Goal: Task Accomplishment & Management: Use online tool/utility

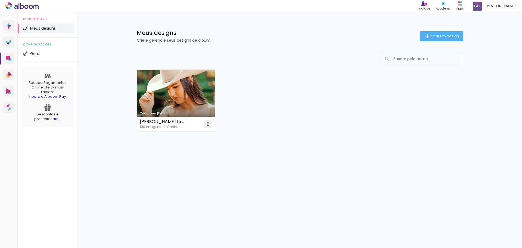
click at [207, 124] on iron-icon at bounding box center [208, 123] width 7 height 7
click at [205, 160] on paper-item "Excluir" at bounding box center [187, 159] width 54 height 11
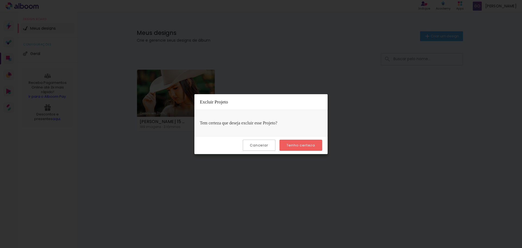
click at [0, 0] on slot "Tenho certeza" at bounding box center [0, 0] width 0 height 0
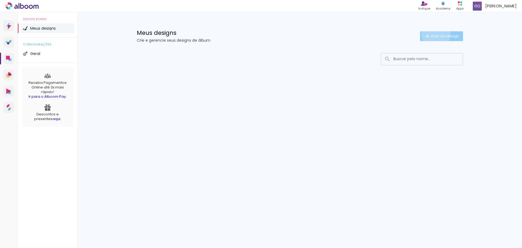
click at [435, 34] on span "Criar um design" at bounding box center [445, 36] width 28 height 4
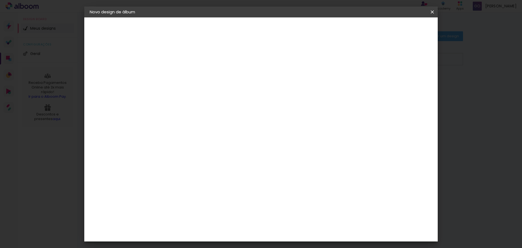
click at [179, 71] on input at bounding box center [179, 73] width 0 height 8
type input "[PERSON_NAME]"
type paper-input "[PERSON_NAME]"
click at [0, 0] on slot "Avançar" at bounding box center [0, 0] width 0 height 0
click at [210, 104] on input at bounding box center [192, 103] width 55 height 7
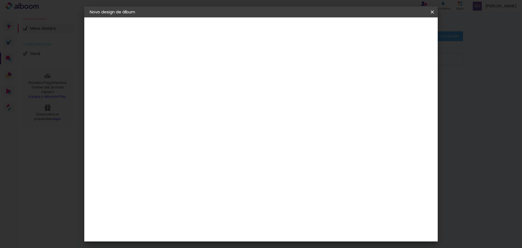
type input "PHOTU"
type paper-input "PHOTU"
click at [207, 120] on paper-item "Photus" at bounding box center [187, 123] width 48 height 12
click at [266, 84] on paper-item "Tamanho Livre" at bounding box center [241, 83] width 48 height 12
click at [190, 125] on div "Photus" at bounding box center [182, 123] width 15 height 4
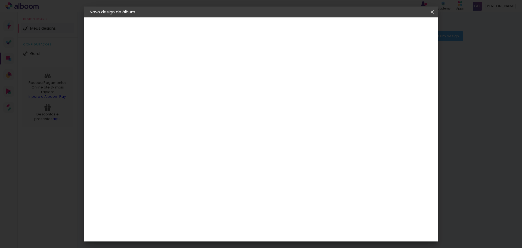
click at [0, 0] on slot "Tamanho Livre" at bounding box center [0, 0] width 0 height 0
click at [266, 94] on div at bounding box center [241, 93] width 48 height 7
click at [211, 126] on paper-item "Photus" at bounding box center [187, 123] width 48 height 12
click at [0, 0] on slot "Avançar" at bounding box center [0, 0] width 0 height 0
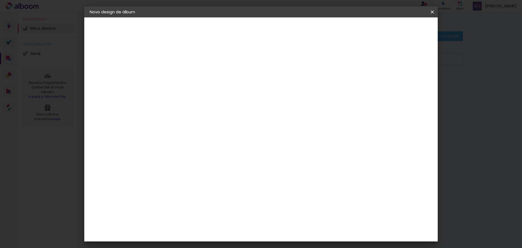
click at [215, 181] on span "30 × 40" at bounding box center [202, 186] width 25 height 11
click at [0, 0] on slot "Avançar" at bounding box center [0, 0] width 0 height 0
click at [389, 60] on div "Mostrar sangria" at bounding box center [386, 58] width 36 height 7
type paper-checkbox "on"
click at [368, 58] on div at bounding box center [365, 58] width 5 height 5
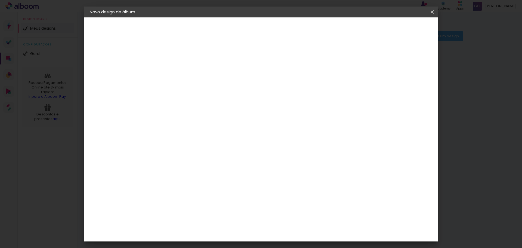
click at [368, 58] on div at bounding box center [365, 58] width 5 height 5
click at [365, 31] on paper-button "Voltar" at bounding box center [354, 28] width 22 height 9
click at [113, 55] on div "2. Especificações" at bounding box center [120, 55] width 60 height 7
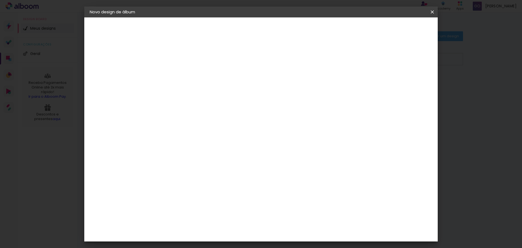
click at [0, 0] on slot "[PERSON_NAME]" at bounding box center [0, 0] width 0 height 0
click at [234, 32] on paper-button "Avançar" at bounding box center [221, 28] width 27 height 9
click at [211, 126] on paper-item "Photus" at bounding box center [187, 123] width 48 height 12
click at [266, 32] on paper-button "Avançar" at bounding box center [252, 28] width 27 height 9
click at [235, 181] on span "30 × 40 cm" at bounding box center [225, 186] width 20 height 11
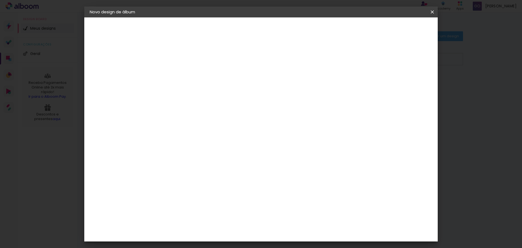
click at [0, 0] on slot "Avançar" at bounding box center [0, 0] width 0 height 0
click at [405, 35] on header "Revisão Verifique as configurações do seu álbum. Voltar Iniciar design" at bounding box center [283, 31] width 257 height 28
click at [403, 33] on header "Revisão Verifique as configurações do seu álbum. Voltar Iniciar design" at bounding box center [283, 31] width 257 height 28
click at [398, 29] on span "Iniciar design" at bounding box center [386, 29] width 25 height 4
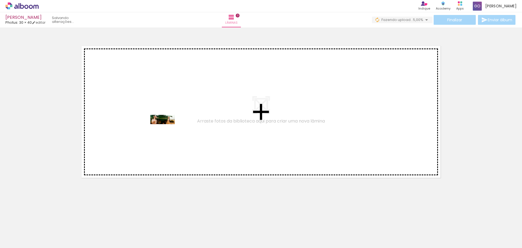
drag, startPoint x: 73, startPoint y: 221, endPoint x: 167, endPoint y: 130, distance: 130.7
click at [167, 130] on quentale-workspace at bounding box center [261, 124] width 522 height 248
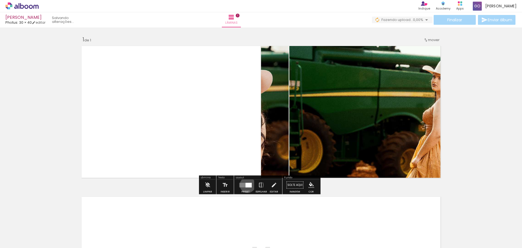
click at [246, 185] on div at bounding box center [248, 184] width 6 height 5
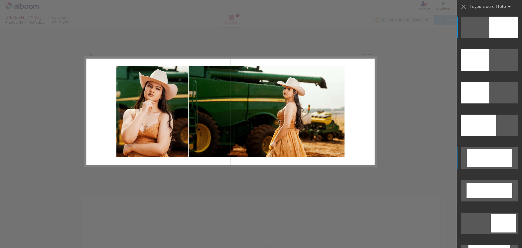
click at [495, 155] on div at bounding box center [489, 158] width 45 height 18
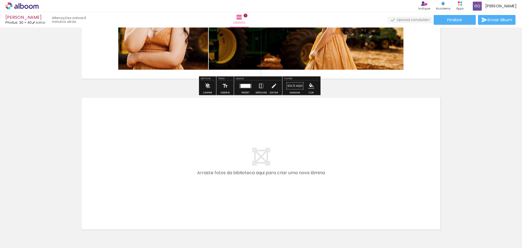
scroll to position [136, 0]
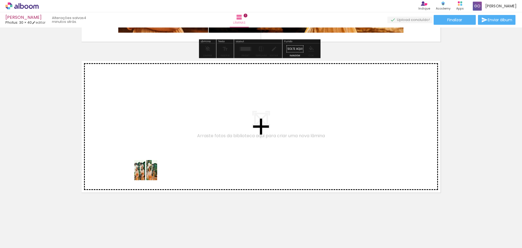
drag, startPoint x: 89, startPoint y: 232, endPoint x: 196, endPoint y: 139, distance: 141.6
click at [196, 139] on quentale-workspace at bounding box center [261, 124] width 522 height 248
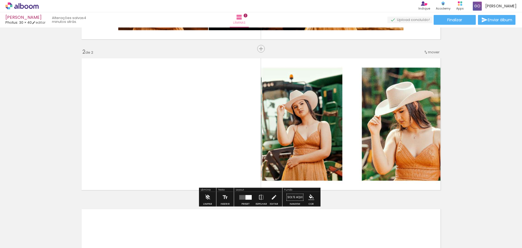
scroll to position [142, 0]
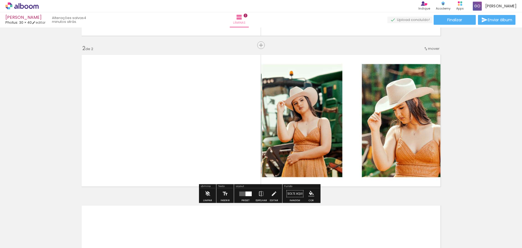
click at [247, 191] on div at bounding box center [245, 193] width 15 height 11
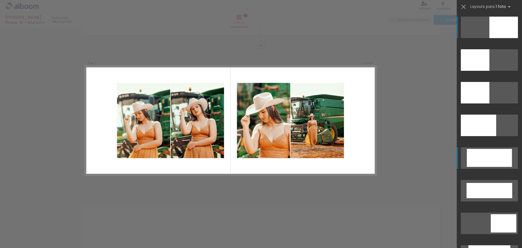
click at [487, 154] on div at bounding box center [489, 158] width 45 height 18
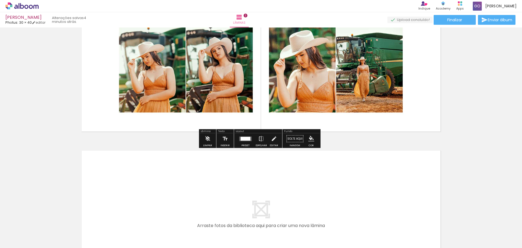
scroll to position [278, 0]
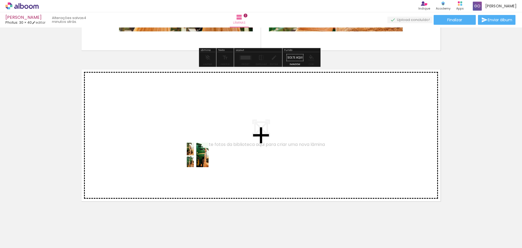
drag, startPoint x: 119, startPoint y: 229, endPoint x: 217, endPoint y: 145, distance: 129.2
click at [217, 145] on quentale-workspace at bounding box center [261, 124] width 522 height 248
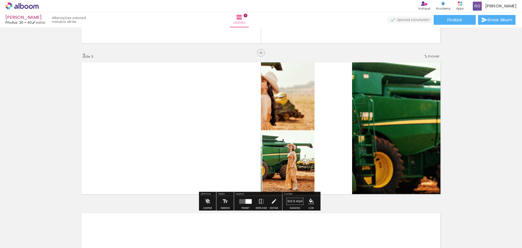
scroll to position [292, 0]
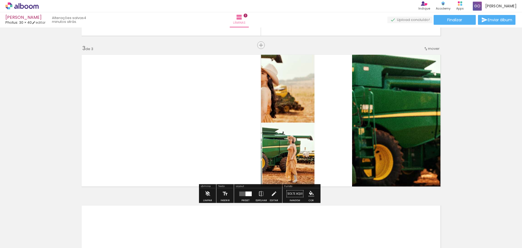
drag, startPoint x: 243, startPoint y: 190, endPoint x: 256, endPoint y: 186, distance: 13.4
click at [243, 191] on div at bounding box center [245, 193] width 15 height 11
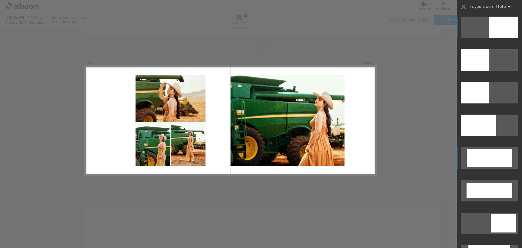
click at [475, 155] on div at bounding box center [489, 158] width 45 height 18
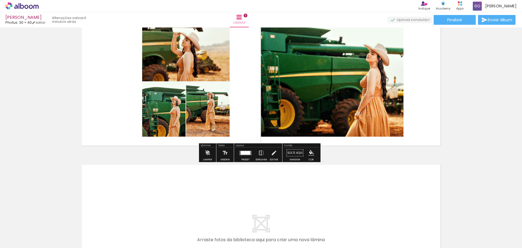
scroll to position [401, 0]
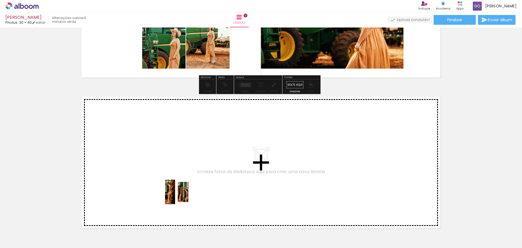
drag, startPoint x: 153, startPoint y: 228, endPoint x: 214, endPoint y: 159, distance: 92.0
click at [214, 159] on quentale-workspace at bounding box center [261, 124] width 522 height 248
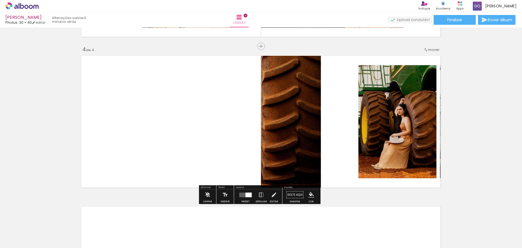
scroll to position [443, 0]
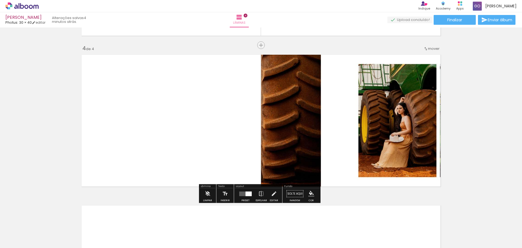
click at [245, 196] on div at bounding box center [245, 193] width 15 height 11
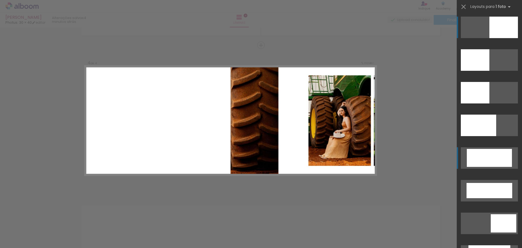
click at [470, 156] on div at bounding box center [489, 158] width 45 height 18
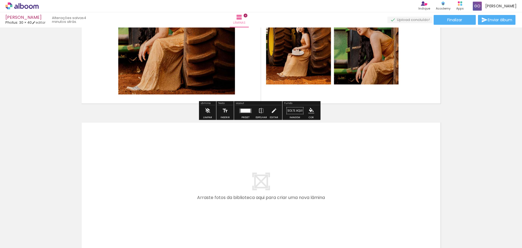
scroll to position [579, 0]
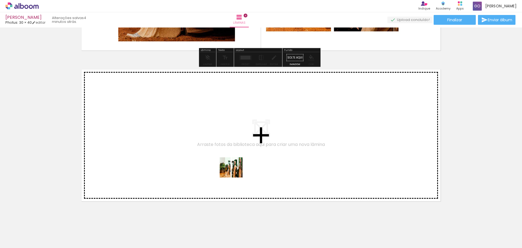
drag, startPoint x: 182, startPoint y: 230, endPoint x: 247, endPoint y: 152, distance: 101.5
click at [247, 152] on quentale-workspace at bounding box center [261, 124] width 522 height 248
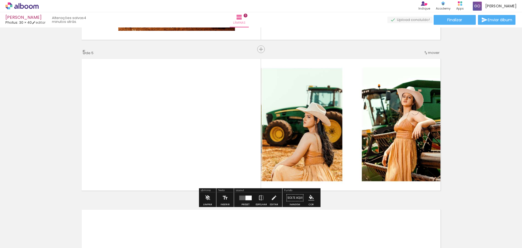
scroll to position [594, 0]
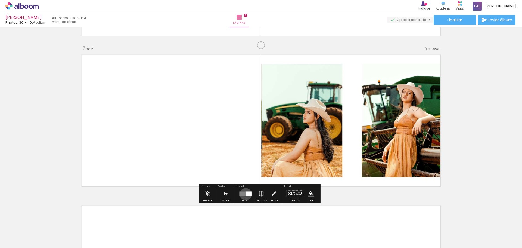
click at [245, 194] on div at bounding box center [248, 193] width 6 height 5
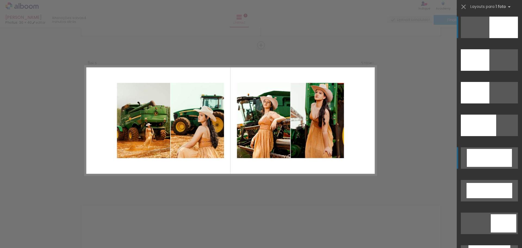
click at [488, 161] on div at bounding box center [489, 158] width 45 height 18
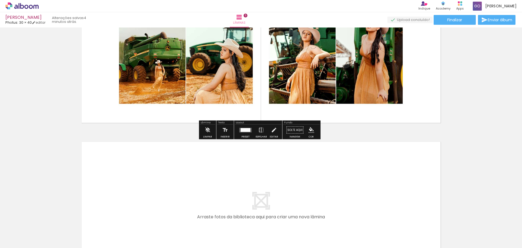
scroll to position [739, 0]
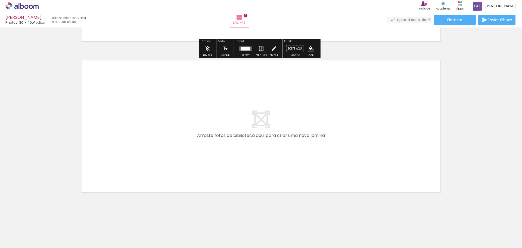
drag, startPoint x: 215, startPoint y: 229, endPoint x: 260, endPoint y: 137, distance: 101.6
click at [260, 137] on quentale-workspace at bounding box center [261, 124] width 522 height 248
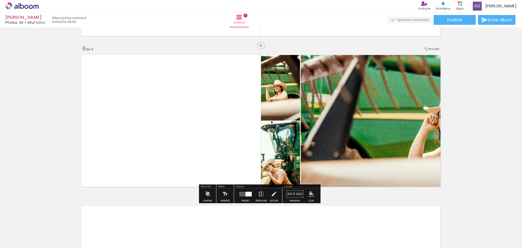
scroll to position [744, 0]
click at [249, 201] on paper-button "Preset" at bounding box center [245, 195] width 17 height 14
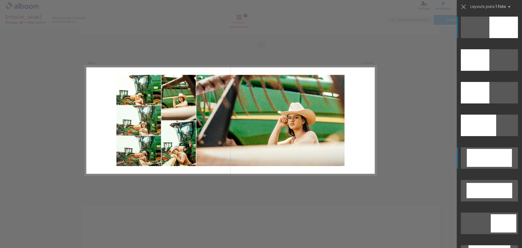
click at [493, 167] on quentale-layouter at bounding box center [489, 157] width 57 height 21
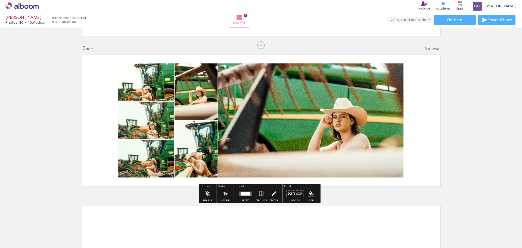
click at [292, 137] on quentale-photo at bounding box center [260, 120] width 285 height 114
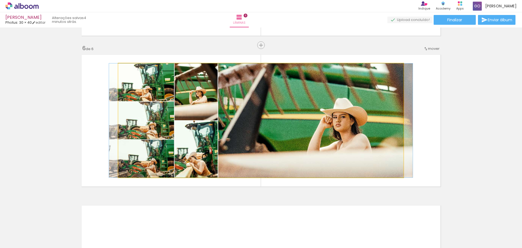
click at [292, 137] on quentale-photo at bounding box center [260, 120] width 285 height 114
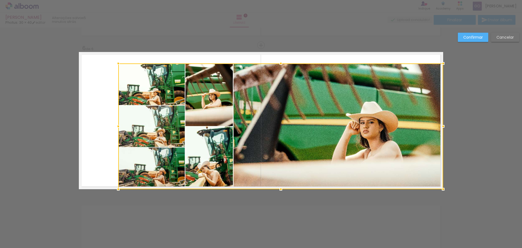
drag, startPoint x: 400, startPoint y: 175, endPoint x: 438, endPoint y: 186, distance: 39.3
click at [438, 186] on div at bounding box center [443, 188] width 11 height 11
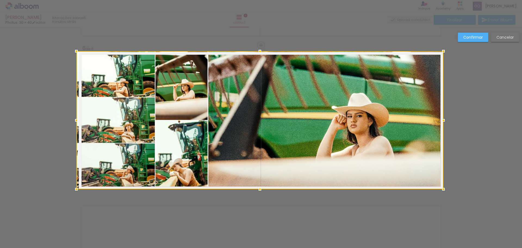
drag, startPoint x: 117, startPoint y: 65, endPoint x: 76, endPoint y: 54, distance: 42.9
click at [76, 54] on div at bounding box center [76, 51] width 11 height 11
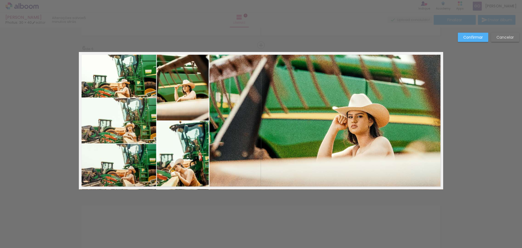
click at [0, 0] on slot "Confirmar" at bounding box center [0, 0] width 0 height 0
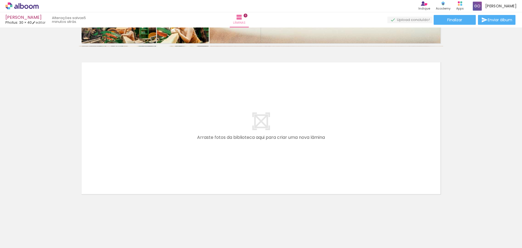
scroll to position [889, 0]
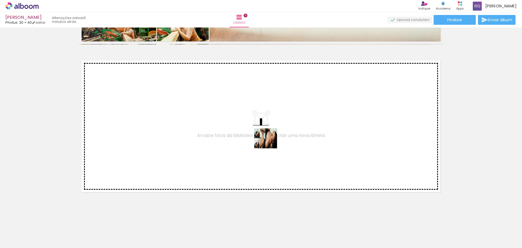
drag, startPoint x: 247, startPoint y: 228, endPoint x: 276, endPoint y: 113, distance: 118.3
click at [276, 113] on quentale-workspace at bounding box center [261, 124] width 522 height 248
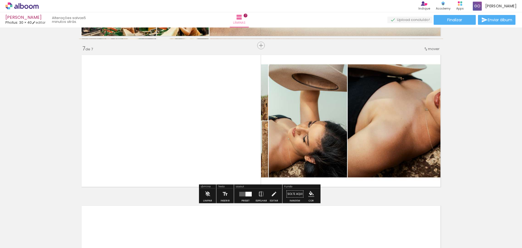
scroll to position [895, 0]
click at [246, 194] on div at bounding box center [248, 193] width 6 height 5
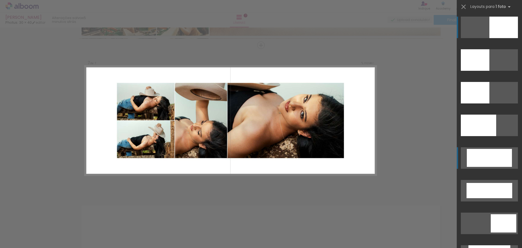
click at [475, 159] on div at bounding box center [489, 158] width 45 height 18
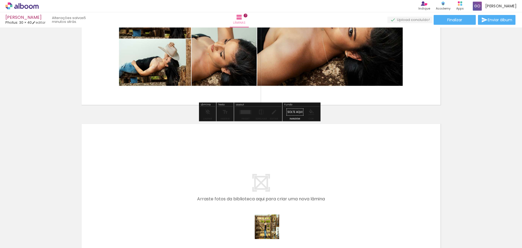
drag, startPoint x: 271, startPoint y: 232, endPoint x: 275, endPoint y: 186, distance: 45.9
click at [275, 186] on quentale-workspace at bounding box center [261, 124] width 522 height 248
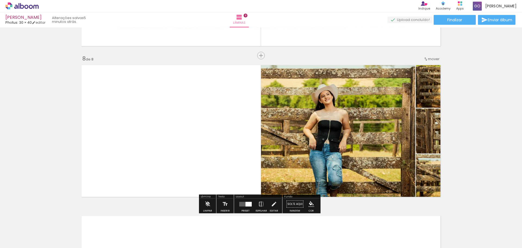
scroll to position [1045, 0]
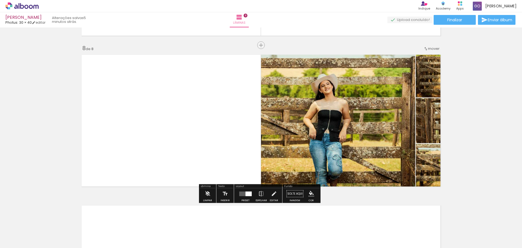
click at [245, 197] on div at bounding box center [245, 193] width 15 height 11
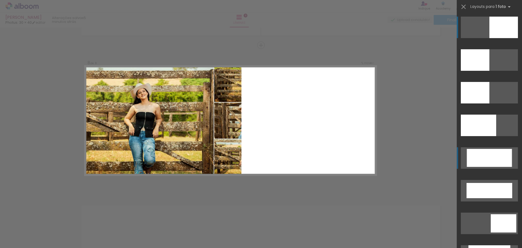
click at [470, 158] on div at bounding box center [489, 158] width 45 height 18
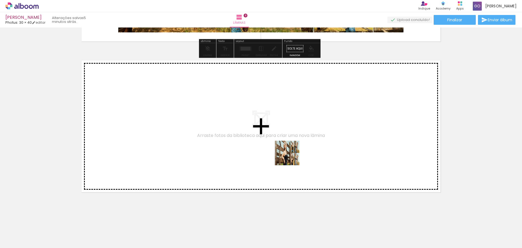
drag, startPoint x: 295, startPoint y: 168, endPoint x: 291, endPoint y: 155, distance: 13.1
click at [291, 155] on quentale-workspace at bounding box center [261, 124] width 522 height 248
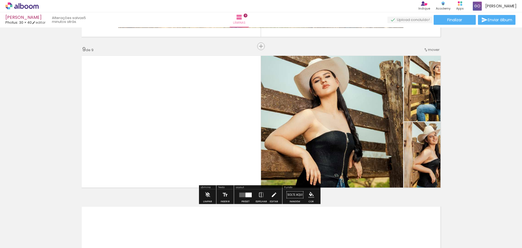
scroll to position [1196, 0]
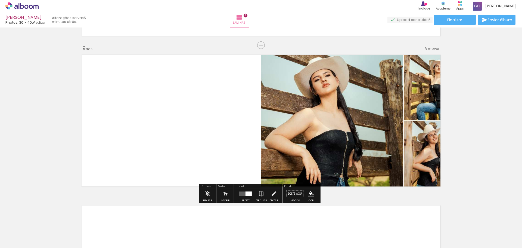
click at [242, 194] on quentale-layouter at bounding box center [245, 193] width 13 height 5
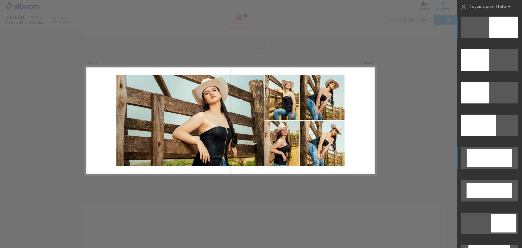
click at [484, 163] on div at bounding box center [489, 158] width 45 height 18
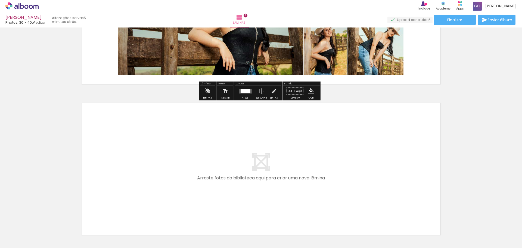
scroll to position [1332, 0]
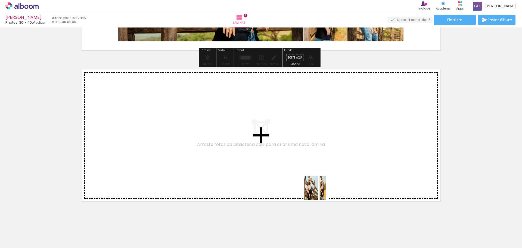
drag, startPoint x: 330, startPoint y: 231, endPoint x: 284, endPoint y: 142, distance: 99.6
click at [284, 142] on quentale-workspace at bounding box center [261, 124] width 522 height 248
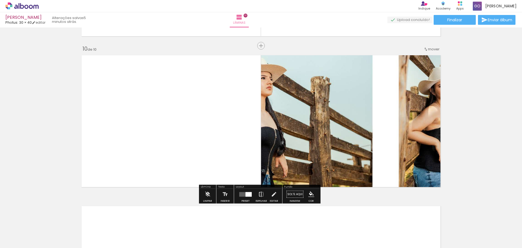
scroll to position [1347, 0]
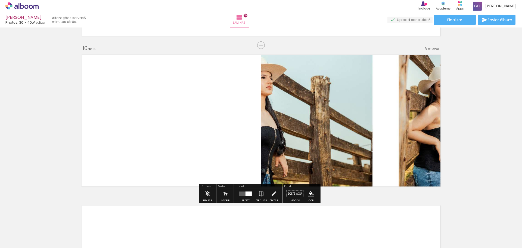
click at [249, 196] on div at bounding box center [245, 193] width 15 height 11
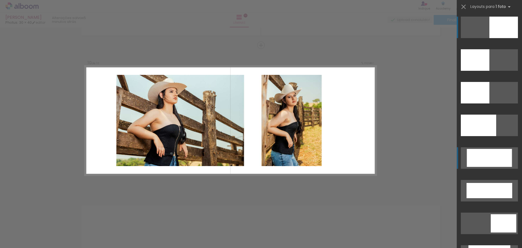
click at [483, 148] on quentale-layouter at bounding box center [489, 157] width 57 height 21
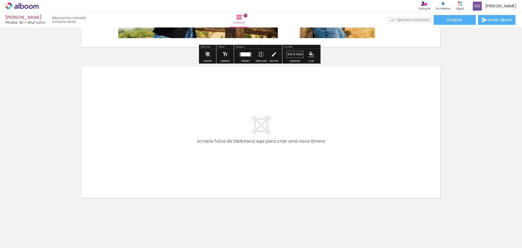
scroll to position [1492, 0]
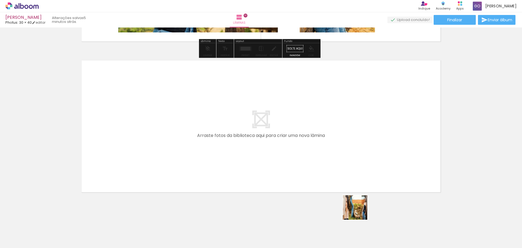
drag, startPoint x: 363, startPoint y: 227, endPoint x: 273, endPoint y: 136, distance: 128.4
click at [273, 136] on quentale-workspace at bounding box center [261, 124] width 522 height 248
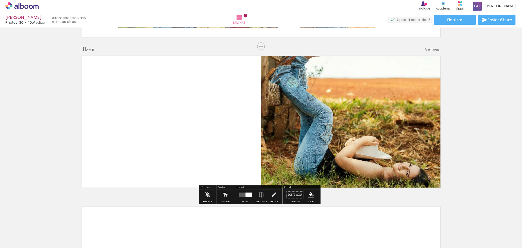
scroll to position [1497, 0]
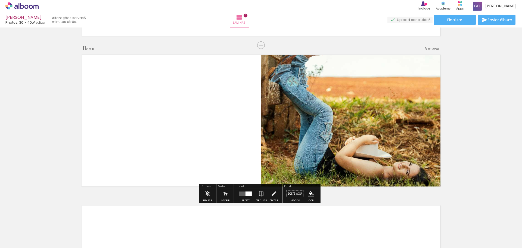
click at [245, 196] on div at bounding box center [245, 193] width 15 height 11
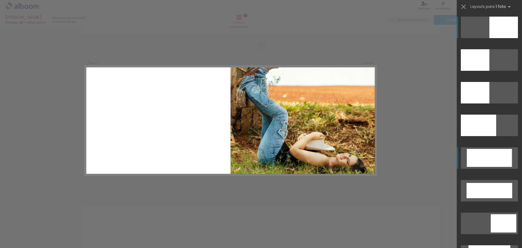
click at [471, 158] on div at bounding box center [489, 158] width 45 height 18
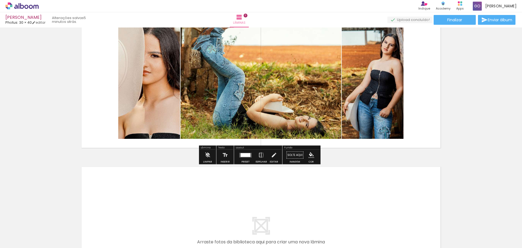
scroll to position [1606, 0]
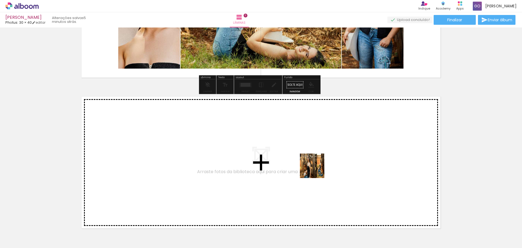
drag, startPoint x: 389, startPoint y: 230, endPoint x: 315, endPoint y: 169, distance: 95.8
click at [315, 169] on quentale-workspace at bounding box center [261, 124] width 522 height 248
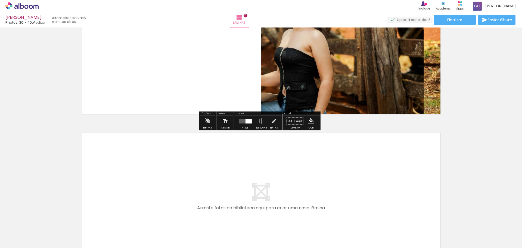
scroll to position [1757, 0]
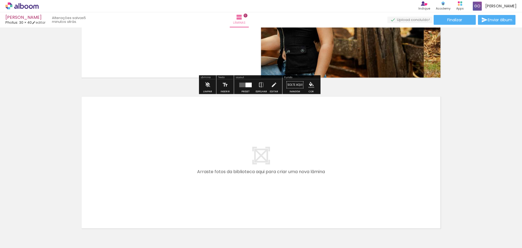
click at [245, 85] on div at bounding box center [248, 84] width 6 height 5
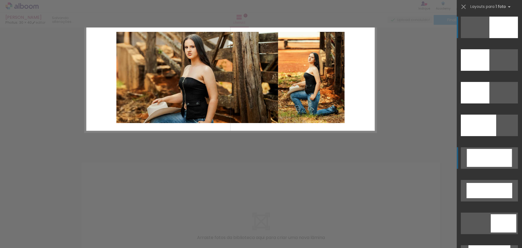
click at [477, 158] on div at bounding box center [489, 158] width 45 height 18
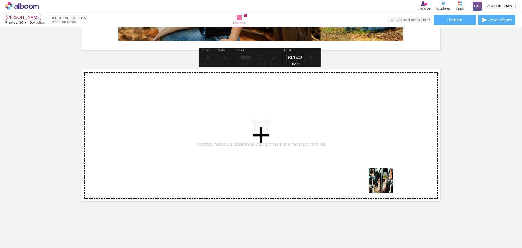
drag, startPoint x: 416, startPoint y: 232, endPoint x: 303, endPoint y: 145, distance: 142.6
click at [303, 145] on quentale-workspace at bounding box center [261, 124] width 522 height 248
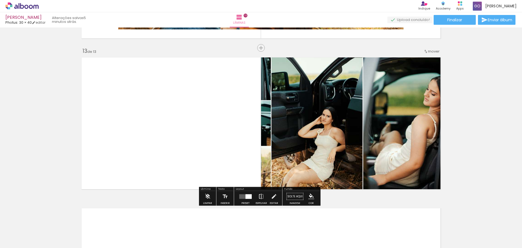
scroll to position [1798, 0]
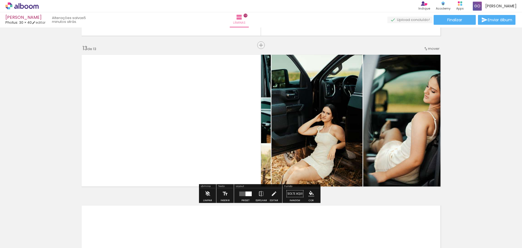
click at [250, 194] on div at bounding box center [248, 193] width 6 height 5
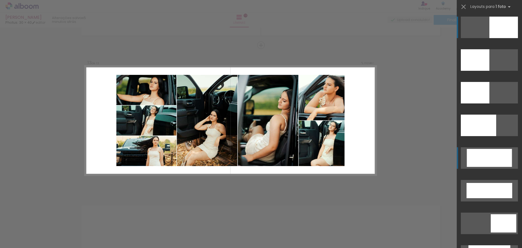
click at [488, 162] on div at bounding box center [489, 158] width 45 height 18
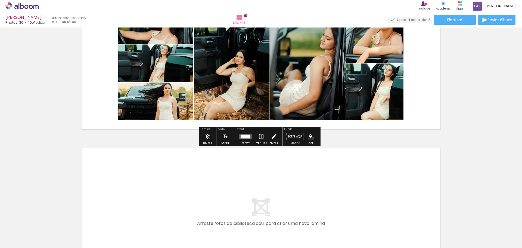
scroll to position [1934, 0]
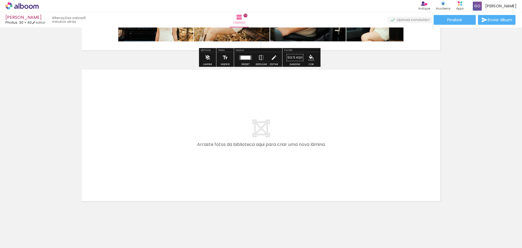
drag, startPoint x: 452, startPoint y: 233, endPoint x: 309, endPoint y: 159, distance: 160.6
click at [309, 159] on quentale-workspace at bounding box center [261, 124] width 522 height 248
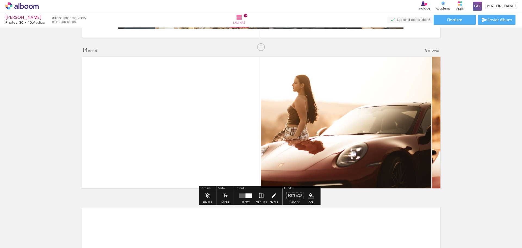
scroll to position [1949, 0]
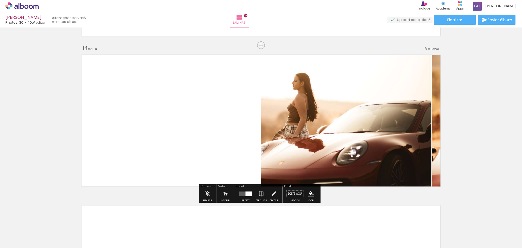
click at [250, 193] on div at bounding box center [248, 193] width 6 height 5
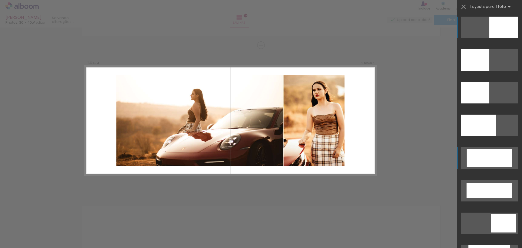
click at [493, 159] on div at bounding box center [489, 158] width 45 height 18
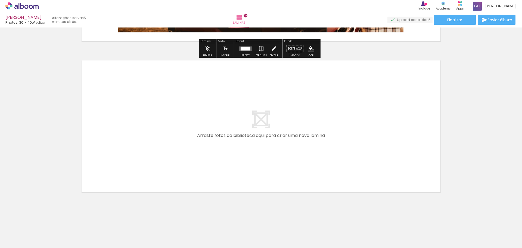
drag, startPoint x: 481, startPoint y: 233, endPoint x: 297, endPoint y: 135, distance: 208.4
click at [297, 135] on quentale-workspace at bounding box center [261, 124] width 522 height 248
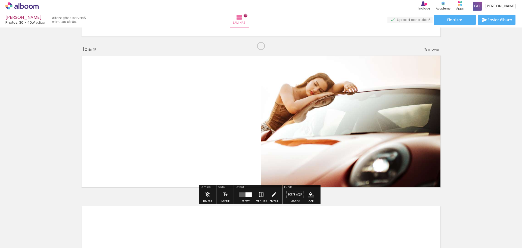
scroll to position [2100, 0]
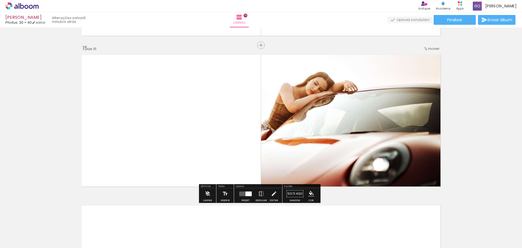
click at [249, 197] on div at bounding box center [245, 193] width 15 height 11
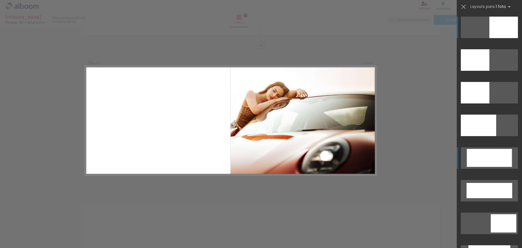
click at [480, 163] on div at bounding box center [489, 158] width 45 height 18
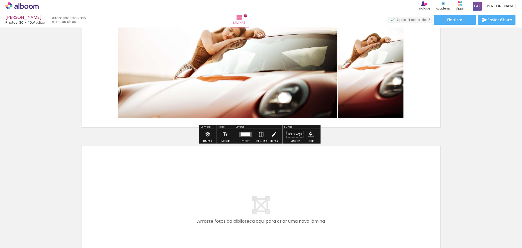
scroll to position [2245, 0]
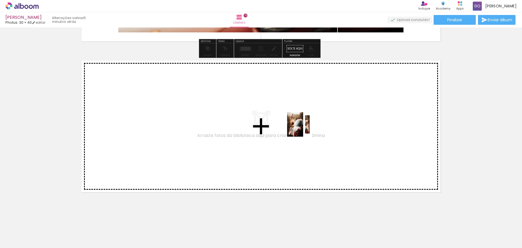
drag, startPoint x: 508, startPoint y: 231, endPoint x: 301, endPoint y: 126, distance: 231.6
click at [301, 126] on quentale-workspace at bounding box center [261, 124] width 522 height 248
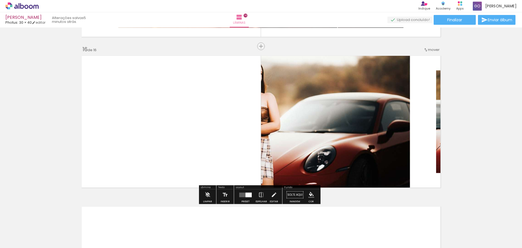
scroll to position [2250, 0]
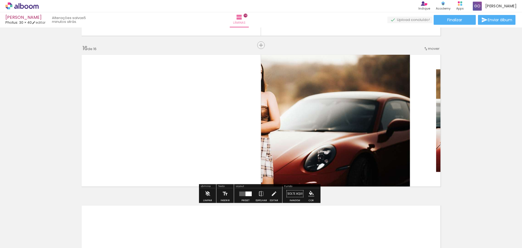
click at [246, 198] on div at bounding box center [245, 193] width 15 height 11
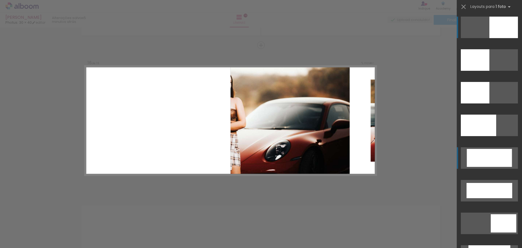
click at [470, 158] on div at bounding box center [489, 158] width 45 height 18
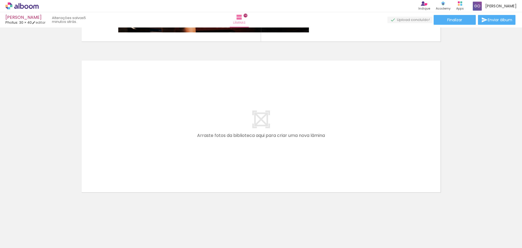
scroll to position [0, 133]
drag, startPoint x: 404, startPoint y: 223, endPoint x: 284, endPoint y: 137, distance: 147.6
click at [284, 137] on quentale-workspace at bounding box center [261, 124] width 522 height 248
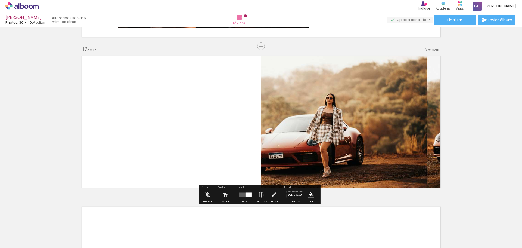
scroll to position [2401, 0]
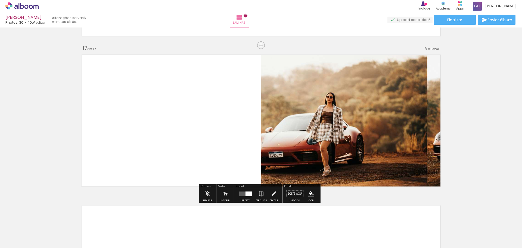
click at [250, 196] on div at bounding box center [245, 193] width 15 height 11
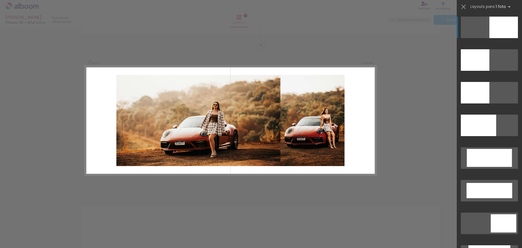
drag, startPoint x: 469, startPoint y: 150, endPoint x: 465, endPoint y: 150, distance: 3.5
click at [469, 150] on div at bounding box center [489, 158] width 45 height 18
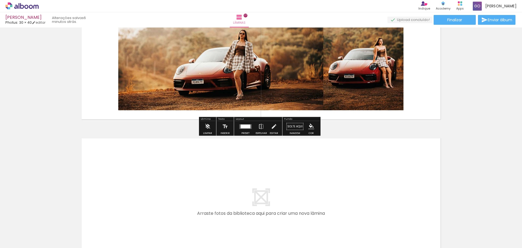
scroll to position [2546, 0]
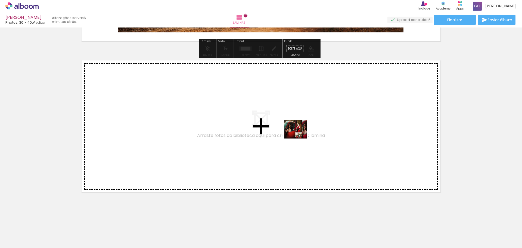
drag, startPoint x: 447, startPoint y: 230, endPoint x: 295, endPoint y: 132, distance: 180.6
click at [295, 132] on quentale-workspace at bounding box center [261, 124] width 522 height 248
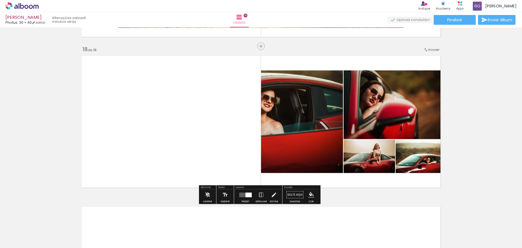
scroll to position [2551, 0]
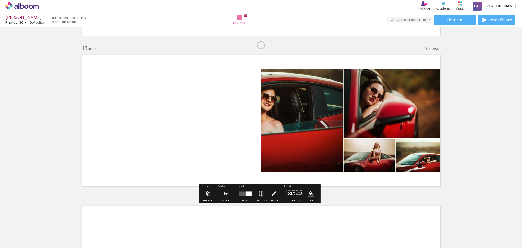
click at [245, 192] on div at bounding box center [248, 193] width 6 height 5
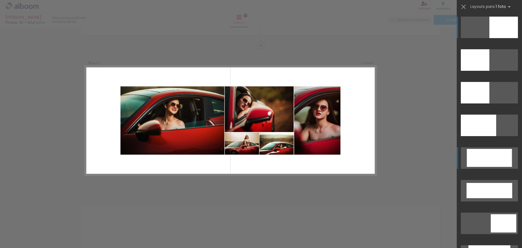
click at [487, 165] on div at bounding box center [489, 158] width 45 height 18
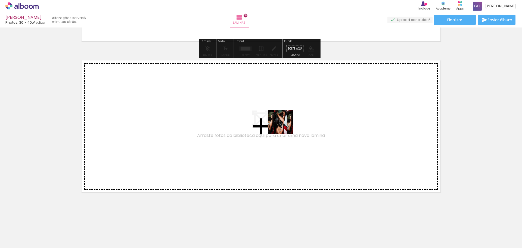
drag, startPoint x: 468, startPoint y: 230, endPoint x: 278, endPoint y: 124, distance: 217.1
click at [278, 124] on quentale-workspace at bounding box center [261, 124] width 522 height 248
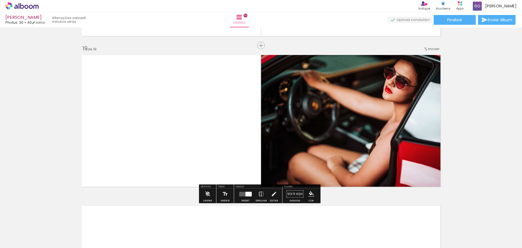
scroll to position [2702, 0]
click at [245, 197] on div at bounding box center [245, 193] width 15 height 11
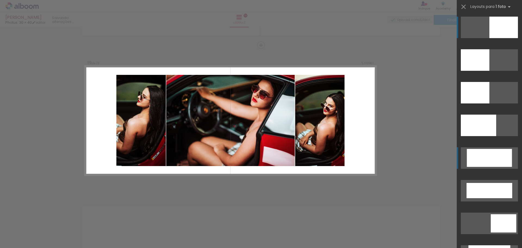
click at [481, 160] on div at bounding box center [489, 158] width 45 height 18
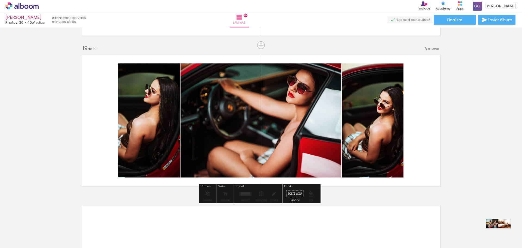
drag, startPoint x: 499, startPoint y: 232, endPoint x: 502, endPoint y: 235, distance: 5.0
click at [502, 234] on div at bounding box center [499, 229] width 27 height 10
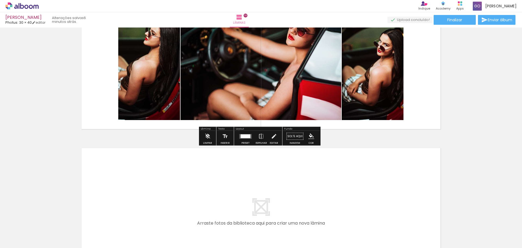
scroll to position [2838, 0]
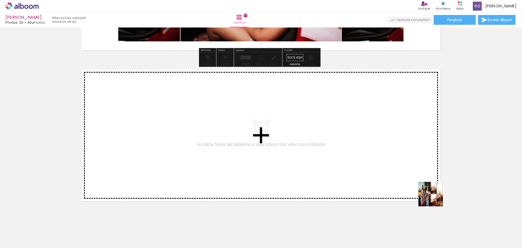
drag, startPoint x: 468, startPoint y: 216, endPoint x: 298, endPoint y: 141, distance: 185.8
click at [298, 141] on quentale-workspace at bounding box center [261, 124] width 522 height 248
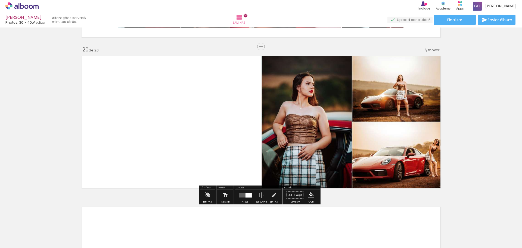
scroll to position [2853, 0]
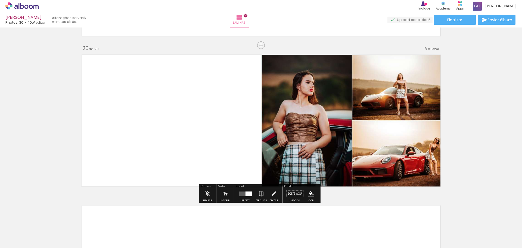
click at [253, 198] on paper-button "Preset" at bounding box center [245, 195] width 17 height 14
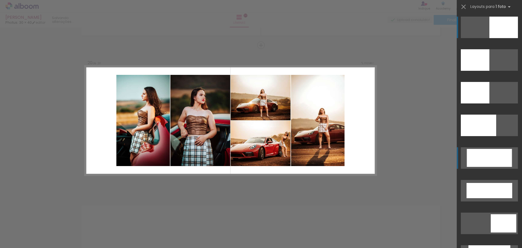
click at [479, 160] on div at bounding box center [489, 158] width 45 height 18
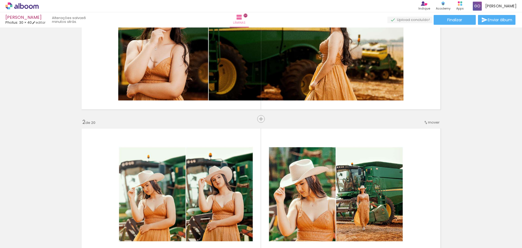
scroll to position [0, 0]
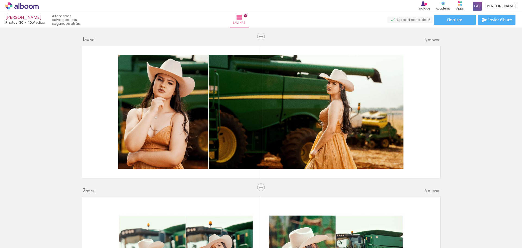
scroll to position [0, 133]
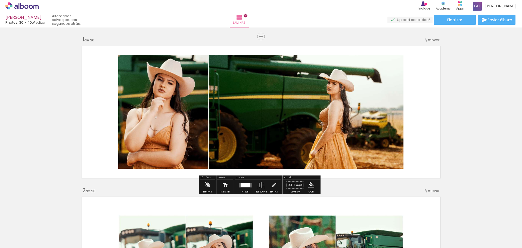
click at [213, 129] on quentale-photo at bounding box center [260, 112] width 285 height 114
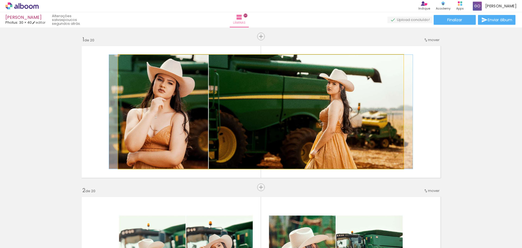
click at [213, 129] on quentale-photo at bounding box center [260, 112] width 285 height 114
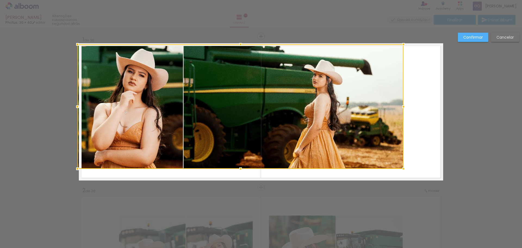
drag, startPoint x: 116, startPoint y: 56, endPoint x: 79, endPoint y: 46, distance: 38.4
click at [79, 46] on div at bounding box center [77, 44] width 11 height 11
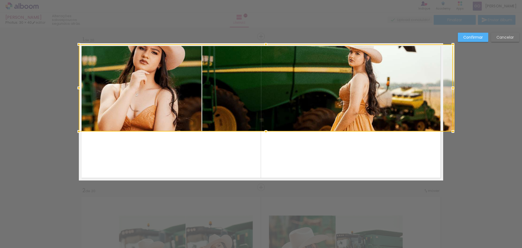
drag, startPoint x: 402, startPoint y: 171, endPoint x: 246, endPoint y: 134, distance: 159.9
click at [246, 134] on album-spread "1 de 20" at bounding box center [261, 111] width 364 height 137
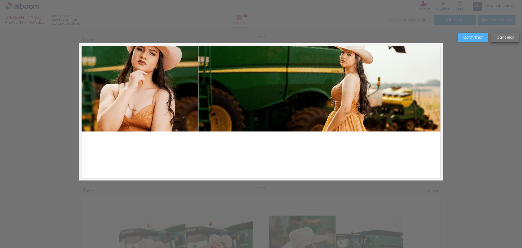
click at [0, 0] on slot "Cancelar" at bounding box center [0, 0] width 0 height 0
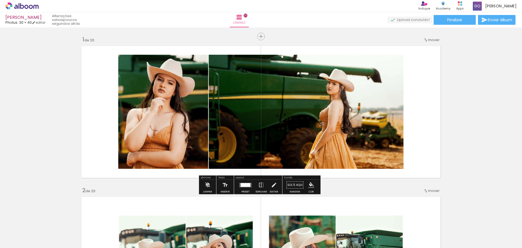
click at [288, 98] on quentale-photo at bounding box center [260, 112] width 285 height 114
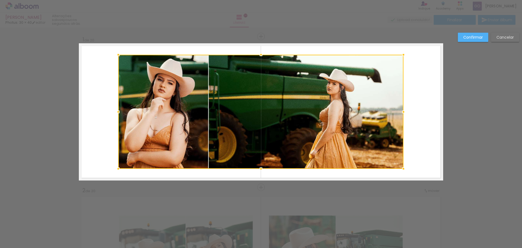
drag, startPoint x: 288, startPoint y: 98, endPoint x: 260, endPoint y: 82, distance: 31.9
click at [260, 82] on div at bounding box center [260, 112] width 285 height 114
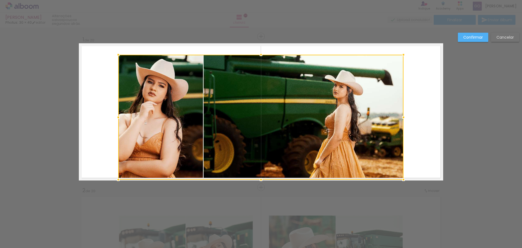
drag, startPoint x: 260, startPoint y: 169, endPoint x: 260, endPoint y: 179, distance: 9.8
click at [260, 179] on div at bounding box center [261, 179] width 11 height 11
click at [518, 37] on paper-button "Cancelar" at bounding box center [505, 37] width 28 height 9
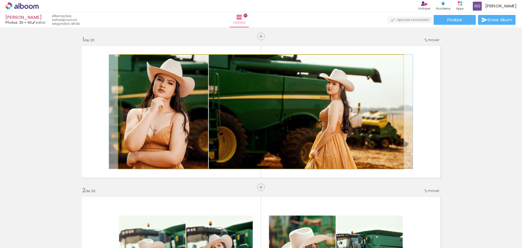
click at [318, 104] on quentale-photo at bounding box center [260, 112] width 285 height 114
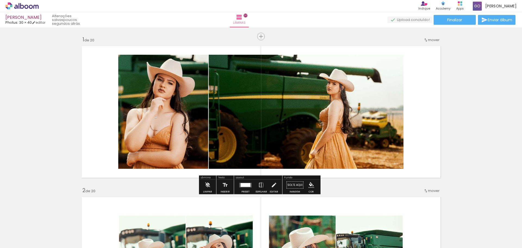
click at [312, 120] on quentale-photo at bounding box center [260, 112] width 285 height 114
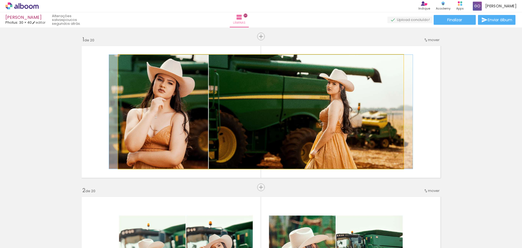
click at [312, 120] on quentale-photo at bounding box center [260, 112] width 285 height 114
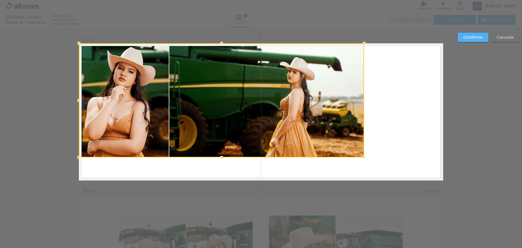
drag, startPoint x: 317, startPoint y: 121, endPoint x: 277, endPoint y: 109, distance: 41.7
click at [277, 109] on div at bounding box center [221, 100] width 285 height 114
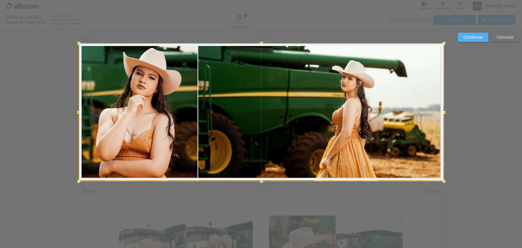
drag, startPoint x: 361, startPoint y: 156, endPoint x: 445, endPoint y: 183, distance: 89.0
click at [445, 183] on div at bounding box center [443, 181] width 11 height 11
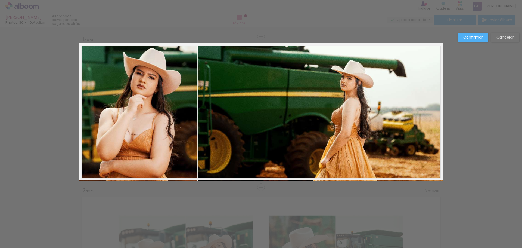
click at [0, 0] on slot "Confirmar" at bounding box center [0, 0] width 0 height 0
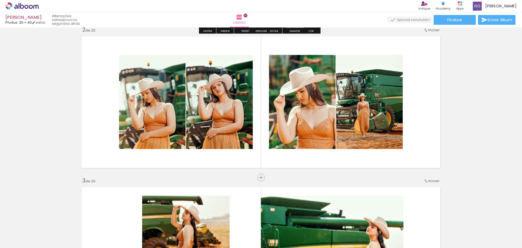
scroll to position [163, 0]
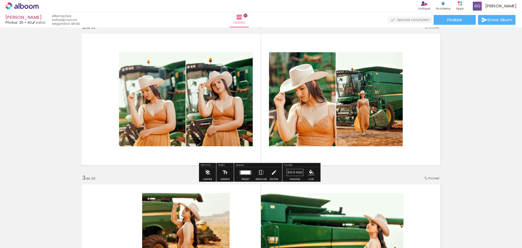
click at [282, 122] on quentale-photo at bounding box center [260, 99] width 285 height 114
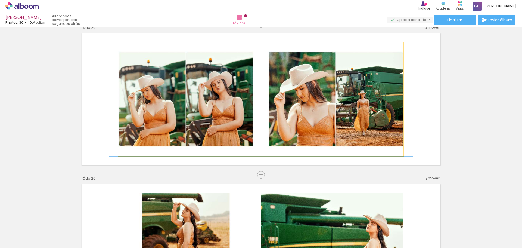
click at [282, 122] on quentale-photo at bounding box center [260, 99] width 285 height 114
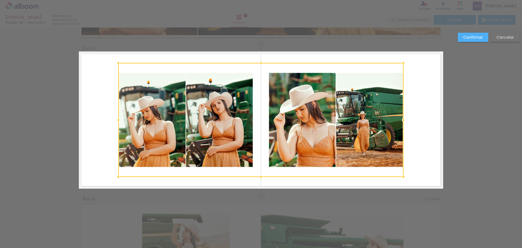
scroll to position [142, 0]
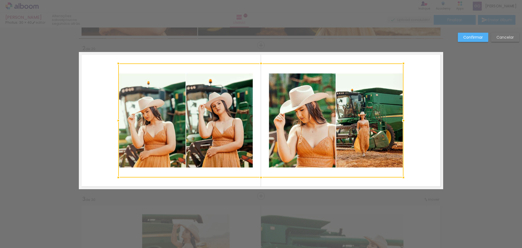
click at [292, 134] on div at bounding box center [260, 120] width 285 height 114
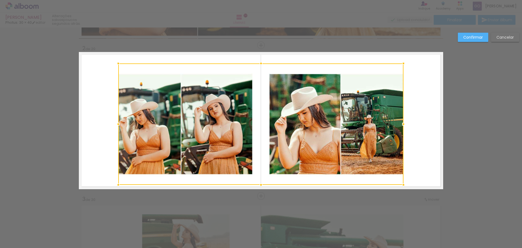
drag, startPoint x: 256, startPoint y: 176, endPoint x: 258, endPoint y: 180, distance: 4.5
click at [258, 180] on div at bounding box center [261, 184] width 11 height 11
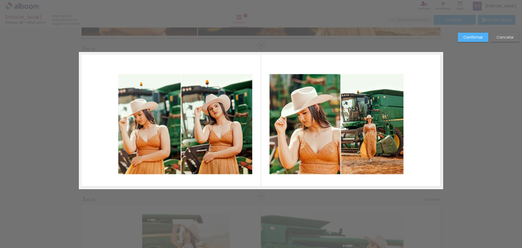
click at [0, 0] on slot "Cancelar" at bounding box center [0, 0] width 0 height 0
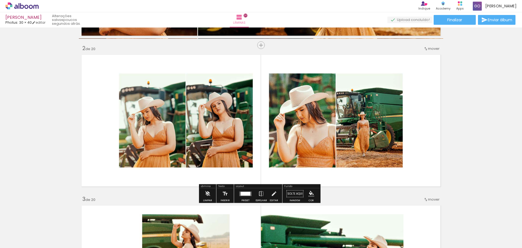
click at [360, 104] on quentale-photo at bounding box center [260, 120] width 285 height 114
click at [354, 110] on quentale-photo at bounding box center [260, 120] width 285 height 114
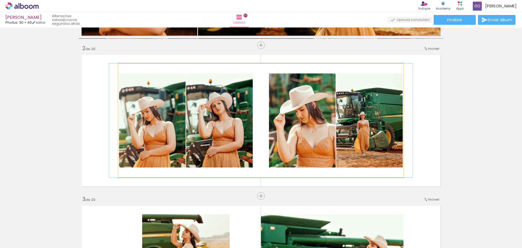
click at [354, 110] on quentale-photo at bounding box center [260, 120] width 285 height 114
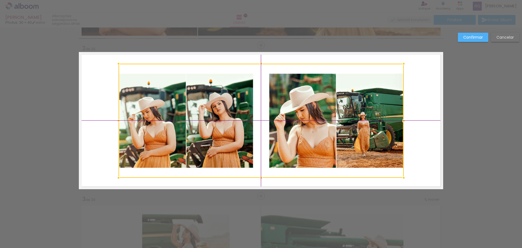
drag, startPoint x: 344, startPoint y: 122, endPoint x: 335, endPoint y: 118, distance: 9.9
click at [335, 118] on div at bounding box center [261, 121] width 285 height 114
drag, startPoint x: 347, startPoint y: 124, endPoint x: 346, endPoint y: 121, distance: 3.3
click at [346, 121] on div at bounding box center [260, 120] width 285 height 114
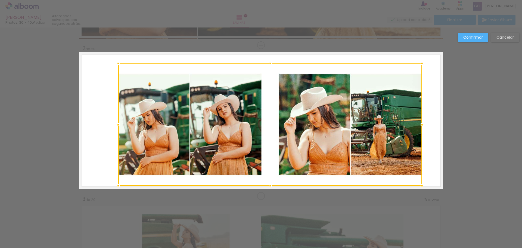
drag, startPoint x: 401, startPoint y: 178, endPoint x: 421, endPoint y: 187, distance: 21.4
click at [421, 187] on div at bounding box center [421, 185] width 11 height 11
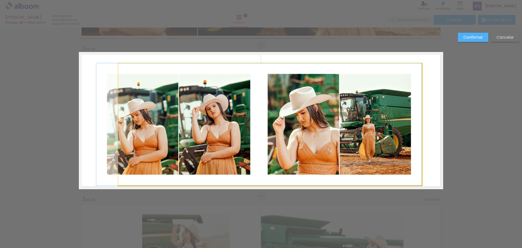
drag, startPoint x: 384, startPoint y: 149, endPoint x: 365, endPoint y: 130, distance: 27.3
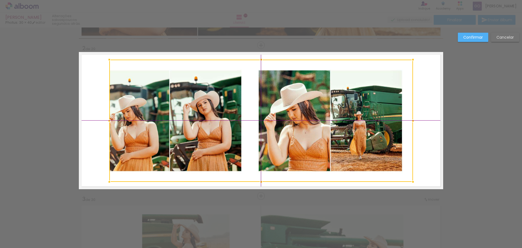
drag, startPoint x: 348, startPoint y: 113, endPoint x: 346, endPoint y: 106, distance: 7.2
click at [346, 106] on div at bounding box center [261, 121] width 304 height 122
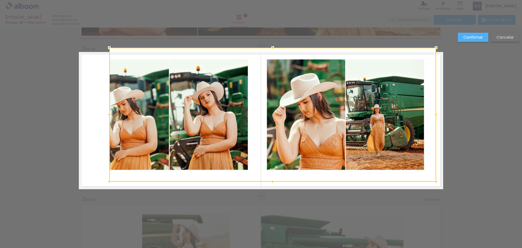
drag, startPoint x: 407, startPoint y: 61, endPoint x: 420, endPoint y: 57, distance: 13.4
click at [424, 54] on div at bounding box center [272, 115] width 327 height 134
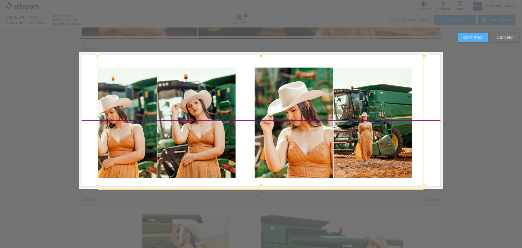
drag, startPoint x: 386, startPoint y: 86, endPoint x: 384, endPoint y: 94, distance: 8.3
click at [384, 94] on div at bounding box center [261, 120] width 326 height 129
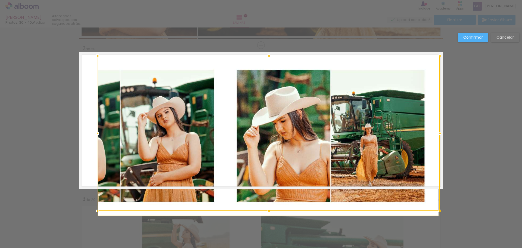
drag, startPoint x: 422, startPoint y: 121, endPoint x: 428, endPoint y: 121, distance: 5.7
click at [428, 121] on div at bounding box center [269, 133] width 342 height 155
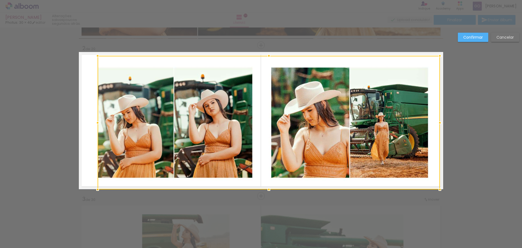
click at [0, 0] on slot "Confirmar" at bounding box center [0, 0] width 0 height 0
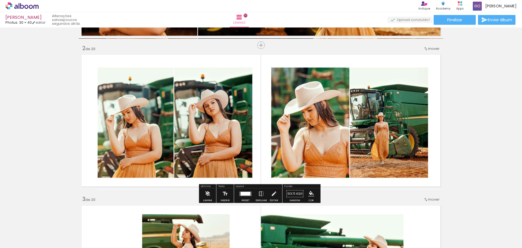
click at [378, 110] on quentale-photo at bounding box center [269, 122] width 342 height 133
click at [372, 112] on quentale-photo at bounding box center [269, 122] width 342 height 133
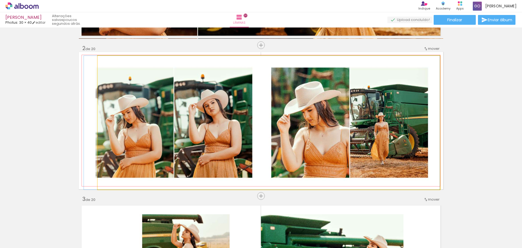
click at [372, 112] on quentale-photo at bounding box center [269, 122] width 342 height 133
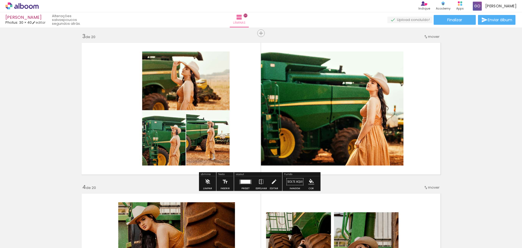
scroll to position [305, 0]
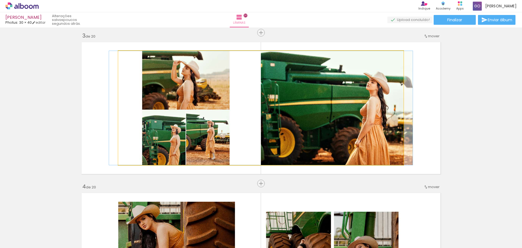
click at [291, 137] on quentale-photo at bounding box center [260, 108] width 285 height 114
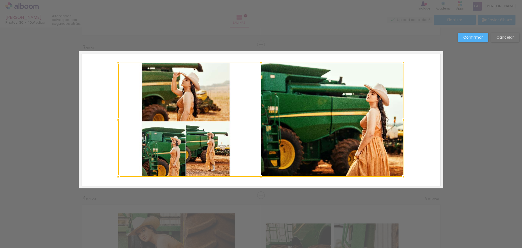
scroll to position [292, 0]
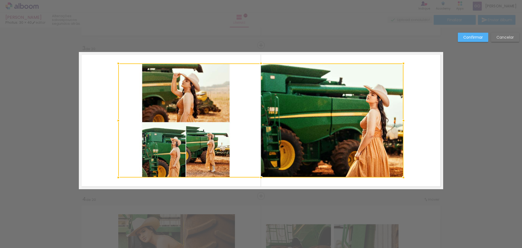
click at [299, 137] on div at bounding box center [260, 120] width 285 height 114
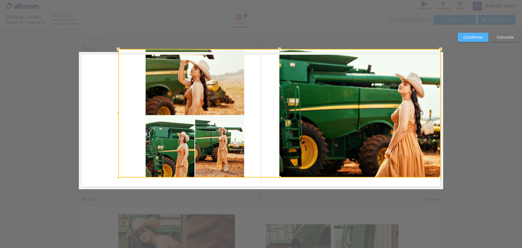
drag, startPoint x: 402, startPoint y: 66, endPoint x: 437, endPoint y: 51, distance: 39.0
click at [438, 50] on div at bounding box center [440, 48] width 11 height 11
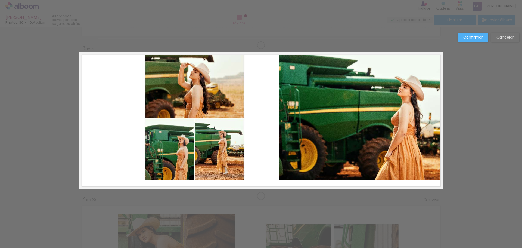
click at [428, 170] on quentale-photo at bounding box center [279, 116] width 322 height 128
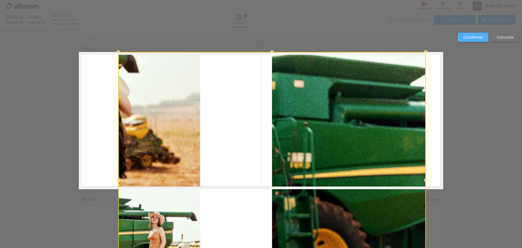
drag, startPoint x: 439, startPoint y: 178, endPoint x: 425, endPoint y: 170, distance: 16.3
click at [425, 170] on album-spread "3 de 20" at bounding box center [261, 120] width 364 height 137
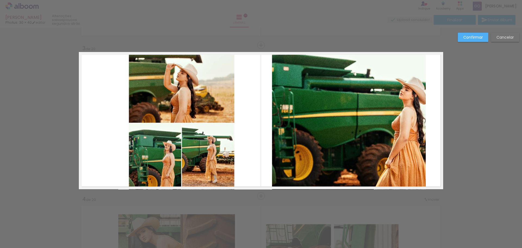
click at [380, 142] on quentale-photo at bounding box center [271, 120] width 307 height 137
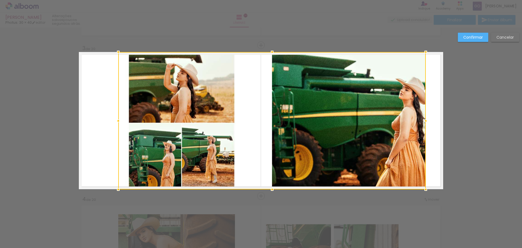
click at [375, 133] on div at bounding box center [271, 120] width 307 height 137
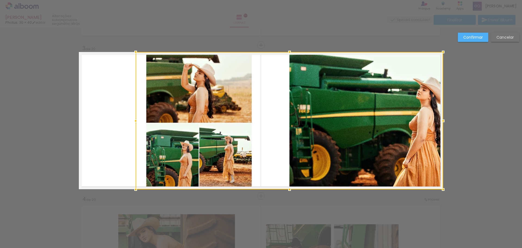
drag, startPoint x: 368, startPoint y: 124, endPoint x: 385, endPoint y: 124, distance: 17.1
click at [385, 124] on div at bounding box center [289, 120] width 307 height 137
click at [0, 0] on slot "Cancelar" at bounding box center [0, 0] width 0 height 0
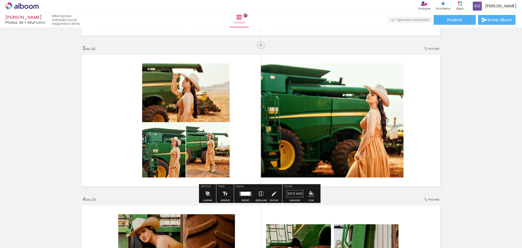
click at [335, 109] on quentale-photo at bounding box center [260, 120] width 285 height 114
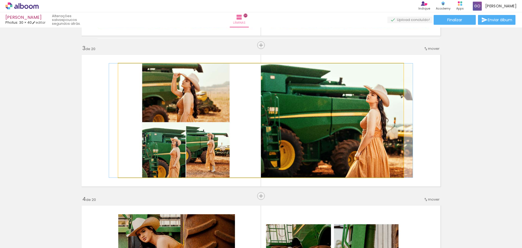
click at [335, 109] on quentale-photo at bounding box center [260, 120] width 285 height 114
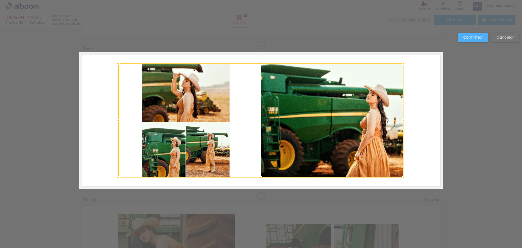
click at [334, 109] on div at bounding box center [260, 120] width 285 height 114
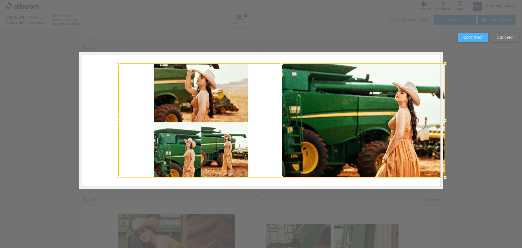
drag, startPoint x: 403, startPoint y: 121, endPoint x: 443, endPoint y: 120, distance: 40.2
click at [443, 120] on div at bounding box center [445, 120] width 11 height 11
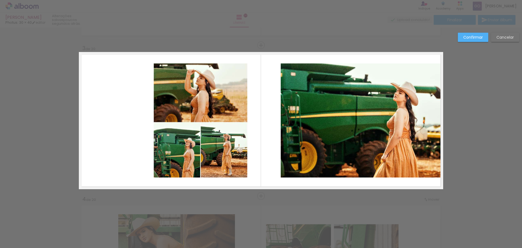
click at [0, 0] on slot "Cancelar" at bounding box center [0, 0] width 0 height 0
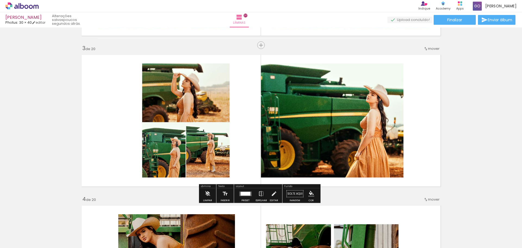
click at [398, 114] on quentale-photo at bounding box center [260, 120] width 285 height 114
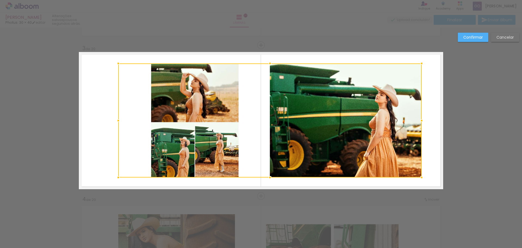
drag, startPoint x: 402, startPoint y: 120, endPoint x: 418, endPoint y: 120, distance: 16.0
click at [418, 120] on div at bounding box center [421, 120] width 11 height 11
click at [0, 0] on slot "Cancelar" at bounding box center [0, 0] width 0 height 0
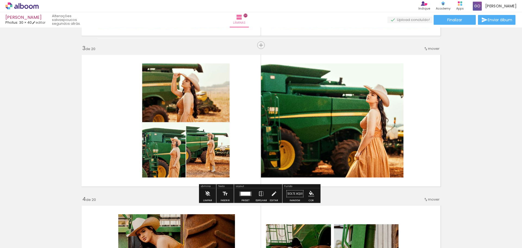
click at [385, 119] on quentale-photo at bounding box center [260, 120] width 285 height 114
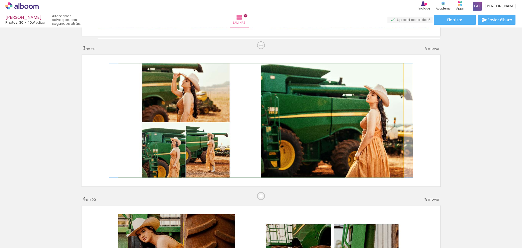
drag, startPoint x: 385, startPoint y: 119, endPoint x: 391, endPoint y: 122, distance: 7.8
click at [385, 118] on quentale-photo at bounding box center [260, 120] width 285 height 114
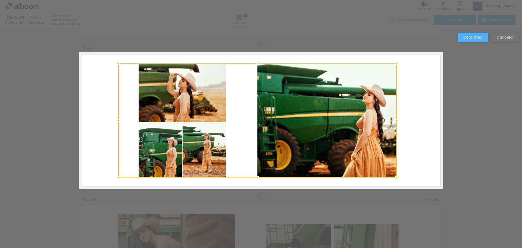
drag, startPoint x: 401, startPoint y: 119, endPoint x: 394, endPoint y: 121, distance: 7.1
click at [394, 121] on div at bounding box center [396, 120] width 11 height 11
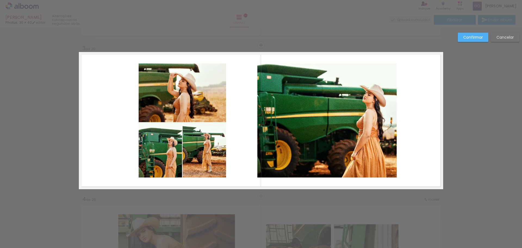
click at [0, 0] on slot "Cancelar" at bounding box center [0, 0] width 0 height 0
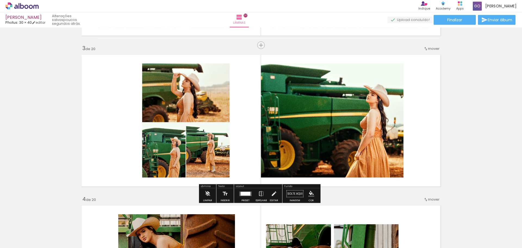
click at [368, 113] on quentale-photo at bounding box center [260, 120] width 285 height 114
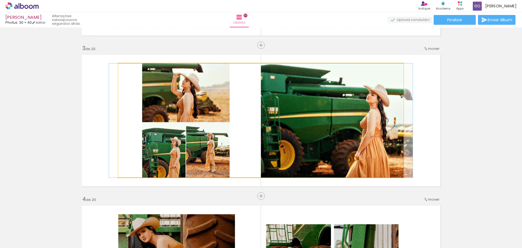
click at [368, 113] on quentale-photo at bounding box center [260, 120] width 285 height 114
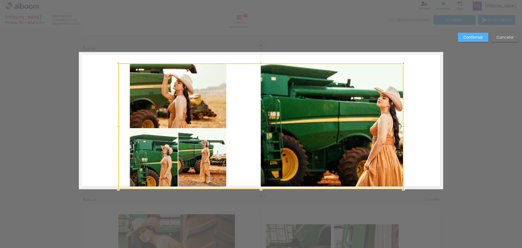
drag, startPoint x: 262, startPoint y: 177, endPoint x: 263, endPoint y: 188, distance: 10.7
click at [263, 188] on div at bounding box center [261, 188] width 11 height 11
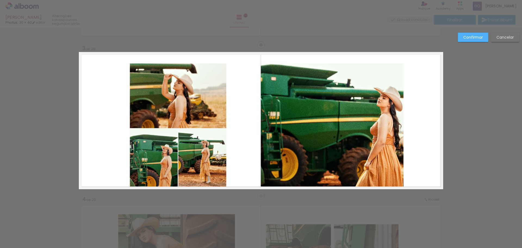
click at [266, 80] on quentale-photo at bounding box center [260, 126] width 285 height 126
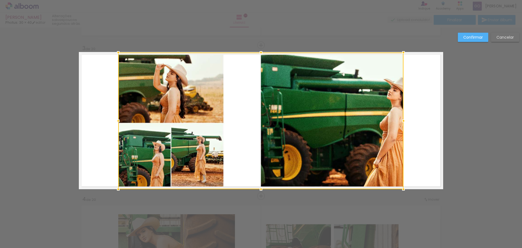
drag, startPoint x: 259, startPoint y: 62, endPoint x: 260, endPoint y: 54, distance: 8.2
click at [260, 54] on div at bounding box center [261, 52] width 11 height 11
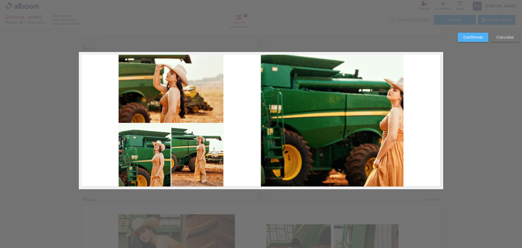
click at [393, 123] on quentale-photo at bounding box center [260, 120] width 285 height 136
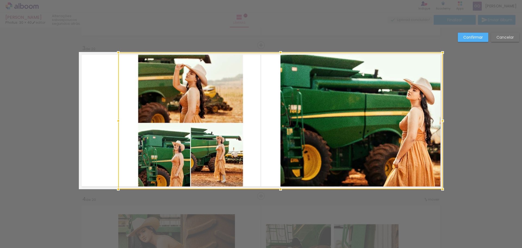
drag, startPoint x: 403, startPoint y: 124, endPoint x: 443, endPoint y: 125, distance: 40.2
click at [443, 125] on div at bounding box center [442, 120] width 11 height 11
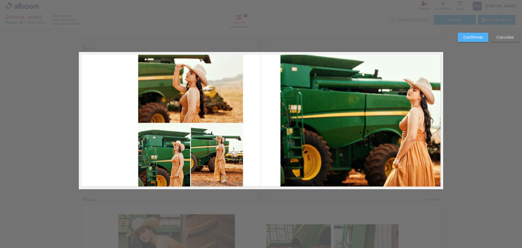
click at [468, 40] on paper-button "Confirmar" at bounding box center [473, 37] width 30 height 9
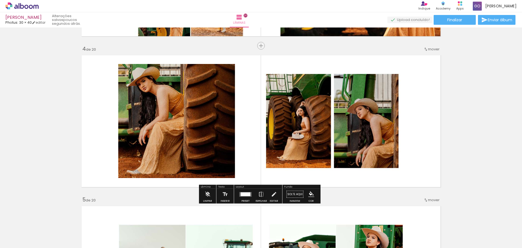
scroll to position [483, 0]
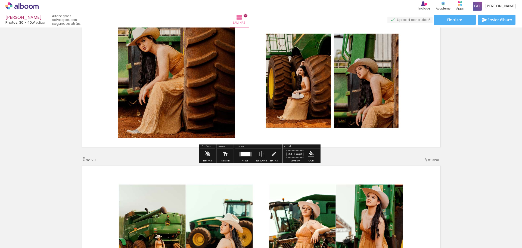
click at [223, 76] on quentale-photo at bounding box center [260, 81] width 285 height 114
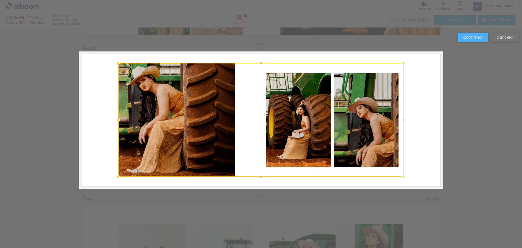
scroll to position [443, 0]
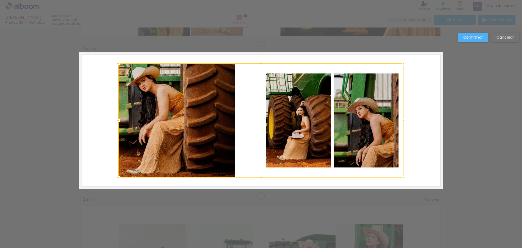
click at [220, 107] on div at bounding box center [260, 120] width 285 height 114
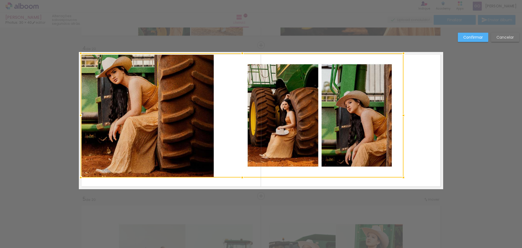
drag, startPoint x: 116, startPoint y: 64, endPoint x: 77, endPoint y: 54, distance: 40.2
click at [77, 54] on div at bounding box center [80, 53] width 11 height 11
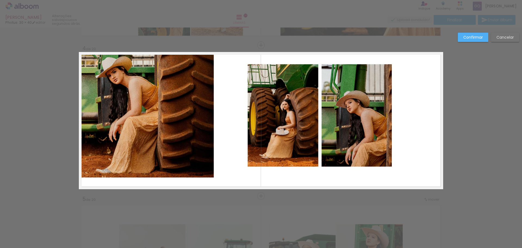
click at [110, 167] on quentale-photo at bounding box center [242, 115] width 323 height 124
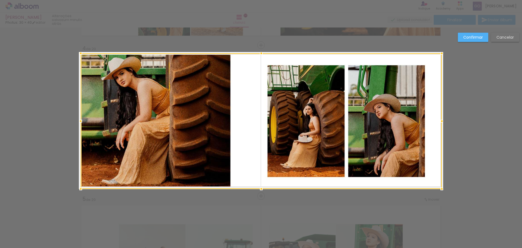
drag, startPoint x: 403, startPoint y: 178, endPoint x: 443, endPoint y: 194, distance: 43.3
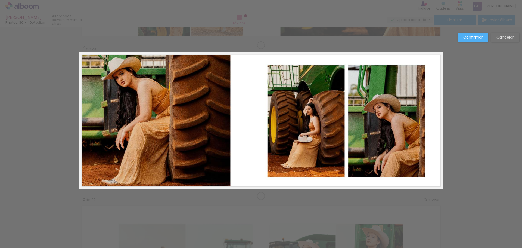
click at [0, 0] on slot "Confirmar" at bounding box center [0, 0] width 0 height 0
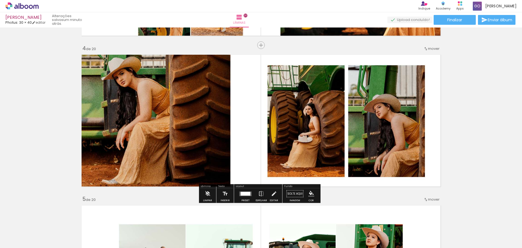
scroll to position [606, 0]
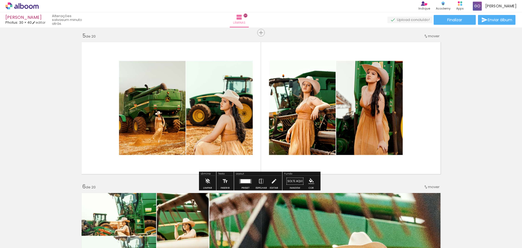
click at [226, 111] on quentale-photo at bounding box center [260, 108] width 285 height 114
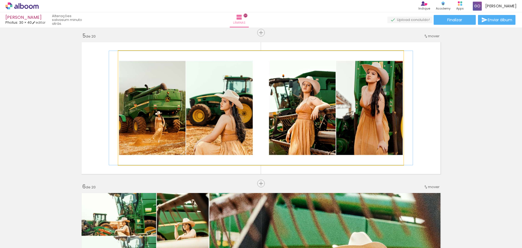
click at [226, 111] on quentale-photo at bounding box center [260, 108] width 285 height 114
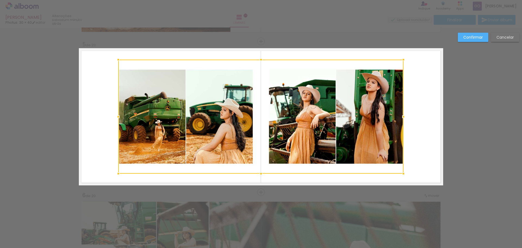
scroll to position [594, 0]
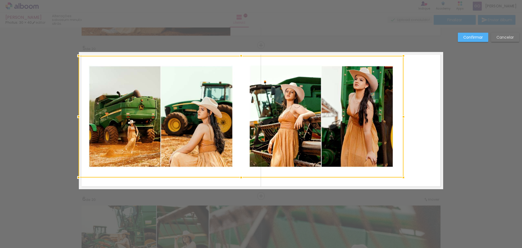
drag, startPoint x: 119, startPoint y: 65, endPoint x: 74, endPoint y: 47, distance: 48.2
click at [375, 149] on quentale-photo at bounding box center [241, 117] width 325 height 122
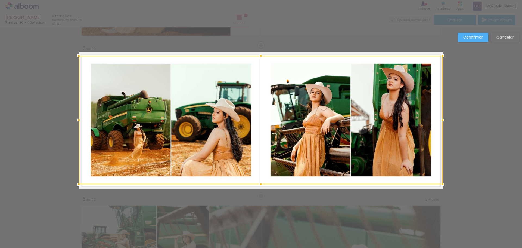
drag, startPoint x: 401, startPoint y: 177, endPoint x: 371, endPoint y: 187, distance: 31.2
click at [371, 187] on album-spread "5 de 20" at bounding box center [261, 120] width 364 height 137
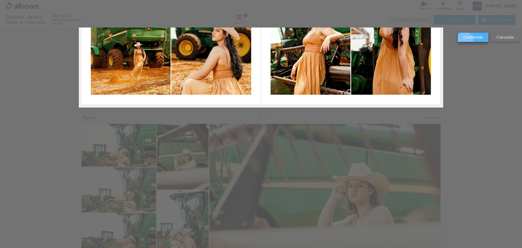
click at [465, 40] on paper-button "Confirmar" at bounding box center [473, 37] width 30 height 9
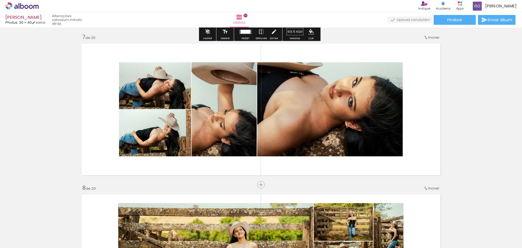
scroll to position [947, 0]
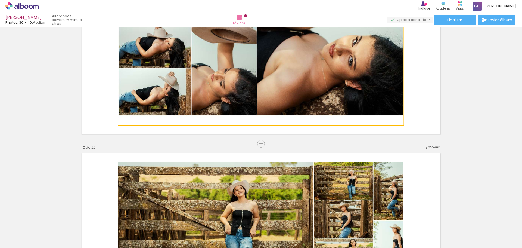
click at [266, 89] on quentale-photo at bounding box center [260, 68] width 285 height 114
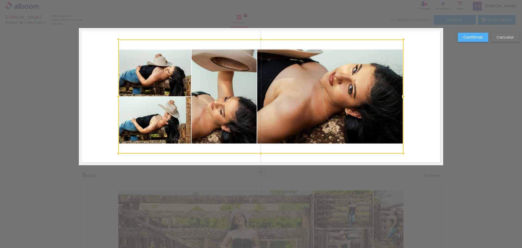
scroll to position [895, 0]
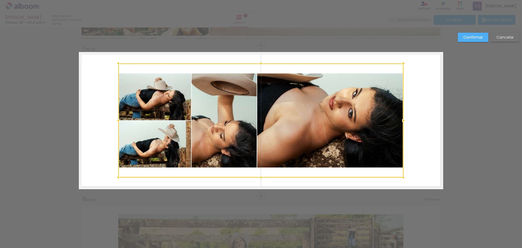
click at [304, 103] on div at bounding box center [260, 120] width 285 height 114
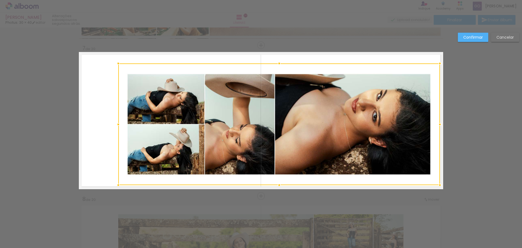
drag, startPoint x: 406, startPoint y: 181, endPoint x: 441, endPoint y: 196, distance: 38.1
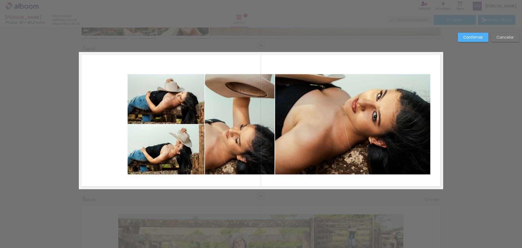
click at [148, 78] on quentale-photo at bounding box center [279, 124] width 322 height 122
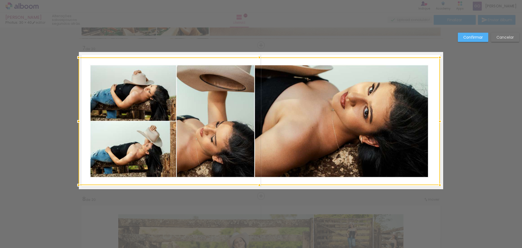
drag, startPoint x: 115, startPoint y: 64, endPoint x: 76, endPoint y: 50, distance: 41.2
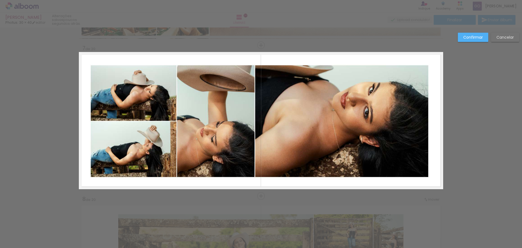
click at [0, 0] on slot "Confirmar" at bounding box center [0, 0] width 0 height 0
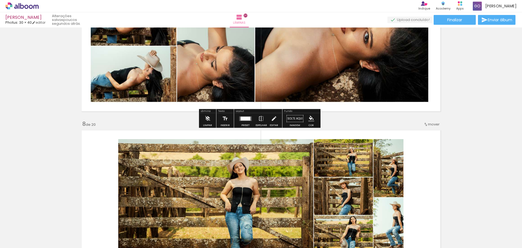
scroll to position [1058, 0]
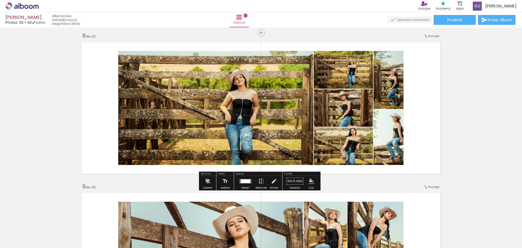
click at [269, 119] on quentale-photo at bounding box center [260, 108] width 285 height 114
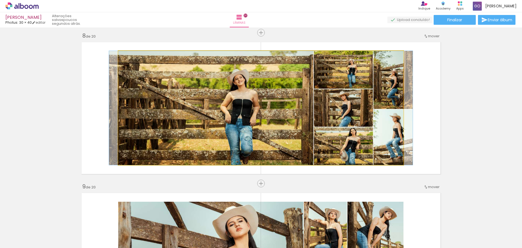
click at [267, 114] on quentale-photo at bounding box center [260, 108] width 285 height 114
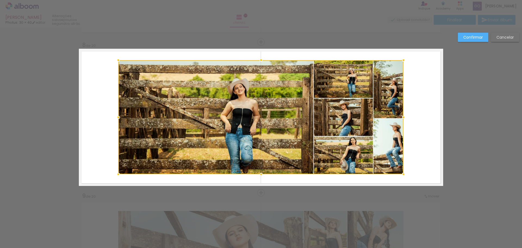
scroll to position [1045, 0]
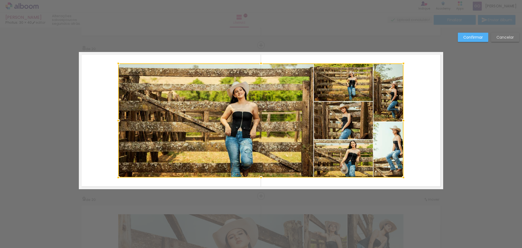
click at [270, 119] on div at bounding box center [260, 120] width 285 height 114
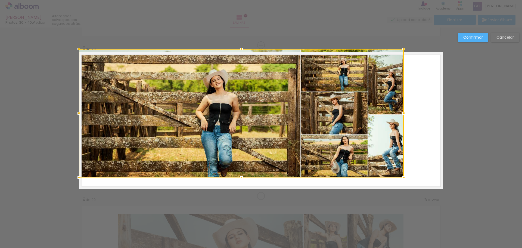
drag, startPoint x: 107, startPoint y: 61, endPoint x: 78, endPoint y: 52, distance: 30.4
click at [78, 52] on div at bounding box center [78, 48] width 11 height 11
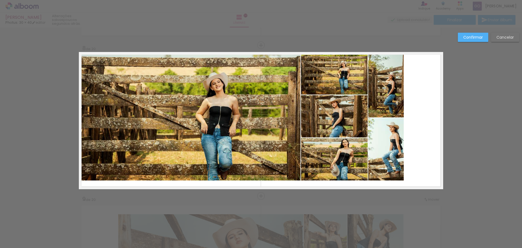
click at [386, 170] on quentale-photo at bounding box center [241, 116] width 325 height 128
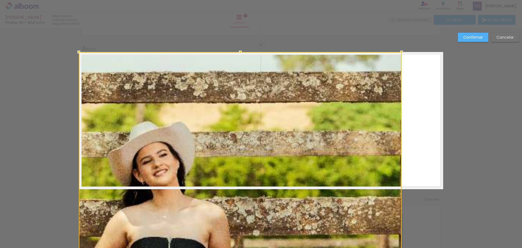
drag, startPoint x: 403, startPoint y: 178, endPoint x: 393, endPoint y: 158, distance: 22.1
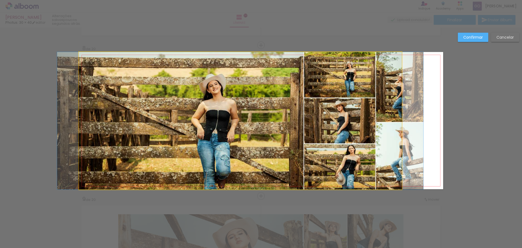
click at [365, 119] on quentale-photo at bounding box center [240, 120] width 323 height 137
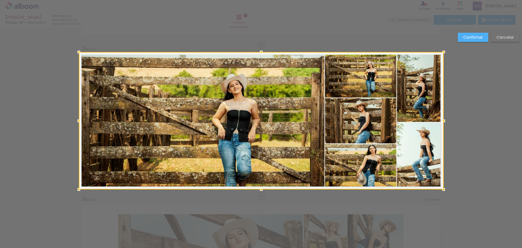
drag, startPoint x: 399, startPoint y: 122, endPoint x: 440, endPoint y: 127, distance: 41.4
click at [440, 127] on div at bounding box center [261, 120] width 365 height 137
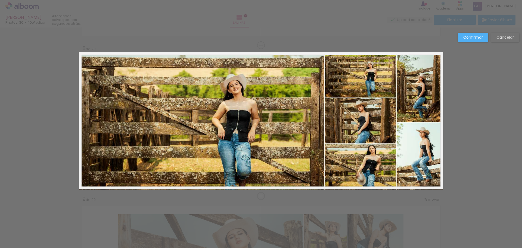
click at [292, 107] on quentale-photo at bounding box center [261, 120] width 364 height 137
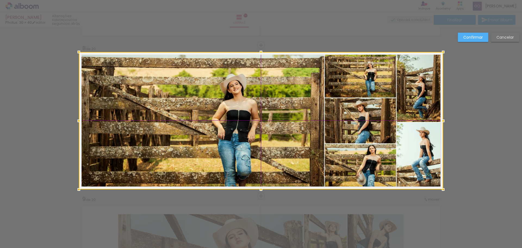
drag, startPoint x: 278, startPoint y: 107, endPoint x: 272, endPoint y: 105, distance: 6.6
click at [272, 105] on div at bounding box center [261, 120] width 364 height 137
click at [0, 0] on slot "Confirmar" at bounding box center [0, 0] width 0 height 0
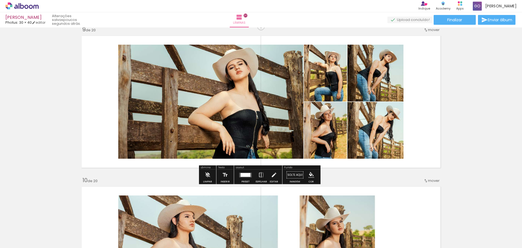
scroll to position [1209, 0]
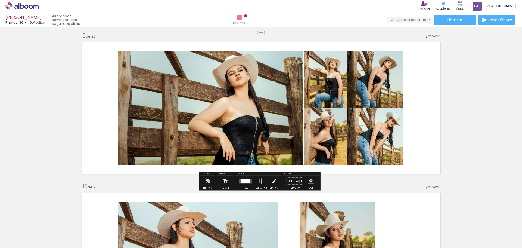
click at [264, 117] on quentale-photo at bounding box center [260, 108] width 285 height 114
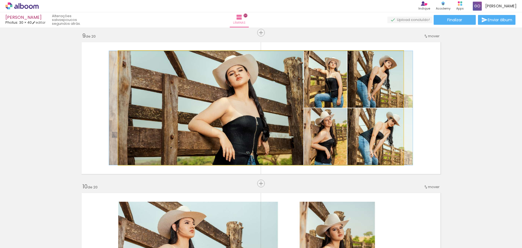
click at [264, 117] on quentale-photo at bounding box center [260, 108] width 285 height 114
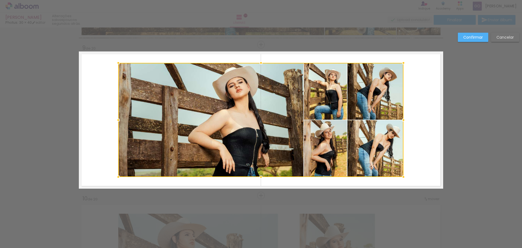
click at [251, 104] on div at bounding box center [260, 120] width 285 height 114
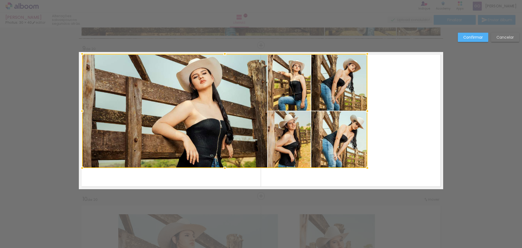
drag, startPoint x: 251, startPoint y: 114, endPoint x: 219, endPoint y: 107, distance: 33.7
click at [217, 107] on div at bounding box center [224, 111] width 285 height 114
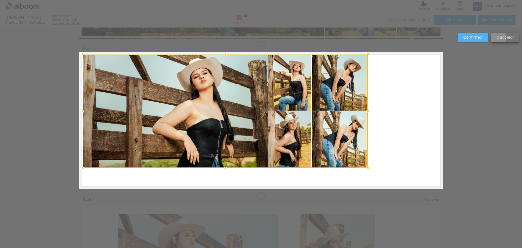
click at [497, 37] on paper-button "Cancelar" at bounding box center [505, 37] width 28 height 9
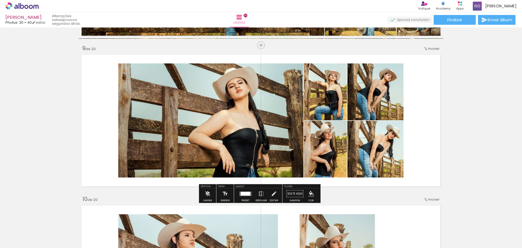
click at [293, 111] on quentale-photo at bounding box center [260, 120] width 285 height 114
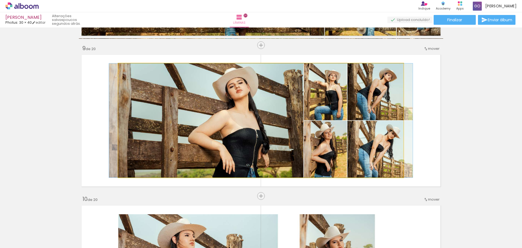
click at [170, 75] on quentale-photo at bounding box center [260, 120] width 285 height 114
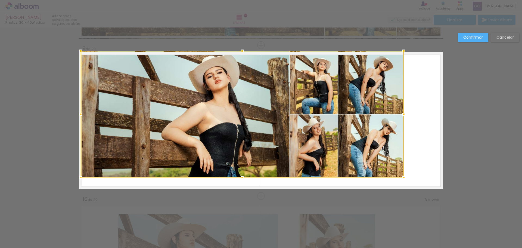
drag, startPoint x: 114, startPoint y: 64, endPoint x: 71, endPoint y: 48, distance: 46.1
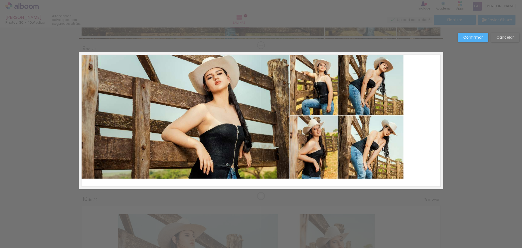
click at [376, 155] on quentale-photo at bounding box center [242, 115] width 323 height 126
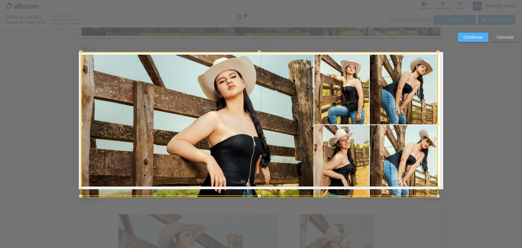
drag, startPoint x: 401, startPoint y: 179, endPoint x: 458, endPoint y: 195, distance: 59.1
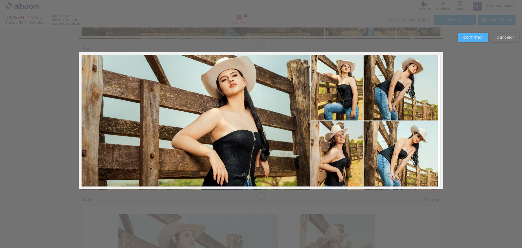
click at [423, 126] on quentale-photo at bounding box center [259, 120] width 357 height 137
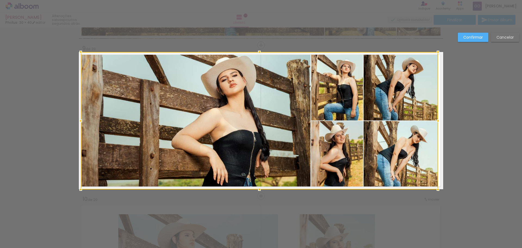
click at [0, 0] on slot "Confirmar" at bounding box center [0, 0] width 0 height 0
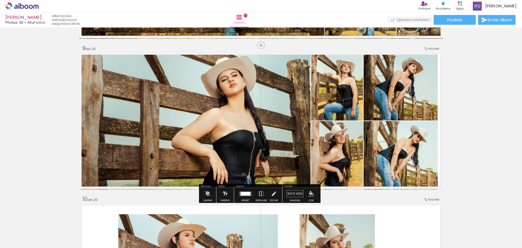
click at [375, 85] on quentale-photo at bounding box center [259, 120] width 357 height 137
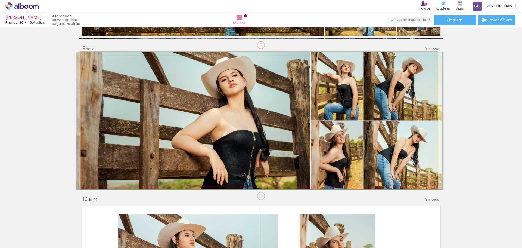
click at [375, 85] on quentale-photo at bounding box center [259, 120] width 357 height 137
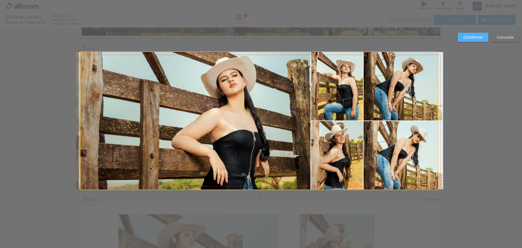
click at [363, 94] on quentale-photo at bounding box center [259, 120] width 357 height 137
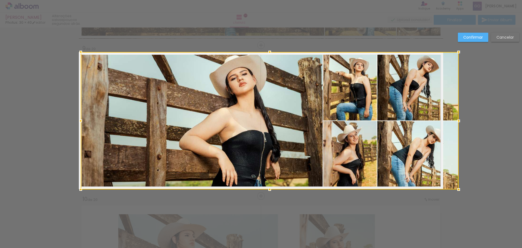
drag, startPoint x: 438, startPoint y: 122, endPoint x: 446, endPoint y: 122, distance: 8.7
click at [446, 122] on div at bounding box center [270, 120] width 378 height 137
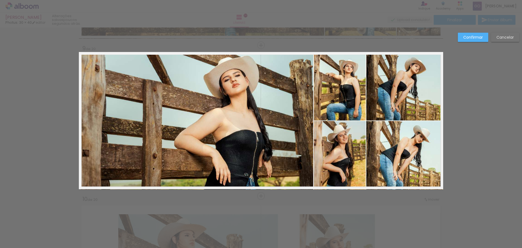
click at [0, 0] on slot "Confirmar" at bounding box center [0, 0] width 0 height 0
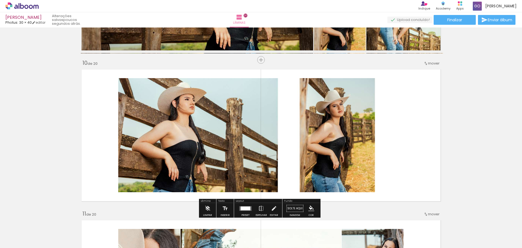
scroll to position [1386, 0]
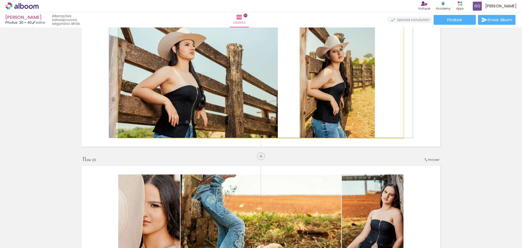
click at [225, 100] on quentale-photo at bounding box center [260, 81] width 285 height 114
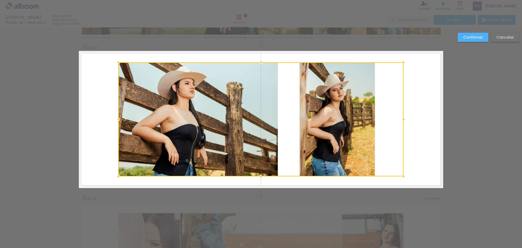
scroll to position [1347, 0]
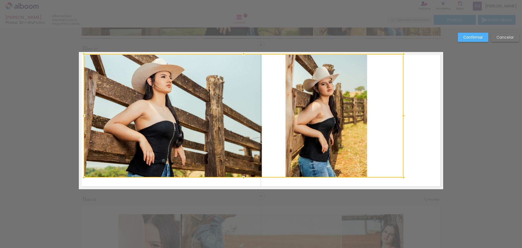
drag, startPoint x: 117, startPoint y: 61, endPoint x: 63, endPoint y: 49, distance: 54.9
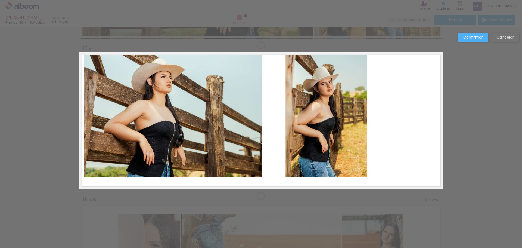
click at [88, 164] on quentale-photo at bounding box center [244, 115] width 320 height 123
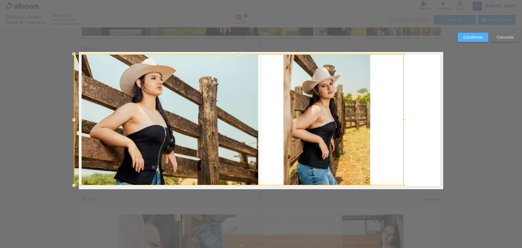
drag, startPoint x: 82, startPoint y: 179, endPoint x: 87, endPoint y: 204, distance: 25.1
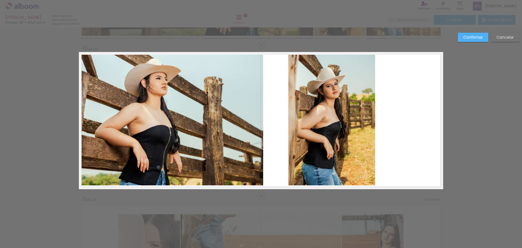
click at [376, 117] on quentale-photo at bounding box center [243, 119] width 329 height 131
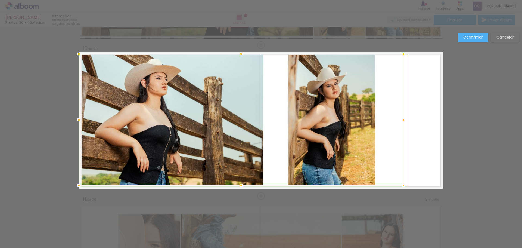
click at [367, 153] on div at bounding box center [241, 119] width 325 height 131
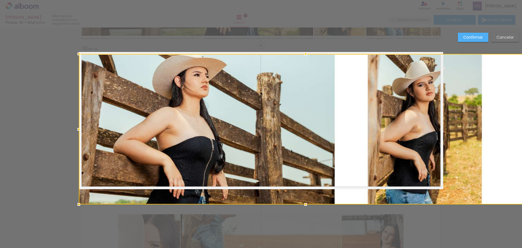
drag, startPoint x: 403, startPoint y: 186, endPoint x: 401, endPoint y: 188, distance: 2.9
click at [402, 188] on div at bounding box center [305, 129] width 453 height 150
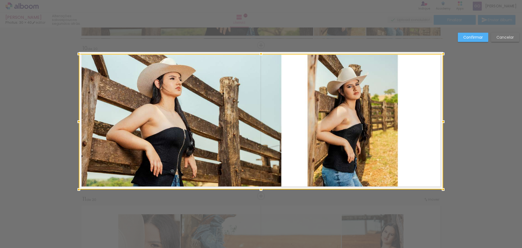
click at [0, 0] on slot "Confirmar" at bounding box center [0, 0] width 0 height 0
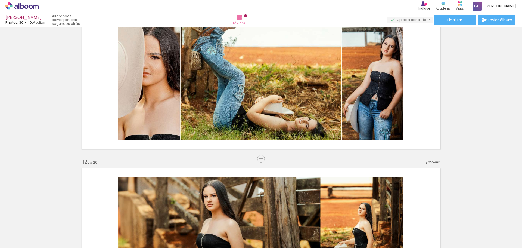
scroll to position [1537, 0]
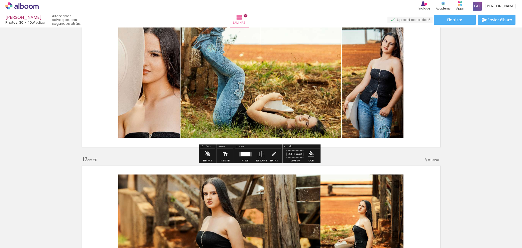
click at [199, 101] on quentale-photo at bounding box center [260, 81] width 285 height 114
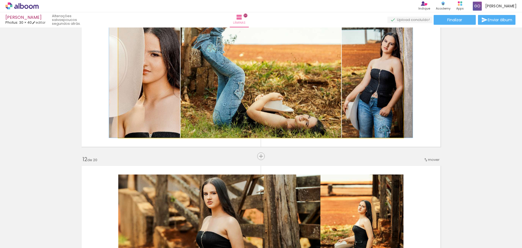
click at [199, 101] on quentale-photo at bounding box center [260, 81] width 285 height 114
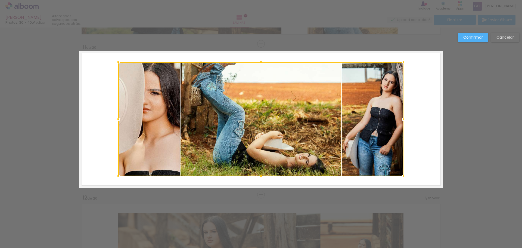
click at [152, 88] on div at bounding box center [260, 119] width 285 height 114
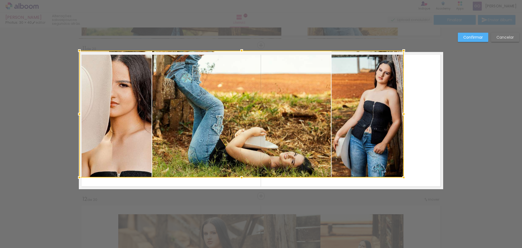
drag, startPoint x: 116, startPoint y: 64, endPoint x: 69, endPoint y: 49, distance: 48.8
click at [69, 49] on div "Inserir lâmina 1 de 20 Inserir lâmina 2 de 20 Inserir lâmina 3 de 20 Inserir lâ…" at bounding box center [261, 118] width 522 height 3176
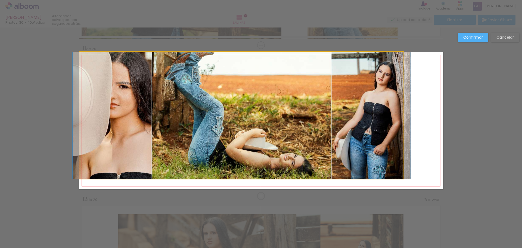
click at [359, 159] on quentale-photo at bounding box center [241, 115] width 324 height 127
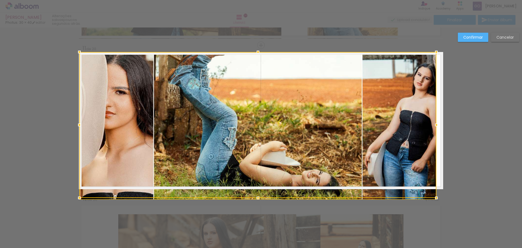
drag, startPoint x: 401, startPoint y: 177, endPoint x: 456, endPoint y: 192, distance: 57.4
click at [456, 192] on div "Inserir lâmina 1 de 20 Inserir lâmina 2 de 20 Inserir lâmina 3 de 20 Inserir lâ…" at bounding box center [261, 118] width 522 height 3176
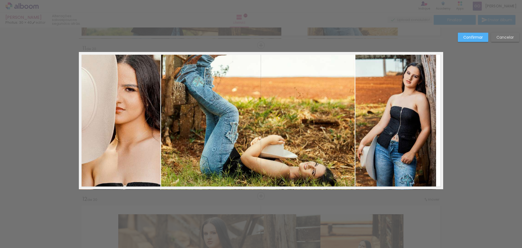
click at [407, 110] on quentale-photo at bounding box center [257, 120] width 357 height 137
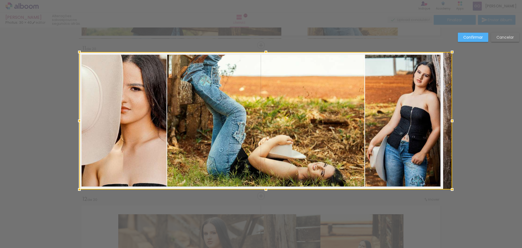
drag, startPoint x: 435, startPoint y: 126, endPoint x: 454, endPoint y: 125, distance: 19.1
click at [453, 125] on div at bounding box center [452, 120] width 11 height 11
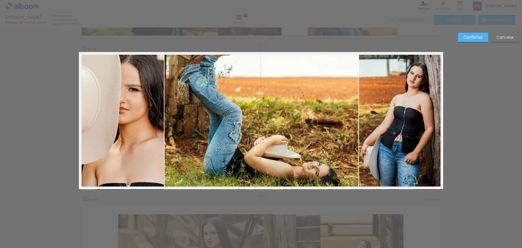
click at [471, 128] on div "Confirmar Cancelar" at bounding box center [261, 118] width 522 height 3176
click at [0, 0] on slot "Confirmar" at bounding box center [0, 0] width 0 height 0
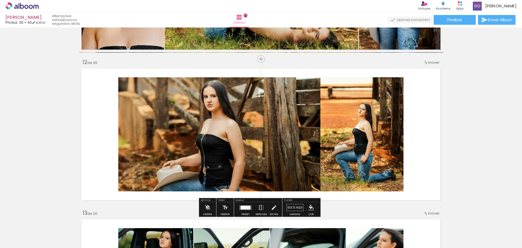
scroll to position [1633, 0]
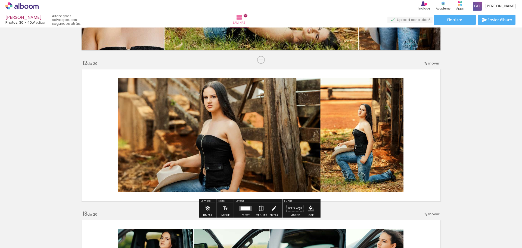
click at [200, 145] on quentale-photo at bounding box center [260, 135] width 285 height 114
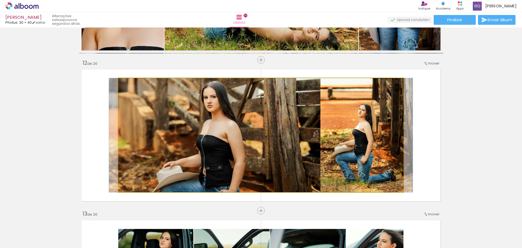
click at [121, 92] on quentale-photo at bounding box center [260, 135] width 285 height 114
click at [127, 97] on quentale-photo at bounding box center [260, 135] width 285 height 114
click at [155, 111] on quentale-photo at bounding box center [260, 135] width 285 height 114
click at [151, 111] on quentale-photo at bounding box center [260, 135] width 285 height 114
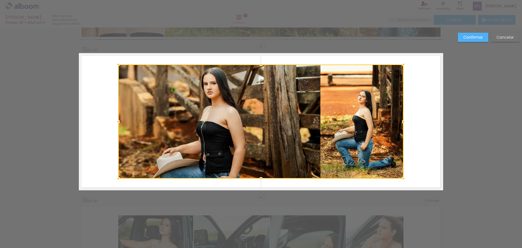
scroll to position [1648, 0]
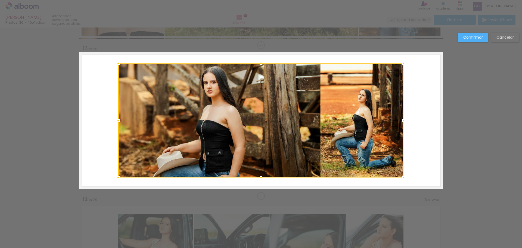
click at [152, 79] on div at bounding box center [260, 120] width 285 height 114
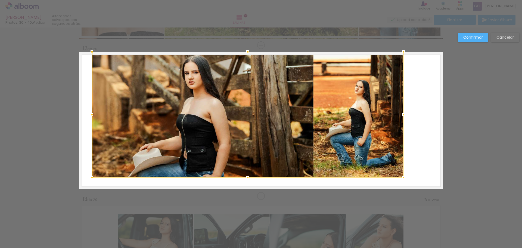
drag, startPoint x: 116, startPoint y: 64, endPoint x: 49, endPoint y: 47, distance: 68.4
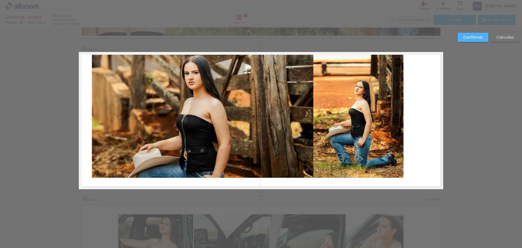
drag, startPoint x: 386, startPoint y: 148, endPoint x: 391, endPoint y: 152, distance: 6.8
click at [386, 148] on quentale-photo at bounding box center [248, 115] width 312 height 126
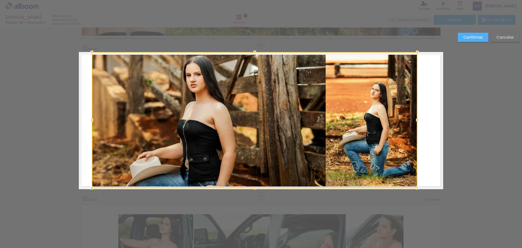
drag, startPoint x: 400, startPoint y: 175, endPoint x: 487, endPoint y: 209, distance: 93.4
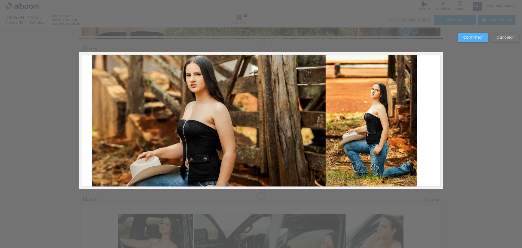
click at [388, 121] on quentale-photo at bounding box center [254, 120] width 325 height 136
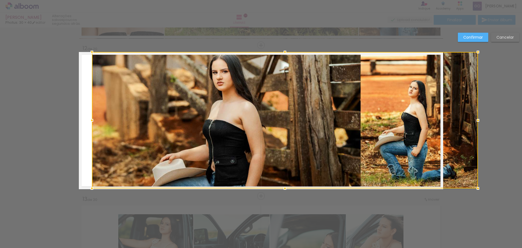
drag, startPoint x: 429, startPoint y: 122, endPoint x: 458, endPoint y: 122, distance: 28.5
click at [458, 122] on div at bounding box center [285, 120] width 386 height 136
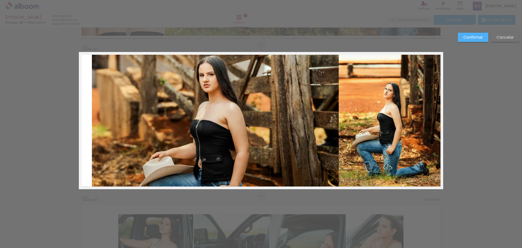
click at [187, 105] on quentale-photo at bounding box center [267, 120] width 351 height 136
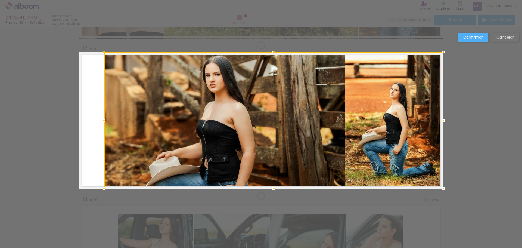
drag, startPoint x: 90, startPoint y: 121, endPoint x: 40, endPoint y: 121, distance: 50.0
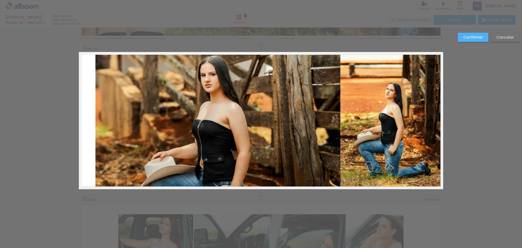
click at [107, 117] on quentale-photo at bounding box center [269, 120] width 348 height 136
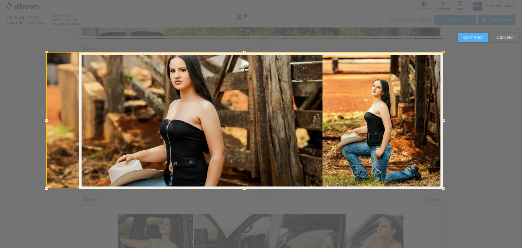
drag, startPoint x: 89, startPoint y: 121, endPoint x: 64, endPoint y: 121, distance: 25.0
click at [64, 121] on div at bounding box center [244, 120] width 397 height 136
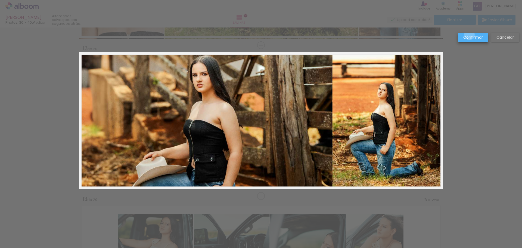
click at [0, 0] on slot "Confirmar" at bounding box center [0, 0] width 0 height 0
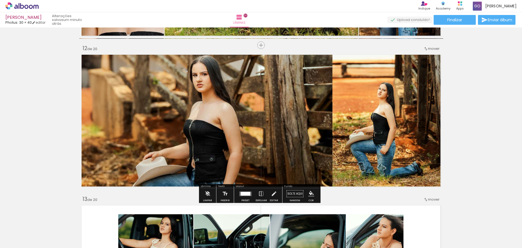
click at [279, 148] on quentale-photo at bounding box center [261, 120] width 364 height 136
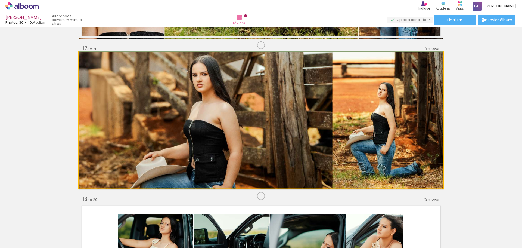
click at [279, 148] on quentale-photo at bounding box center [261, 120] width 364 height 136
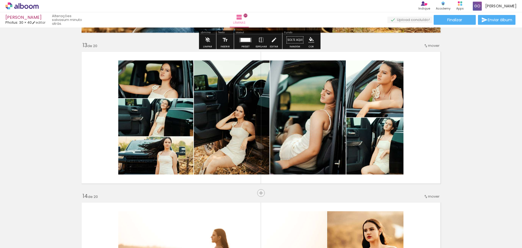
scroll to position [1811, 0]
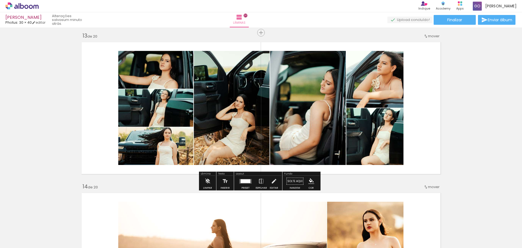
click at [322, 109] on quentale-photo at bounding box center [260, 108] width 285 height 114
click at [207, 106] on quentale-photo at bounding box center [260, 108] width 285 height 114
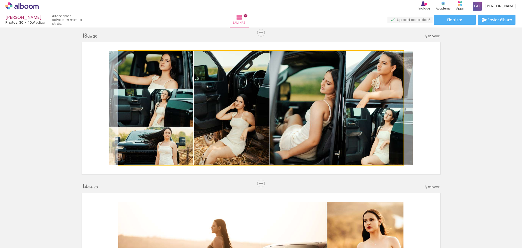
click at [207, 106] on quentale-photo at bounding box center [260, 108] width 285 height 114
click at [0, 0] on div at bounding box center [0, 0] width 0 height 0
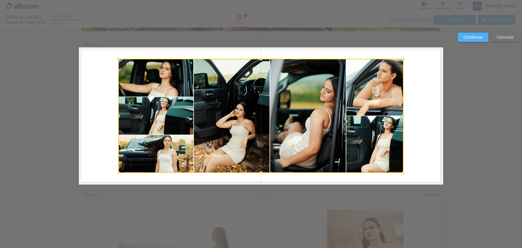
scroll to position [1798, 0]
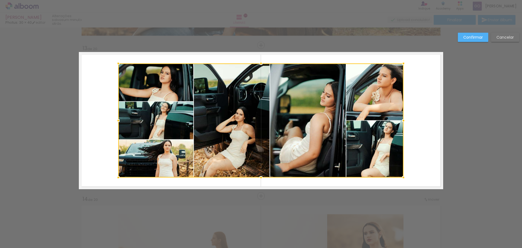
click at [151, 92] on div at bounding box center [260, 120] width 285 height 114
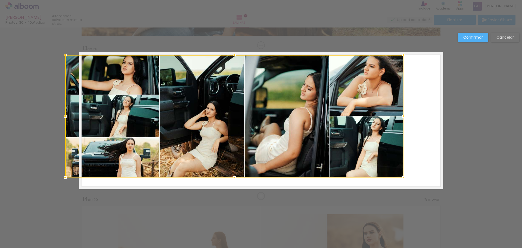
drag, startPoint x: 117, startPoint y: 60, endPoint x: 43, endPoint y: 42, distance: 76.4
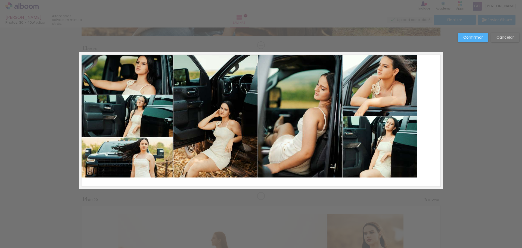
click at [366, 144] on quentale-photo at bounding box center [248, 116] width 338 height 122
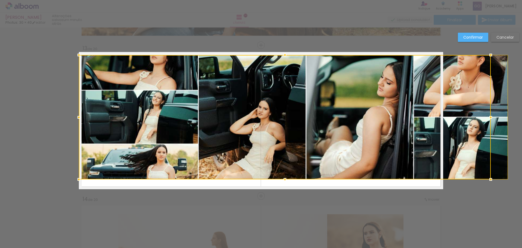
drag, startPoint x: 404, startPoint y: 177, endPoint x: 489, endPoint y: 204, distance: 89.2
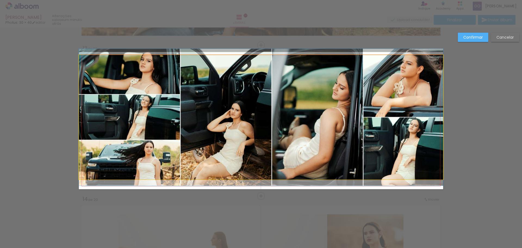
click at [385, 146] on quentale-photo at bounding box center [261, 117] width 364 height 124
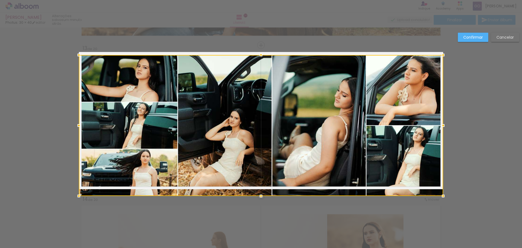
drag, startPoint x: 260, startPoint y: 181, endPoint x: 260, endPoint y: 209, distance: 27.7
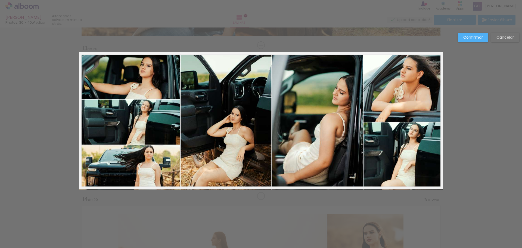
click at [0, 0] on slot "Confirmar" at bounding box center [0, 0] width 0 height 0
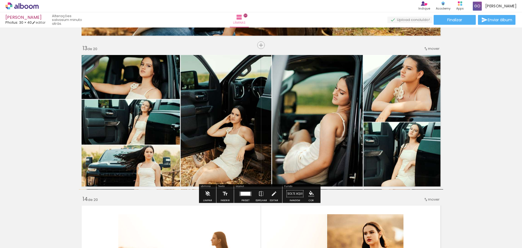
click at [350, 86] on quentale-photo at bounding box center [261, 122] width 364 height 134
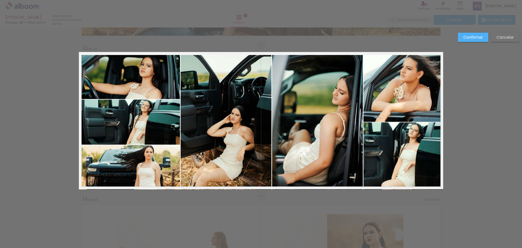
click at [246, 65] on quentale-photo at bounding box center [261, 122] width 364 height 134
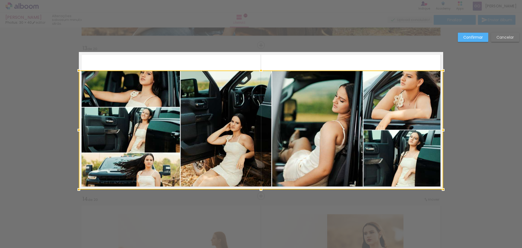
drag, startPoint x: 261, startPoint y: 56, endPoint x: 257, endPoint y: 43, distance: 13.0
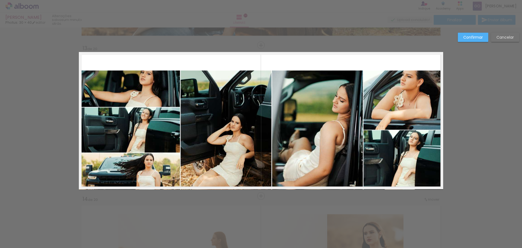
click at [261, 78] on quentale-photo at bounding box center [261, 129] width 364 height 119
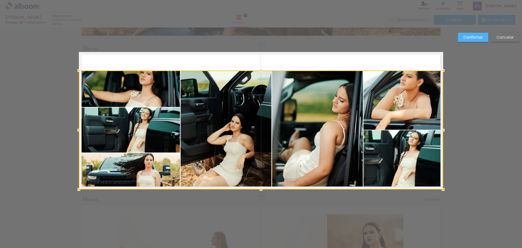
click at [261, 78] on div at bounding box center [261, 129] width 364 height 119
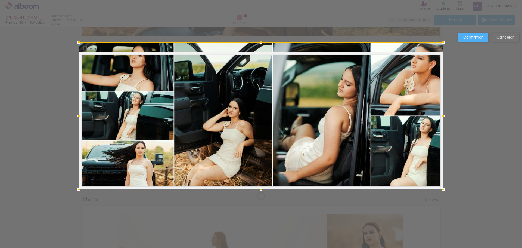
drag, startPoint x: 260, startPoint y: 72, endPoint x: 260, endPoint y: 33, distance: 39.1
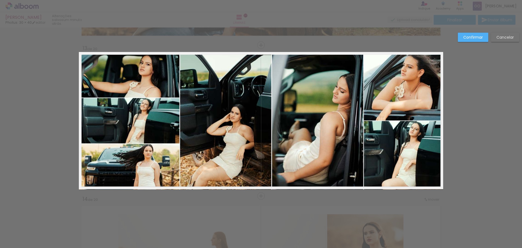
click at [0, 0] on slot "Confirmar" at bounding box center [0, 0] width 0 height 0
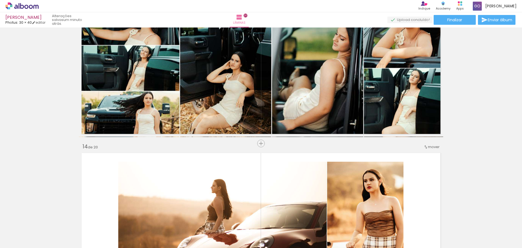
scroll to position [1934, 0]
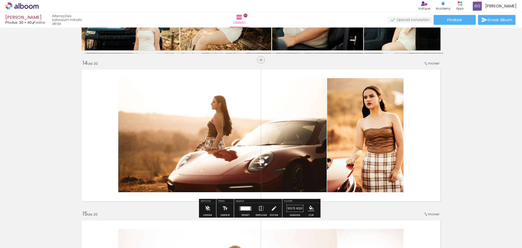
click at [280, 104] on quentale-photo at bounding box center [260, 135] width 285 height 114
click at [167, 114] on quentale-photo at bounding box center [260, 135] width 285 height 114
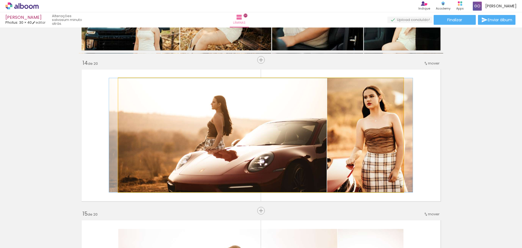
click at [167, 114] on quentale-photo at bounding box center [260, 135] width 285 height 114
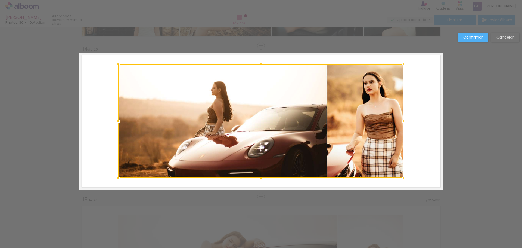
scroll to position [1949, 0]
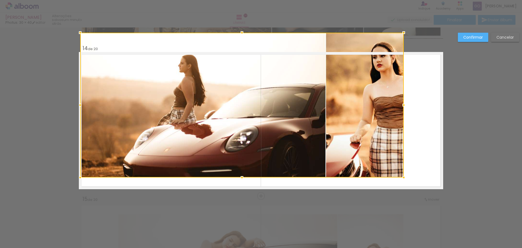
drag, startPoint x: 115, startPoint y: 63, endPoint x: 46, endPoint y: 44, distance: 72.0
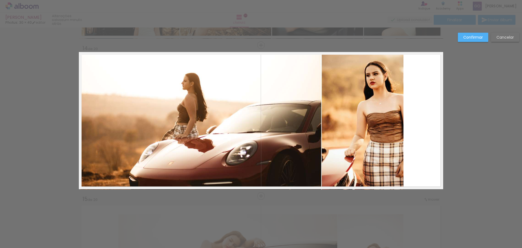
click at [363, 142] on quentale-photo at bounding box center [241, 120] width 323 height 137
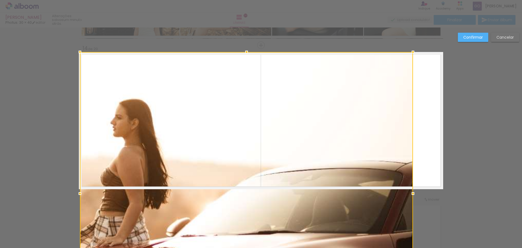
drag, startPoint x: 400, startPoint y: 117, endPoint x: 486, endPoint y: 121, distance: 86.0
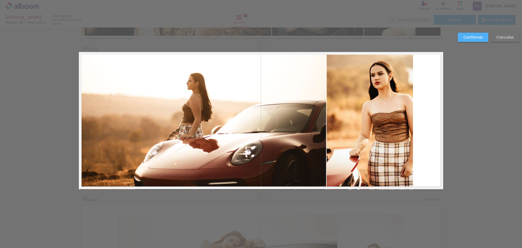
click at [394, 109] on quentale-photo at bounding box center [246, 120] width 333 height 137
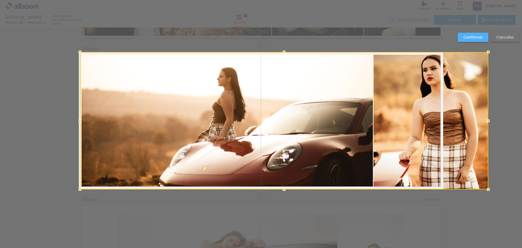
drag, startPoint x: 411, startPoint y: 120, endPoint x: 470, endPoint y: 121, distance: 59.3
click at [470, 121] on div at bounding box center [284, 120] width 408 height 137
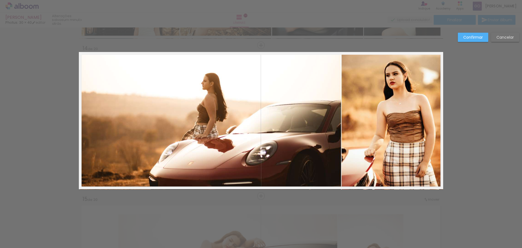
click at [0, 0] on slot "Confirmar" at bounding box center [0, 0] width 0 height 0
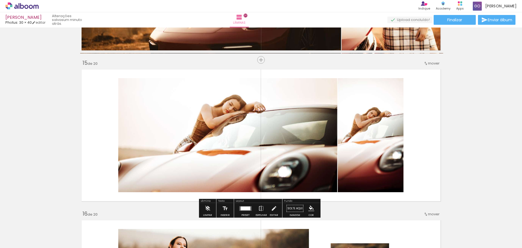
click at [274, 105] on quentale-photo at bounding box center [260, 135] width 285 height 114
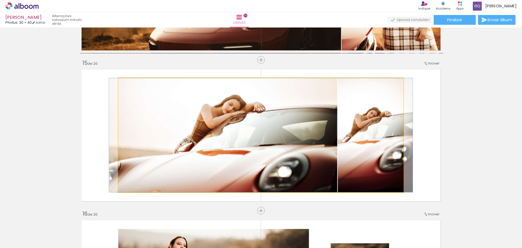
click at [274, 105] on quentale-photo at bounding box center [260, 135] width 285 height 114
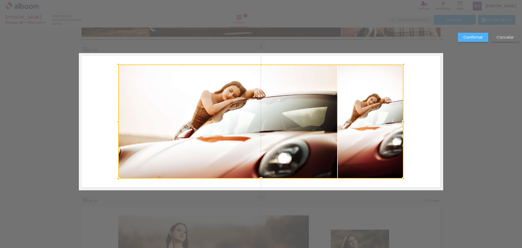
click at [222, 110] on div at bounding box center [260, 121] width 285 height 114
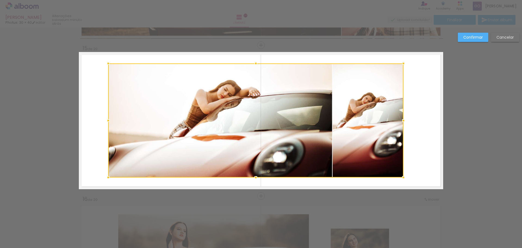
drag, startPoint x: 92, startPoint y: 120, endPoint x: 39, endPoint y: 119, distance: 53.3
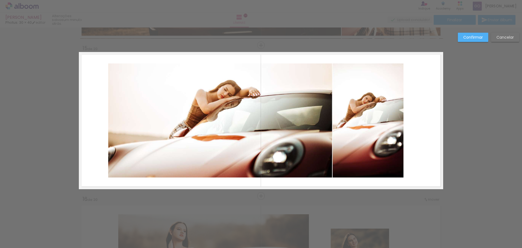
click at [108, 68] on quentale-photo at bounding box center [255, 120] width 295 height 114
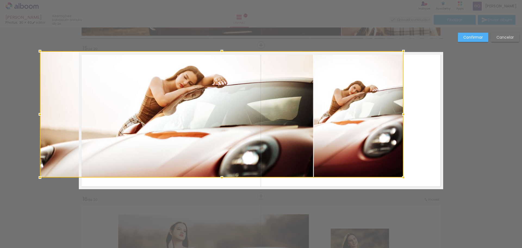
drag, startPoint x: 107, startPoint y: 64, endPoint x: 38, endPoint y: 40, distance: 73.8
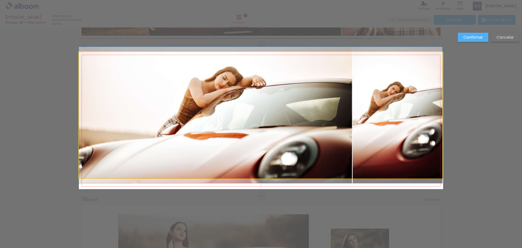
click at [307, 118] on quentale-photo at bounding box center [260, 115] width 363 height 126
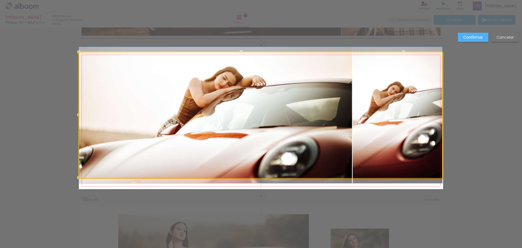
click at [431, 172] on quentale-photo at bounding box center [260, 115] width 363 height 126
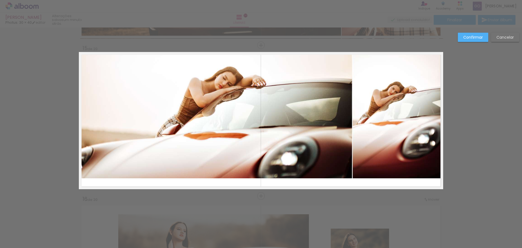
click at [398, 162] on quentale-photo at bounding box center [260, 115] width 363 height 126
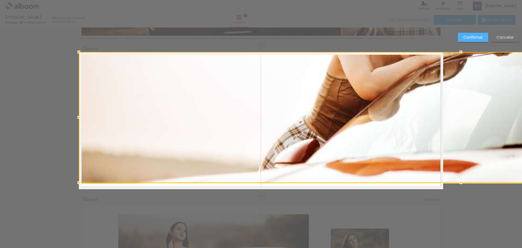
drag, startPoint x: 400, startPoint y: 178, endPoint x: 464, endPoint y: 220, distance: 77.0
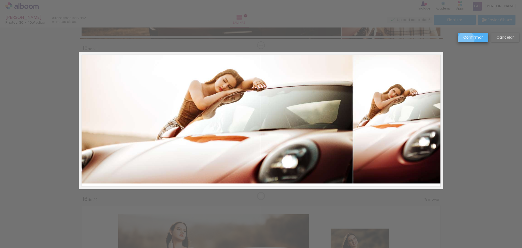
click at [0, 0] on slot "Confirmar" at bounding box center [0, 0] width 0 height 0
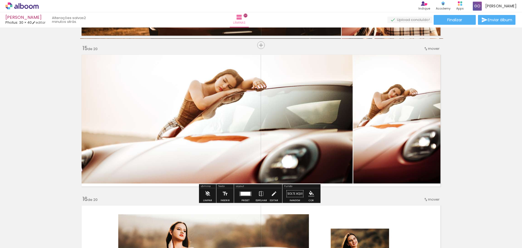
click at [369, 103] on quentale-photo at bounding box center [261, 117] width 364 height 131
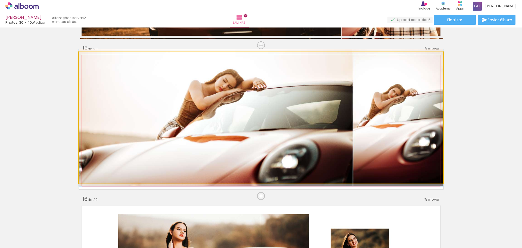
click at [326, 120] on quentale-photo at bounding box center [261, 117] width 364 height 131
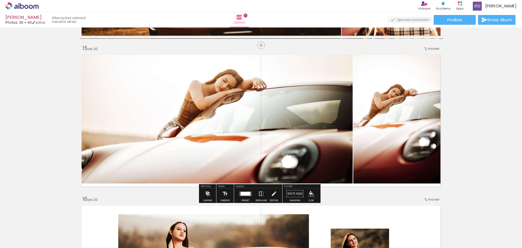
click at [326, 120] on quentale-photo at bounding box center [261, 117] width 364 height 131
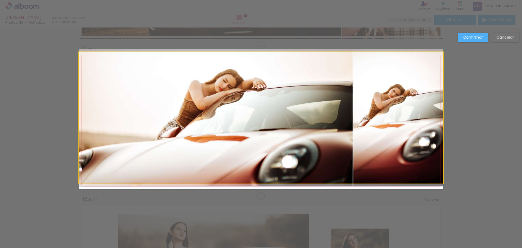
click at [262, 175] on quentale-photo at bounding box center [261, 117] width 364 height 131
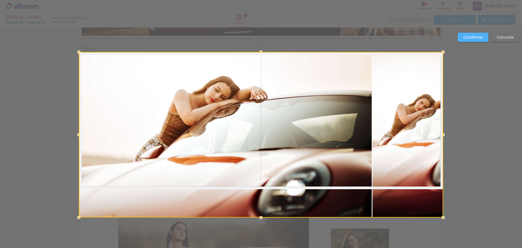
drag, startPoint x: 260, startPoint y: 182, endPoint x: 260, endPoint y: 196, distance: 14.4
click at [260, 196] on div at bounding box center [261, 134] width 364 height 165
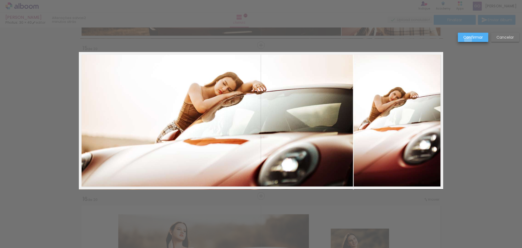
click at [468, 40] on paper-button "Confirmar" at bounding box center [473, 37] width 30 height 9
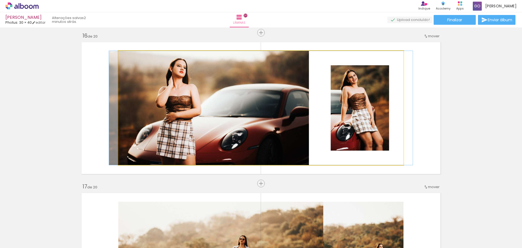
click at [256, 93] on quentale-photo at bounding box center [260, 108] width 285 height 114
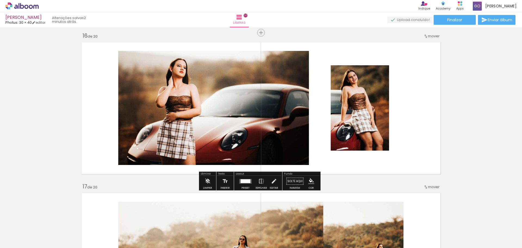
click at [127, 66] on quentale-photo at bounding box center [260, 108] width 285 height 114
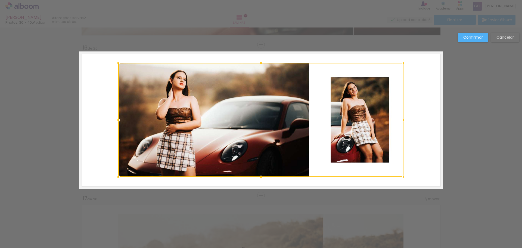
scroll to position [2250, 0]
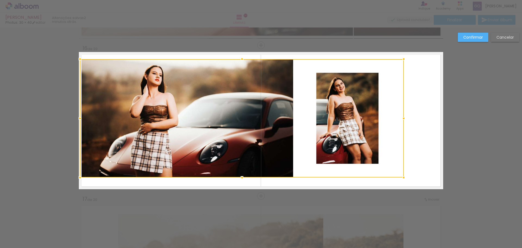
drag, startPoint x: 108, startPoint y: 62, endPoint x: 13, endPoint y: 37, distance: 97.7
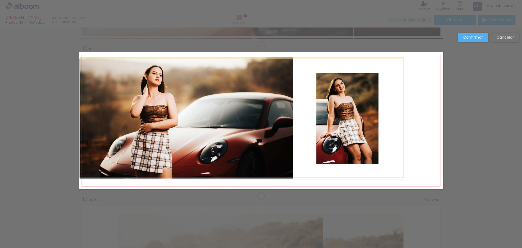
click at [284, 116] on quentale-photo at bounding box center [242, 118] width 324 height 118
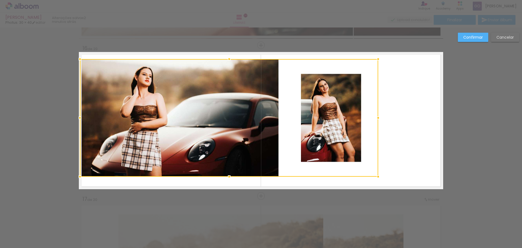
drag, startPoint x: 412, startPoint y: 179, endPoint x: 522, endPoint y: 217, distance: 115.5
click at [522, 217] on div "Inserir lâmina 1 de 20 Inserir lâmina 2 de 20 Inserir lâmina 3 de 20 Inserir lâ…" at bounding box center [261, 137] width 522 height 220
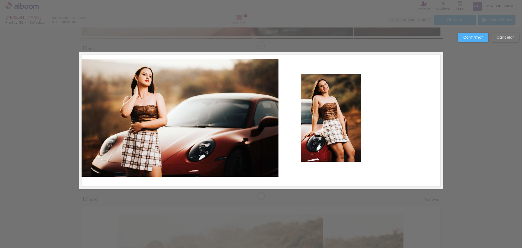
click at [0, 0] on slot "Cancelar" at bounding box center [0, 0] width 0 height 0
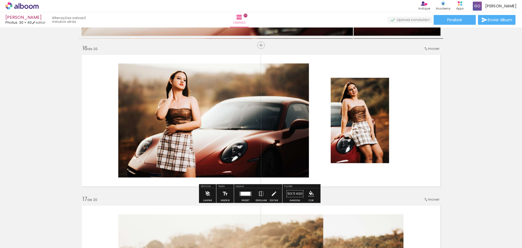
click at [284, 99] on quentale-photo at bounding box center [260, 120] width 285 height 114
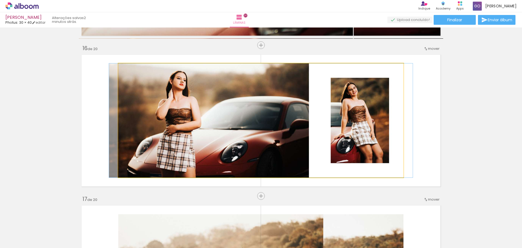
click at [284, 99] on quentale-photo at bounding box center [260, 120] width 285 height 114
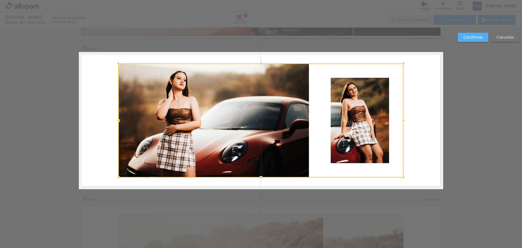
click at [216, 98] on div at bounding box center [260, 120] width 285 height 114
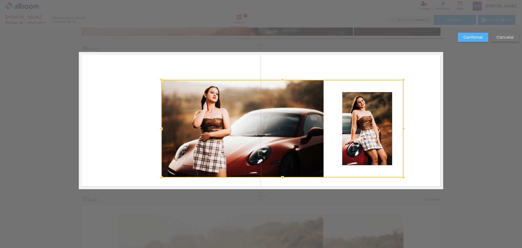
drag, startPoint x: 106, startPoint y: 61, endPoint x: 23, endPoint y: 16, distance: 94.9
click at [23, 0] on div "ANA KAROLINA Photus: 30 × 40 editar 2 minutos atrás. Lâminas 20 Finalizar Envia…" at bounding box center [261, 0] width 522 height 0
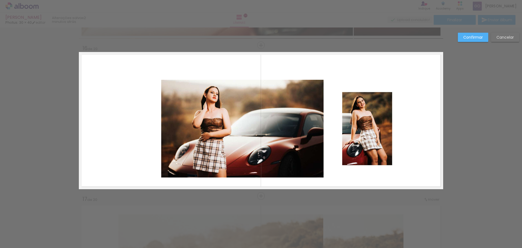
click at [0, 0] on slot "Cancelar" at bounding box center [0, 0] width 0 height 0
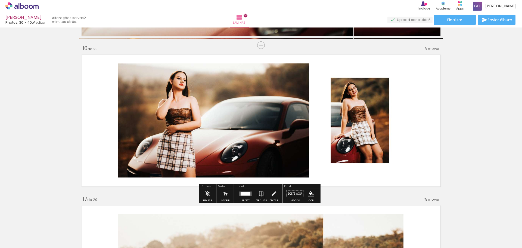
click at [244, 104] on quentale-photo at bounding box center [260, 120] width 285 height 114
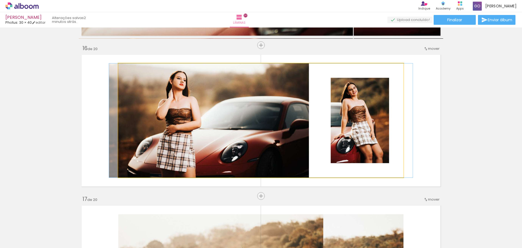
click at [244, 104] on quentale-photo at bounding box center [260, 120] width 285 height 114
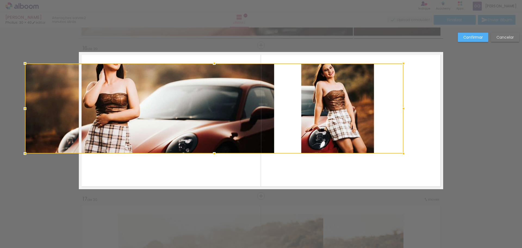
drag, startPoint x: 99, startPoint y: 182, endPoint x: 41, endPoint y: 229, distance: 75.0
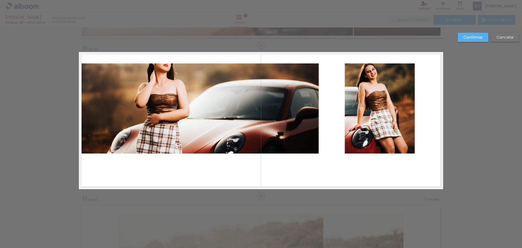
click at [155, 134] on quentale-photo at bounding box center [261, 108] width 364 height 90
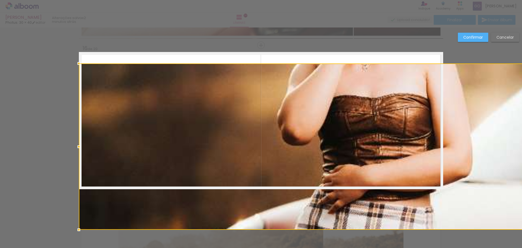
drag, startPoint x: 238, startPoint y: 153, endPoint x: 251, endPoint y: 215, distance: 63.6
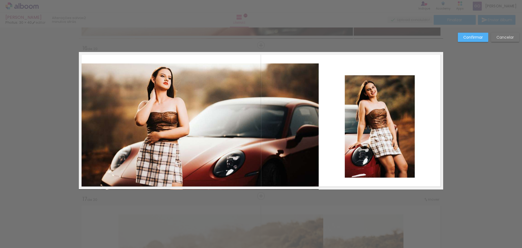
click at [281, 95] on quentale-photo at bounding box center [261, 126] width 364 height 126
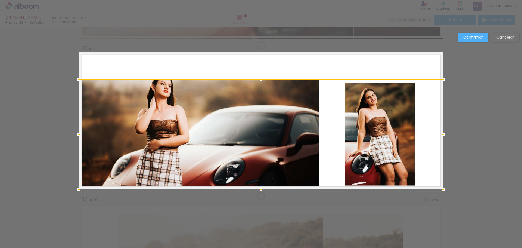
drag, startPoint x: 261, startPoint y: 62, endPoint x: 267, endPoint y: 20, distance: 41.8
click at [267, 0] on div "ANA KAROLINA Photus: 30 × 40 editar 2 minutos atrás. Lâminas 20 Finalizar Envia…" at bounding box center [261, 0] width 522 height 0
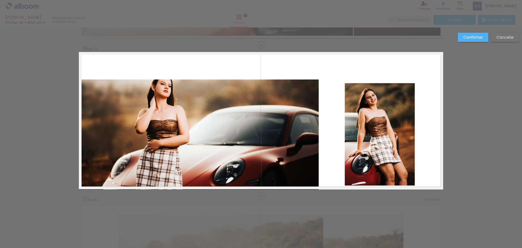
click at [261, 85] on quentale-photo at bounding box center [261, 134] width 364 height 110
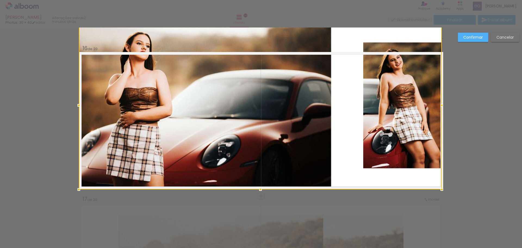
drag, startPoint x: 443, startPoint y: 78, endPoint x: 482, endPoint y: 35, distance: 58.1
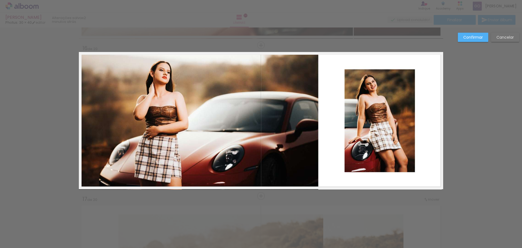
click at [0, 0] on slot "Confirmar" at bounding box center [0, 0] width 0 height 0
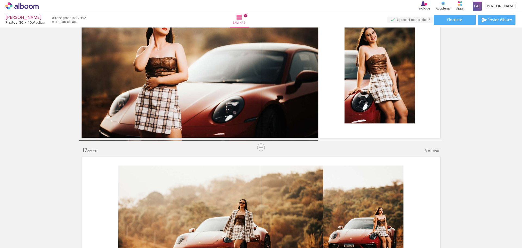
scroll to position [2413, 0]
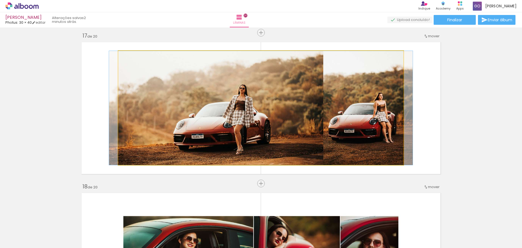
click at [247, 103] on quentale-photo at bounding box center [260, 108] width 285 height 114
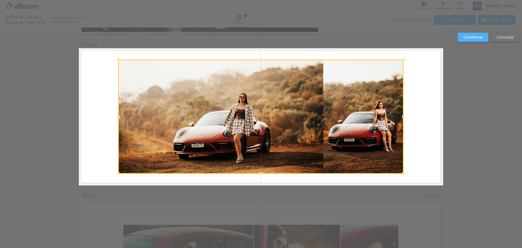
scroll to position [2401, 0]
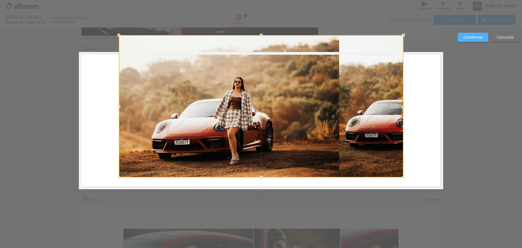
drag, startPoint x: 117, startPoint y: 63, endPoint x: 4, endPoint y: 49, distance: 113.4
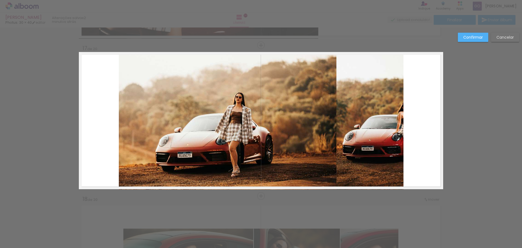
click at [282, 115] on quentale-photo at bounding box center [261, 120] width 285 height 137
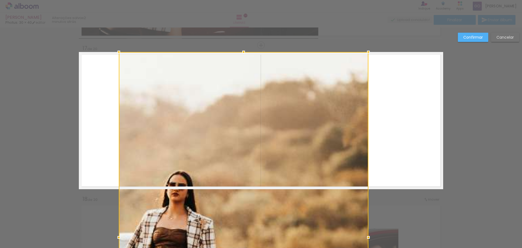
drag, startPoint x: 403, startPoint y: 114, endPoint x: 522, endPoint y: 114, distance: 118.3
click at [522, 114] on div "Inserir lâmina 1 de 20 Inserir lâmina 2 de 20 Inserir lâmina 3 de 20 Inserir lâ…" at bounding box center [261, 137] width 522 height 220
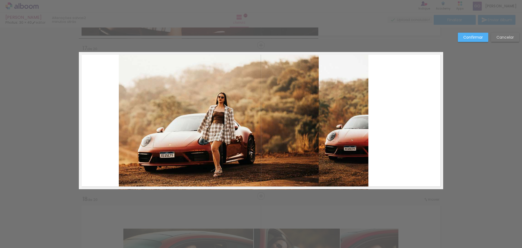
click at [354, 113] on quentale-photo at bounding box center [244, 120] width 250 height 137
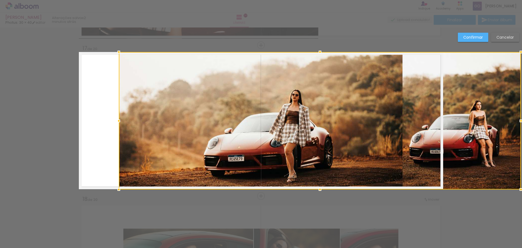
drag, startPoint x: 369, startPoint y: 123, endPoint x: 504, endPoint y: 121, distance: 134.6
click at [504, 121] on div at bounding box center [320, 120] width 402 height 137
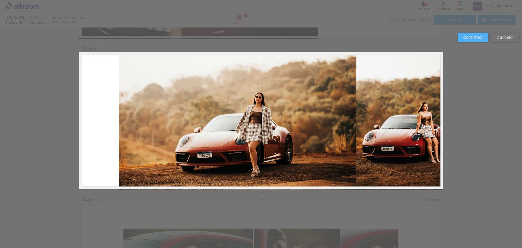
click at [273, 112] on quentale-photo at bounding box center [281, 120] width 324 height 137
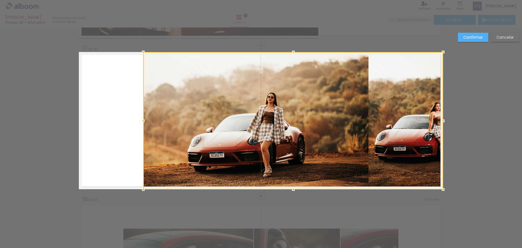
drag, startPoint x: 115, startPoint y: 120, endPoint x: 0, endPoint y: 110, distance: 115.5
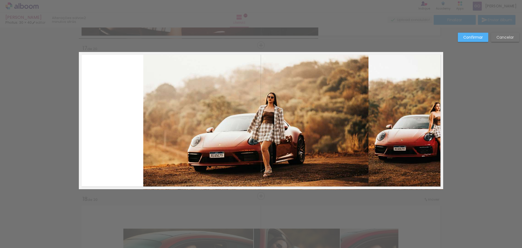
click at [196, 135] on quentale-photo at bounding box center [293, 120] width 300 height 137
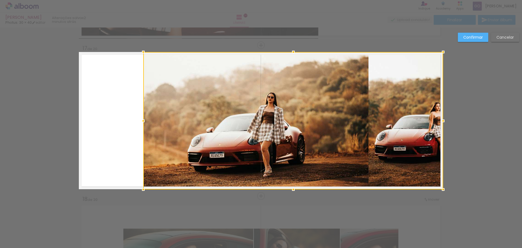
click at [244, 129] on div at bounding box center [293, 120] width 300 height 137
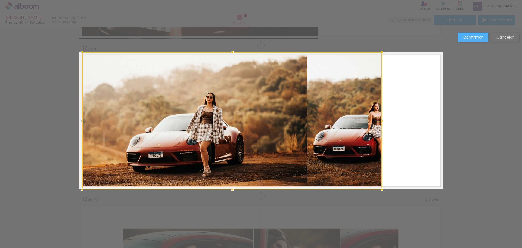
drag, startPoint x: 255, startPoint y: 125, endPoint x: 194, endPoint y: 122, distance: 61.2
click at [194, 122] on div at bounding box center [232, 120] width 300 height 137
click at [356, 123] on div at bounding box center [232, 120] width 300 height 137
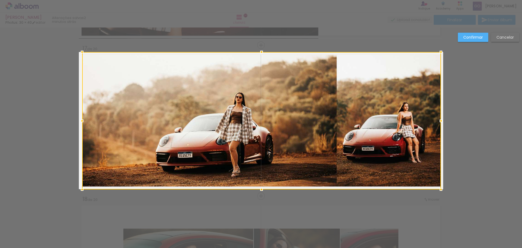
drag, startPoint x: 382, startPoint y: 121, endPoint x: 479, endPoint y: 122, distance: 96.5
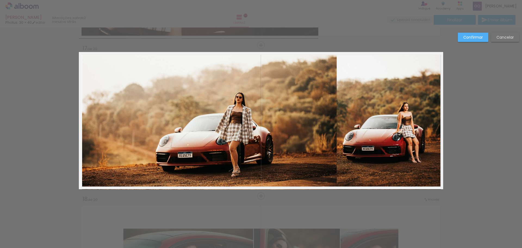
click at [0, 0] on slot "Confirmar" at bounding box center [0, 0] width 0 height 0
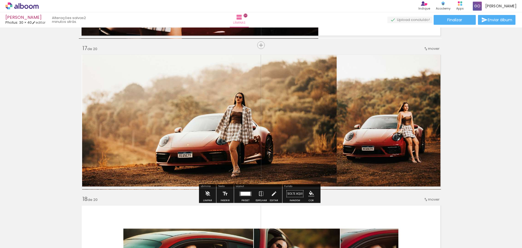
click at [302, 92] on quentale-photo at bounding box center [261, 120] width 359 height 137
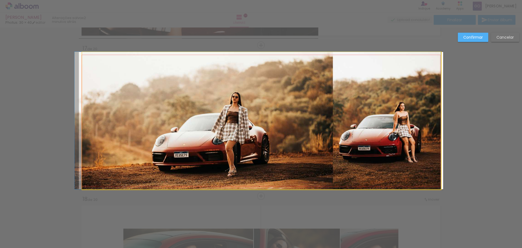
drag, startPoint x: 130, startPoint y: 106, endPoint x: 123, endPoint y: 106, distance: 7.6
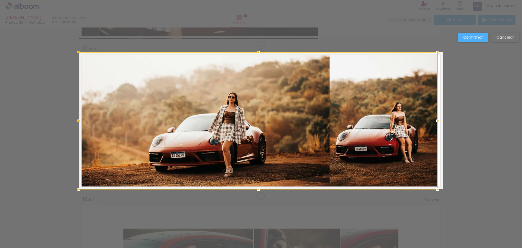
drag, startPoint x: 343, startPoint y: 97, endPoint x: 321, endPoint y: 102, distance: 22.6
click at [321, 102] on div at bounding box center [258, 120] width 359 height 137
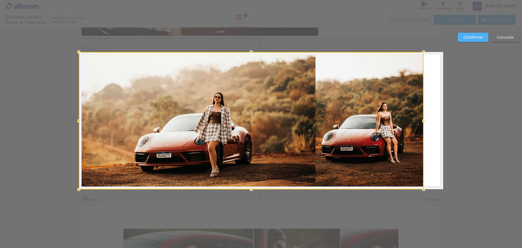
drag, startPoint x: 437, startPoint y: 120, endPoint x: 473, endPoint y: 123, distance: 36.5
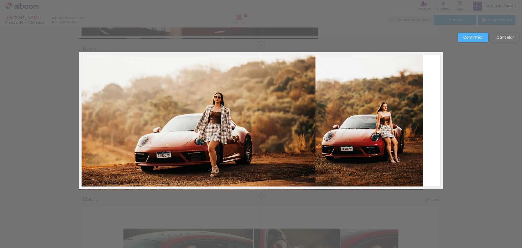
click at [419, 120] on quentale-photo at bounding box center [251, 120] width 345 height 137
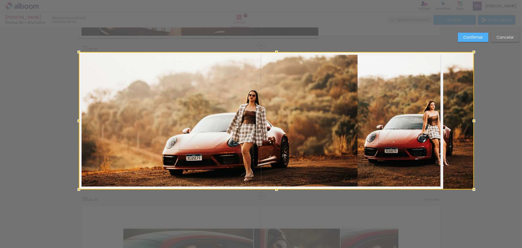
drag, startPoint x: 423, startPoint y: 121, endPoint x: 485, endPoint y: 122, distance: 61.7
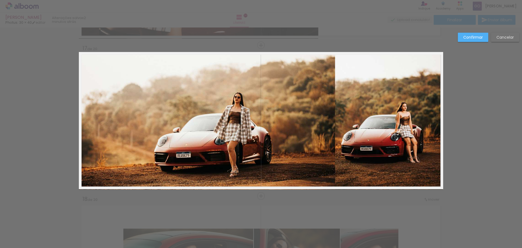
click at [0, 0] on slot "Confirmar" at bounding box center [0, 0] width 0 height 0
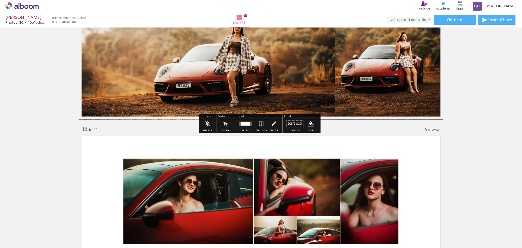
scroll to position [2564, 0]
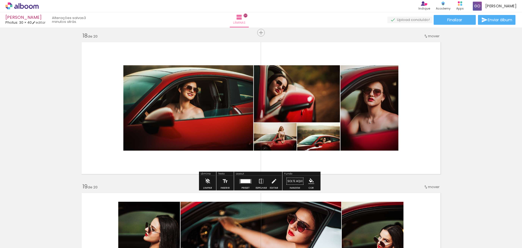
click at [241, 123] on quentale-photo at bounding box center [260, 108] width 285 height 114
click at [189, 108] on quentale-photo at bounding box center [260, 108] width 285 height 114
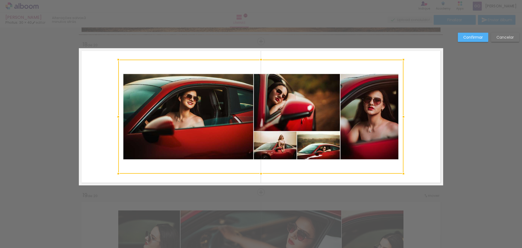
scroll to position [2551, 0]
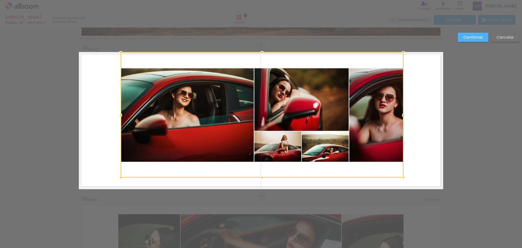
drag, startPoint x: 118, startPoint y: 63, endPoint x: 33, endPoint y: 42, distance: 87.6
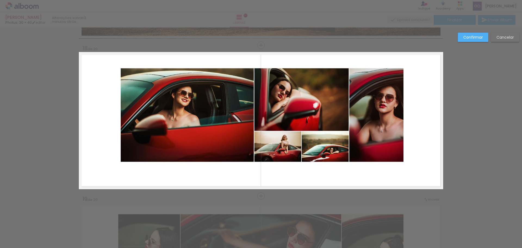
click at [0, 0] on slot "Cancelar" at bounding box center [0, 0] width 0 height 0
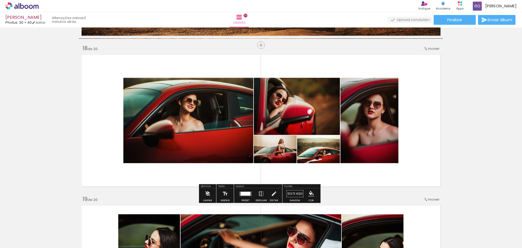
click at [286, 115] on quentale-photo at bounding box center [260, 120] width 285 height 114
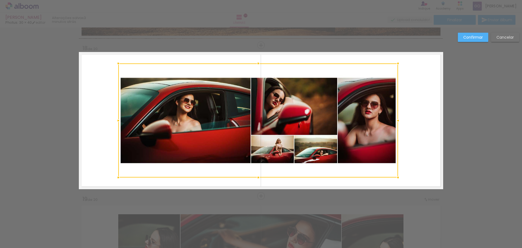
drag, startPoint x: 403, startPoint y: 179, endPoint x: 495, endPoint y: 217, distance: 99.3
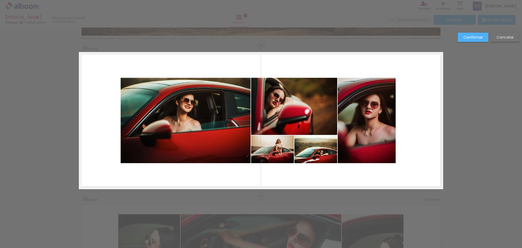
click at [385, 124] on quentale-photo at bounding box center [258, 120] width 280 height 114
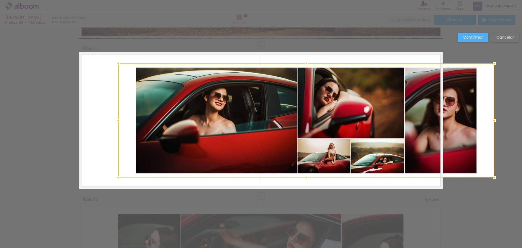
drag, startPoint x: 399, startPoint y: 121, endPoint x: 464, endPoint y: 126, distance: 65.4
click at [464, 126] on div at bounding box center [306, 120] width 376 height 114
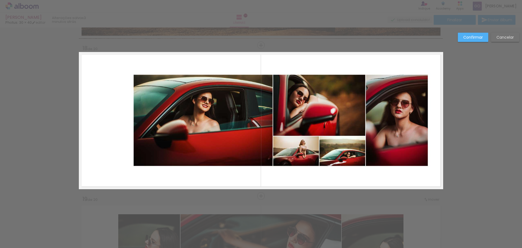
click at [142, 124] on quentale-photo at bounding box center [280, 120] width 325 height 114
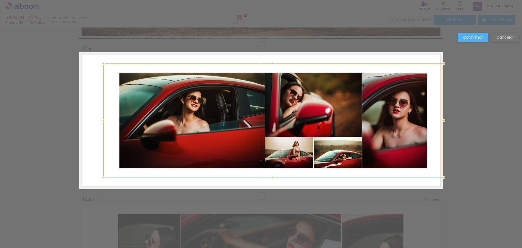
drag, startPoint x: 114, startPoint y: 122, endPoint x: 12, endPoint y: 126, distance: 102.6
click at [125, 119] on quentale-photo at bounding box center [273, 120] width 340 height 114
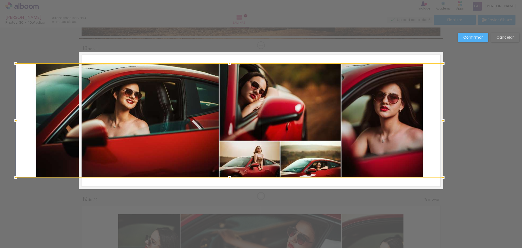
drag, startPoint x: 99, startPoint y: 122, endPoint x: 39, endPoint y: 123, distance: 59.8
click at [39, 123] on div at bounding box center [229, 120] width 427 height 114
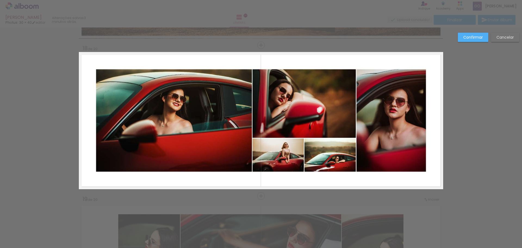
click at [477, 41] on paper-button "Confirmar" at bounding box center [473, 37] width 30 height 9
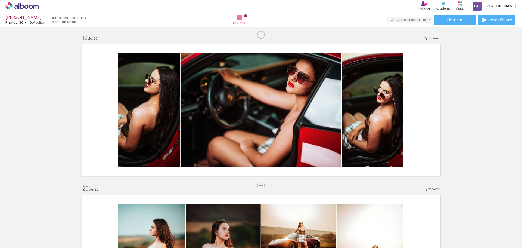
scroll to position [2715, 0]
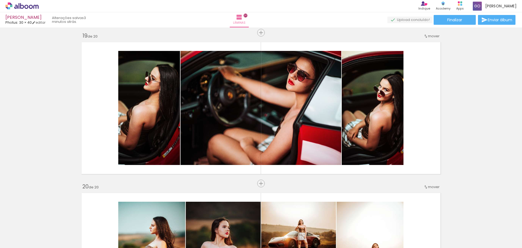
click at [219, 132] on quentale-photo at bounding box center [260, 108] width 285 height 114
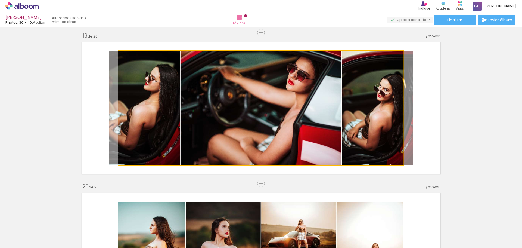
click at [219, 132] on quentale-photo at bounding box center [260, 108] width 285 height 114
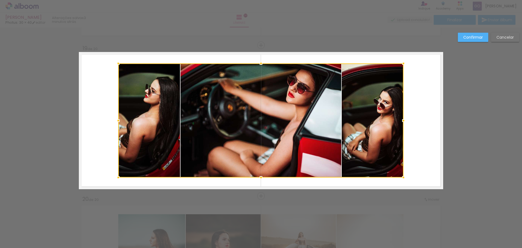
scroll to position [2702, 0]
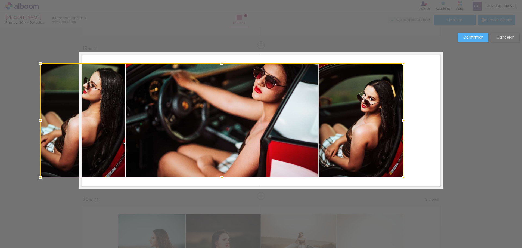
drag, startPoint x: 117, startPoint y: 120, endPoint x: 32, endPoint y: 122, distance: 85.7
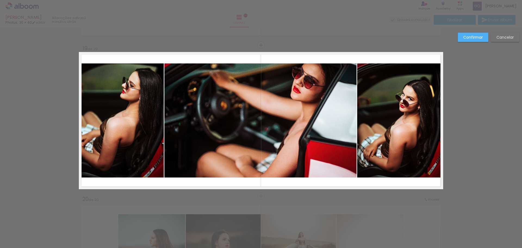
click at [323, 94] on quentale-photo at bounding box center [260, 120] width 363 height 114
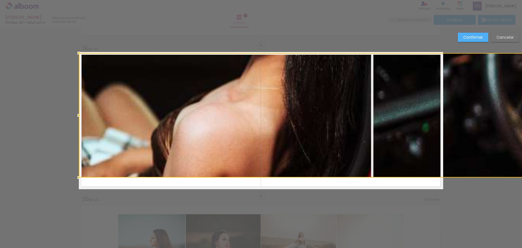
drag, startPoint x: 237, startPoint y: 62, endPoint x: 242, endPoint y: 25, distance: 37.5
click at [242, 0] on div "ANA KAROLINA Photus: 30 × 40 editar 3 minutos atrás. Lâminas 20 Finalizar Envia…" at bounding box center [261, 0] width 522 height 0
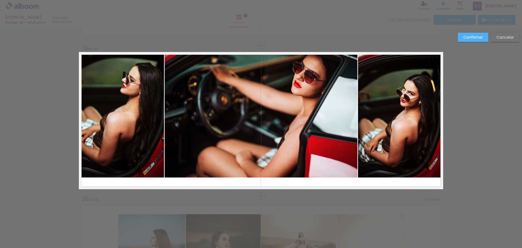
click at [253, 169] on quentale-photo at bounding box center [261, 115] width 364 height 124
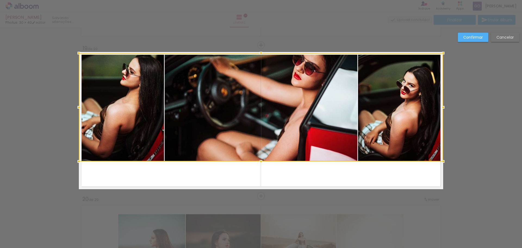
drag, startPoint x: 259, startPoint y: 178, endPoint x: 266, endPoint y: 226, distance: 48.1
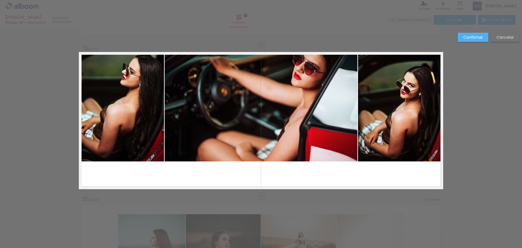
click at [257, 153] on quentale-photo at bounding box center [261, 107] width 364 height 108
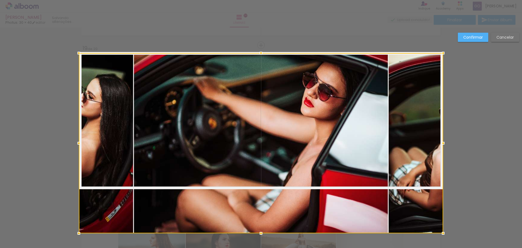
drag, startPoint x: 259, startPoint y: 164, endPoint x: 273, endPoint y: 227, distance: 64.8
click at [273, 227] on div at bounding box center [261, 143] width 364 height 180
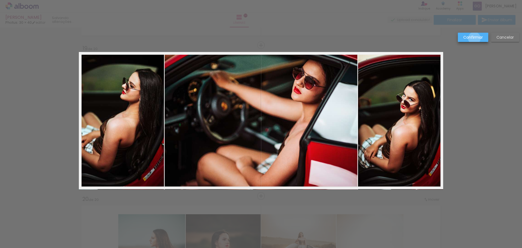
click at [0, 0] on slot "Confirmar" at bounding box center [0, 0] width 0 height 0
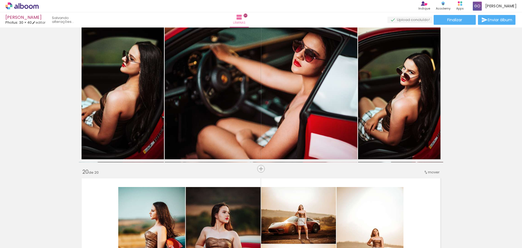
scroll to position [2865, 0]
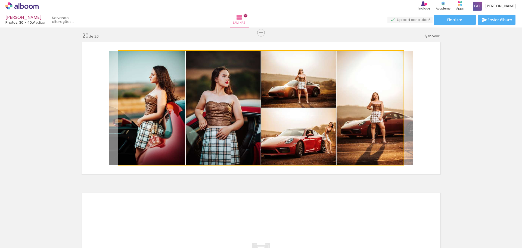
click at [200, 127] on quentale-photo at bounding box center [260, 108] width 285 height 114
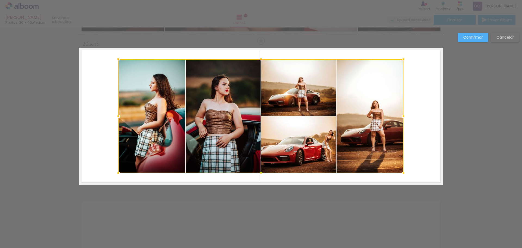
scroll to position [2853, 0]
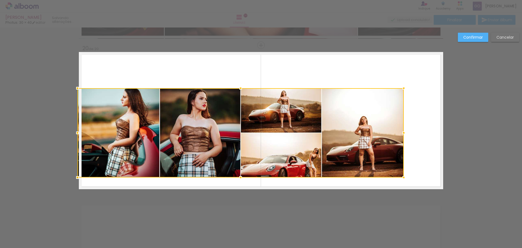
drag, startPoint x: 118, startPoint y: 66, endPoint x: 0, endPoint y: 34, distance: 121.8
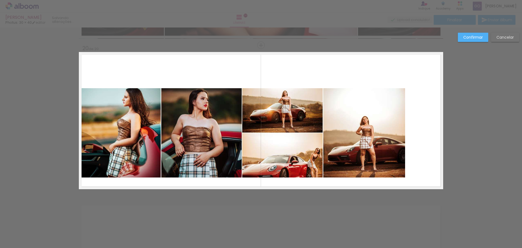
click at [221, 97] on quentale-photo at bounding box center [242, 132] width 326 height 89
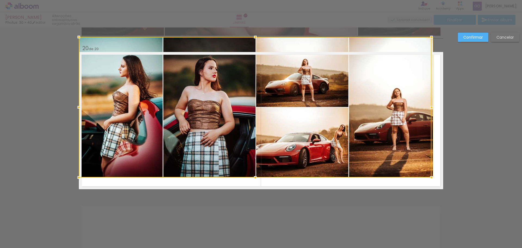
drag, startPoint x: 239, startPoint y: 85, endPoint x: 231, endPoint y: 18, distance: 68.1
click at [231, 0] on div "ANA KAROLINA Photus: 30 × 40 editar poucos segundos atrás. Lâminas 20 Finalizar…" at bounding box center [261, 0] width 522 height 0
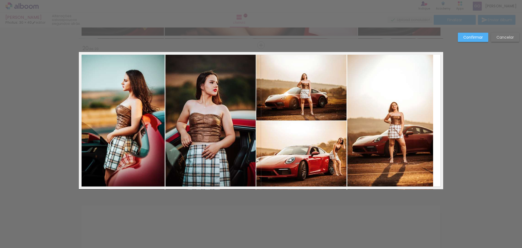
click at [376, 93] on quentale-photo at bounding box center [256, 120] width 354 height 137
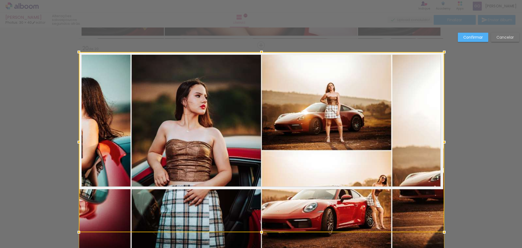
drag, startPoint x: 430, startPoint y: 116, endPoint x: 473, endPoint y: 116, distance: 43.0
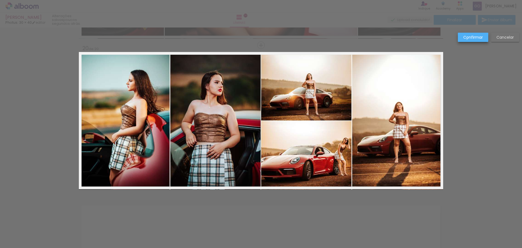
click at [0, 0] on slot "Confirmar" at bounding box center [0, 0] width 0 height 0
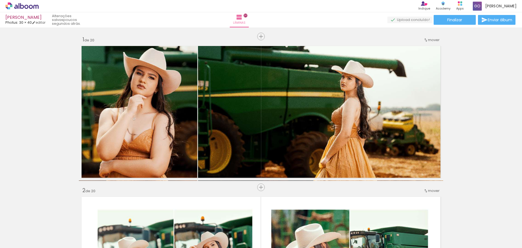
scroll to position [0, 0]
click at [30, 232] on iron-icon at bounding box center [28, 231] width 4 height 4
click at [442, 23] on paper-button "Finalizar" at bounding box center [455, 20] width 42 height 10
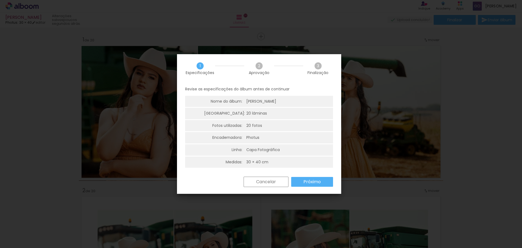
click at [0, 0] on slot "Cancelar" at bounding box center [0, 0] width 0 height 0
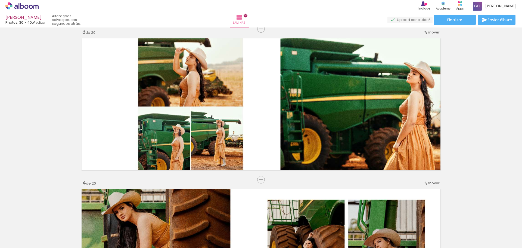
scroll to position [299, 0]
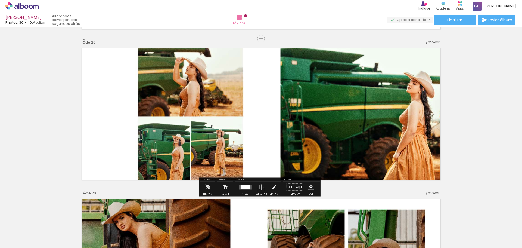
click at [326, 138] on quentale-photo at bounding box center [280, 114] width 324 height 136
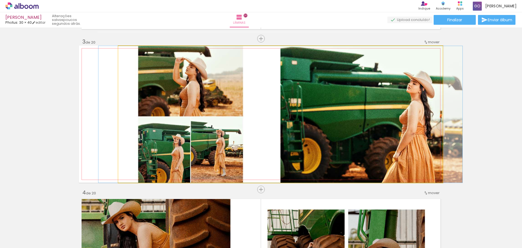
click at [326, 138] on quentale-photo at bounding box center [280, 114] width 324 height 136
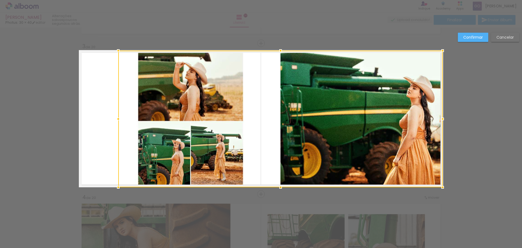
scroll to position [292, 0]
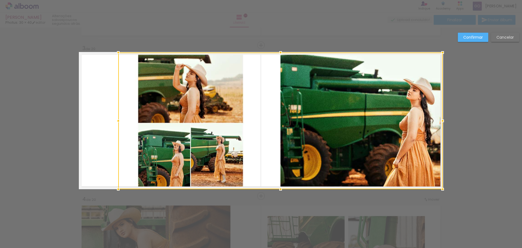
click at [305, 132] on div at bounding box center [280, 120] width 324 height 136
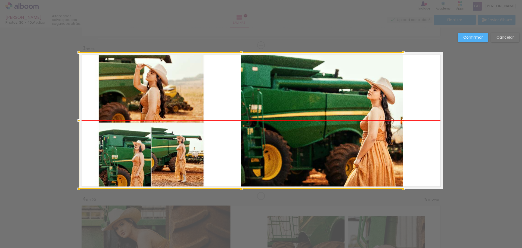
drag, startPoint x: 320, startPoint y: 125, endPoint x: 278, endPoint y: 125, distance: 41.9
click at [278, 125] on div at bounding box center [241, 120] width 324 height 136
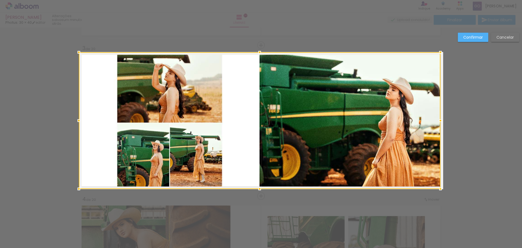
drag, startPoint x: 401, startPoint y: 125, endPoint x: 489, endPoint y: 127, distance: 87.9
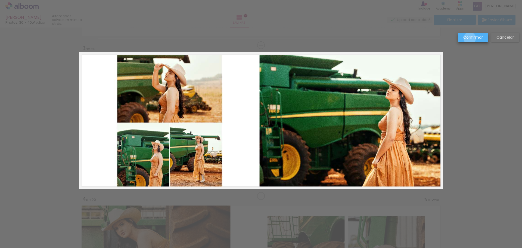
click at [0, 0] on slot "Confirmar" at bounding box center [0, 0] width 0 height 0
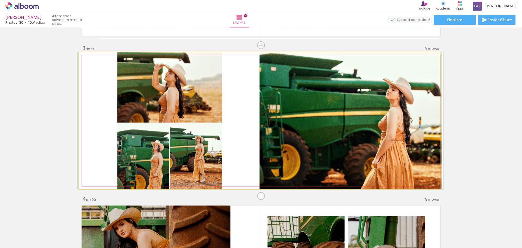
click at [290, 142] on quentale-photo at bounding box center [260, 120] width 362 height 136
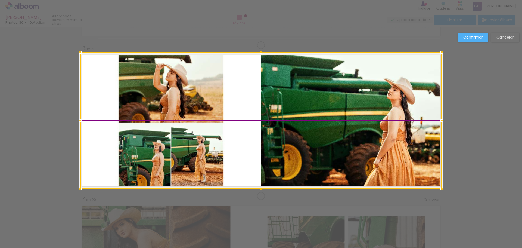
click at [292, 134] on div at bounding box center [261, 120] width 362 height 136
drag, startPoint x: 442, startPoint y: 120, endPoint x: 458, endPoint y: 120, distance: 15.8
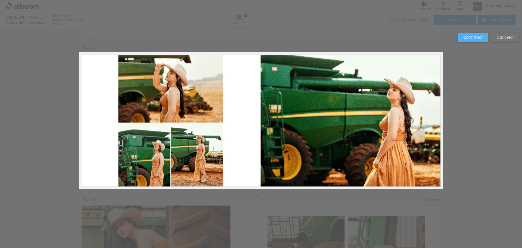
click at [387, 99] on quentale-photo at bounding box center [260, 120] width 361 height 136
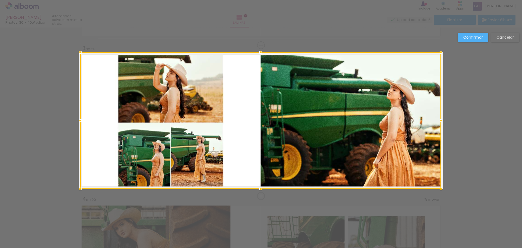
click at [387, 99] on div at bounding box center [260, 120] width 361 height 136
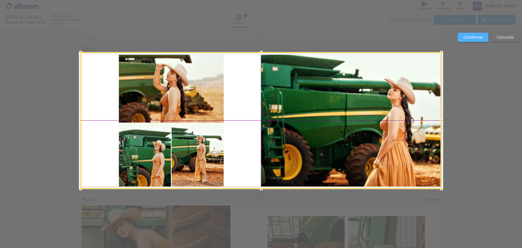
click at [367, 107] on div at bounding box center [261, 120] width 361 height 136
click at [0, 0] on slot "Confirmar" at bounding box center [0, 0] width 0 height 0
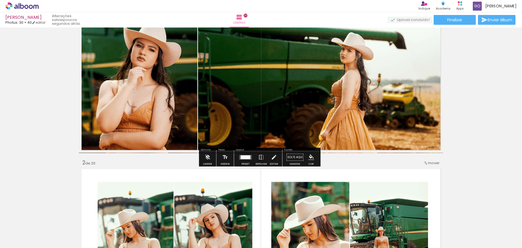
scroll to position [0, 0]
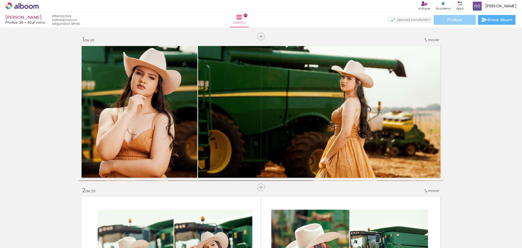
click at [441, 18] on paper-button "Finalizar" at bounding box center [455, 20] width 42 height 10
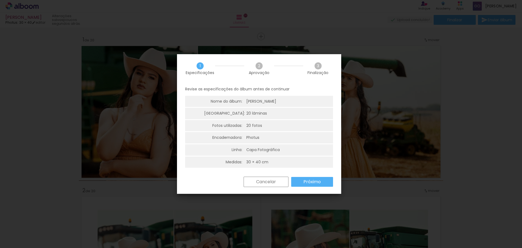
click at [0, 0] on slot "Próximo" at bounding box center [0, 0] width 0 height 0
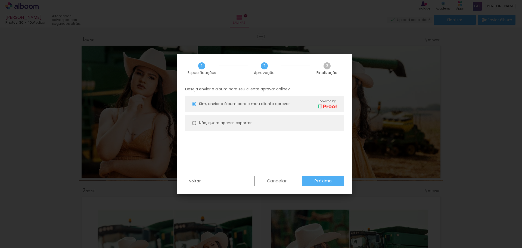
click at [0, 0] on slot "Próximo" at bounding box center [0, 0] width 0 height 0
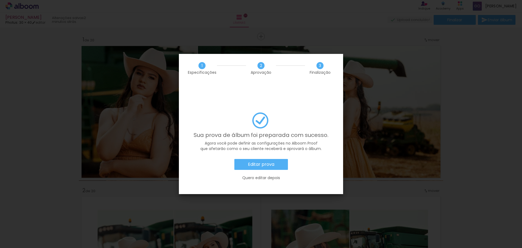
click at [279, 159] on paper-button "Editar prova" at bounding box center [261, 164] width 54 height 11
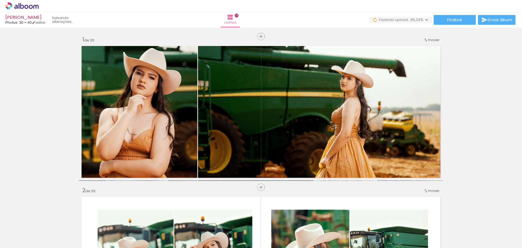
scroll to position [0, 164]
drag, startPoint x: 499, startPoint y: 232, endPoint x: 58, endPoint y: 237, distance: 441.8
click at [0, 0] on slot at bounding box center [0, 0] width 0 height 0
click at [506, 231] on div at bounding box center [499, 229] width 27 height 10
click at [507, 231] on div at bounding box center [499, 229] width 27 height 10
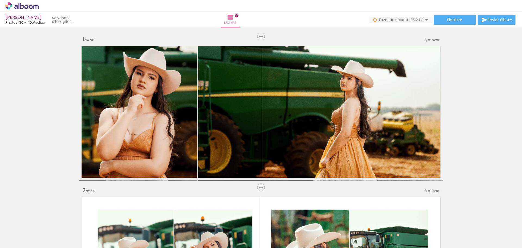
click at [507, 231] on div at bounding box center [499, 229] width 27 height 10
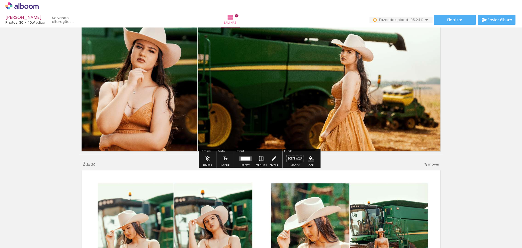
scroll to position [0, 0]
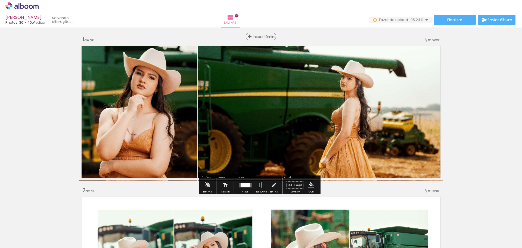
click at [259, 40] on paper-button "Inserir lâmina" at bounding box center [261, 37] width 30 height 8
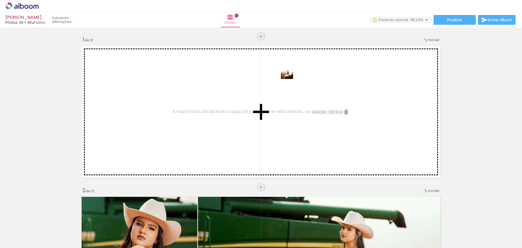
drag, startPoint x: 506, startPoint y: 229, endPoint x: 285, endPoint y: 86, distance: 263.6
click at [285, 86] on quentale-workspace at bounding box center [261, 124] width 522 height 248
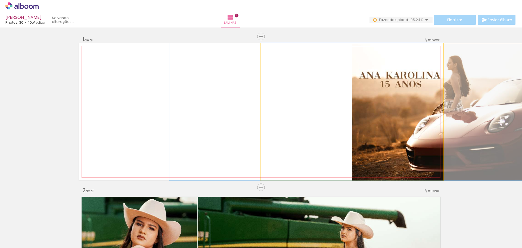
click at [356, 113] on quentale-photo at bounding box center [352, 111] width 182 height 137
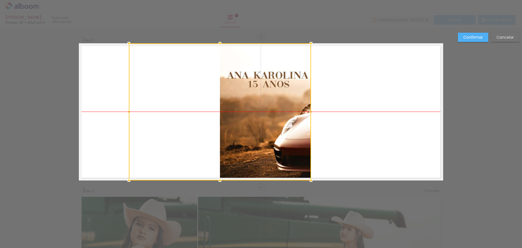
drag, startPoint x: 350, startPoint y: 111, endPoint x: 242, endPoint y: 116, distance: 108.0
click at [242, 116] on div at bounding box center [220, 111] width 182 height 137
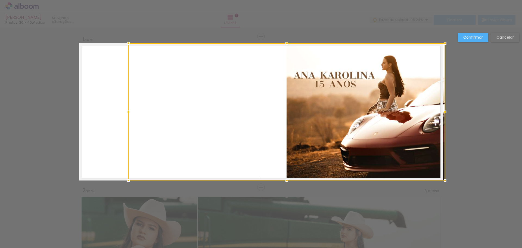
drag, startPoint x: 307, startPoint y: 113, endPoint x: 446, endPoint y: 104, distance: 139.5
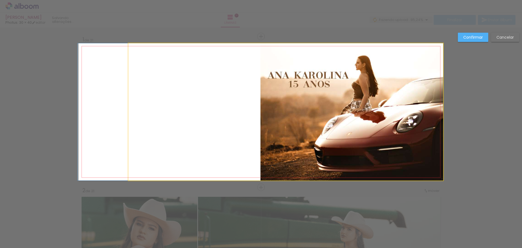
drag, startPoint x: 393, startPoint y: 108, endPoint x: 330, endPoint y: 109, distance: 62.5
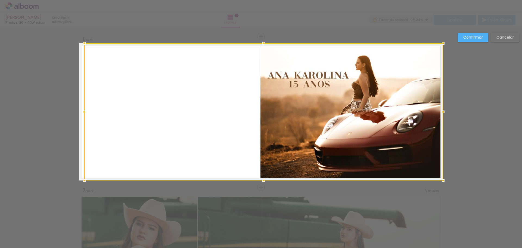
drag, startPoint x: 126, startPoint y: 114, endPoint x: 58, endPoint y: 117, distance: 67.2
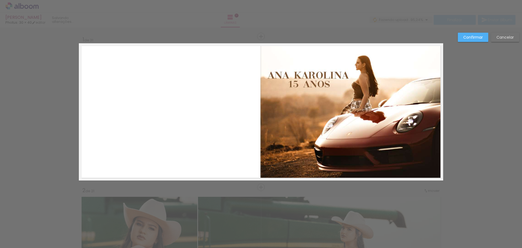
click at [474, 42] on div "Confirmar Cancelar" at bounding box center [487, 39] width 64 height 13
click at [0, 0] on slot "Confirmar" at bounding box center [0, 0] width 0 height 0
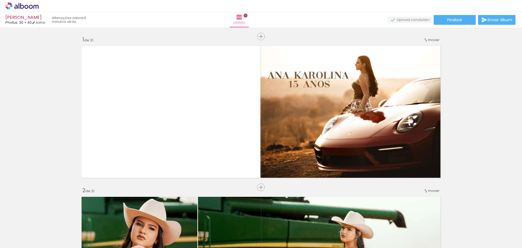
scroll to position [136, 0]
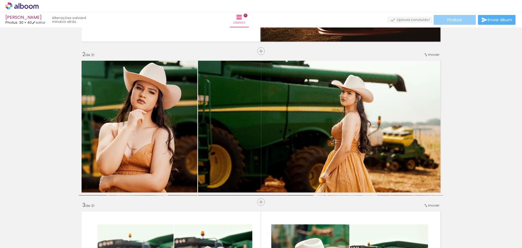
click at [447, 18] on span "Finalizar" at bounding box center [454, 20] width 15 height 4
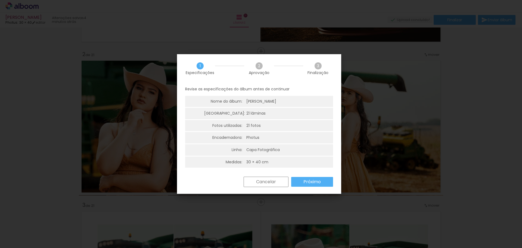
click at [303, 180] on paper-button "Próximo" at bounding box center [312, 182] width 42 height 10
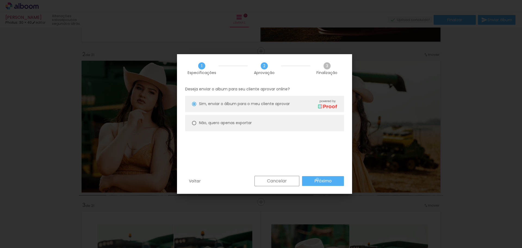
click at [0, 0] on slot "Próximo" at bounding box center [0, 0] width 0 height 0
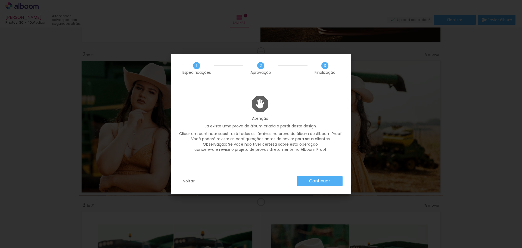
click at [0, 0] on slot "Continuar" at bounding box center [0, 0] width 0 height 0
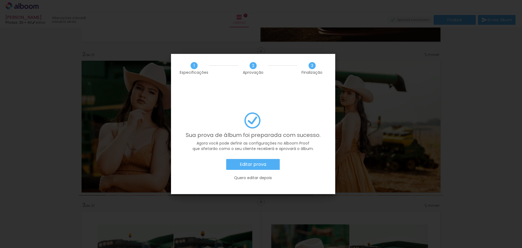
click at [267, 159] on paper-button "Editar prova" at bounding box center [253, 164] width 54 height 11
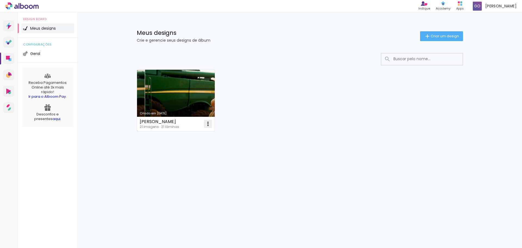
click at [211, 122] on iron-icon at bounding box center [208, 123] width 7 height 7
click at [201, 135] on paper-item "Abrir" at bounding box center [186, 136] width 54 height 11
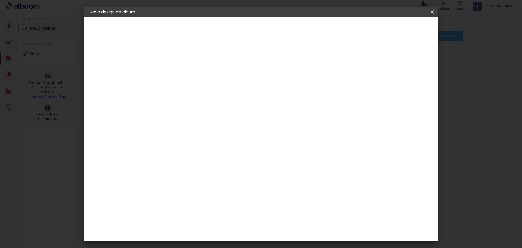
drag, startPoint x: 429, startPoint y: 11, endPoint x: 285, endPoint y: 19, distance: 144.0
click at [429, 11] on paper-icon-button at bounding box center [432, 12] width 11 height 10
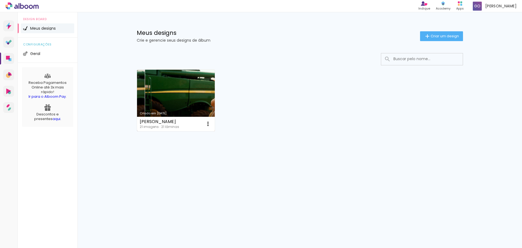
click at [195, 82] on link "Criado em [DATE]" at bounding box center [176, 100] width 78 height 61
